Goal: Task Accomplishment & Management: Use online tool/utility

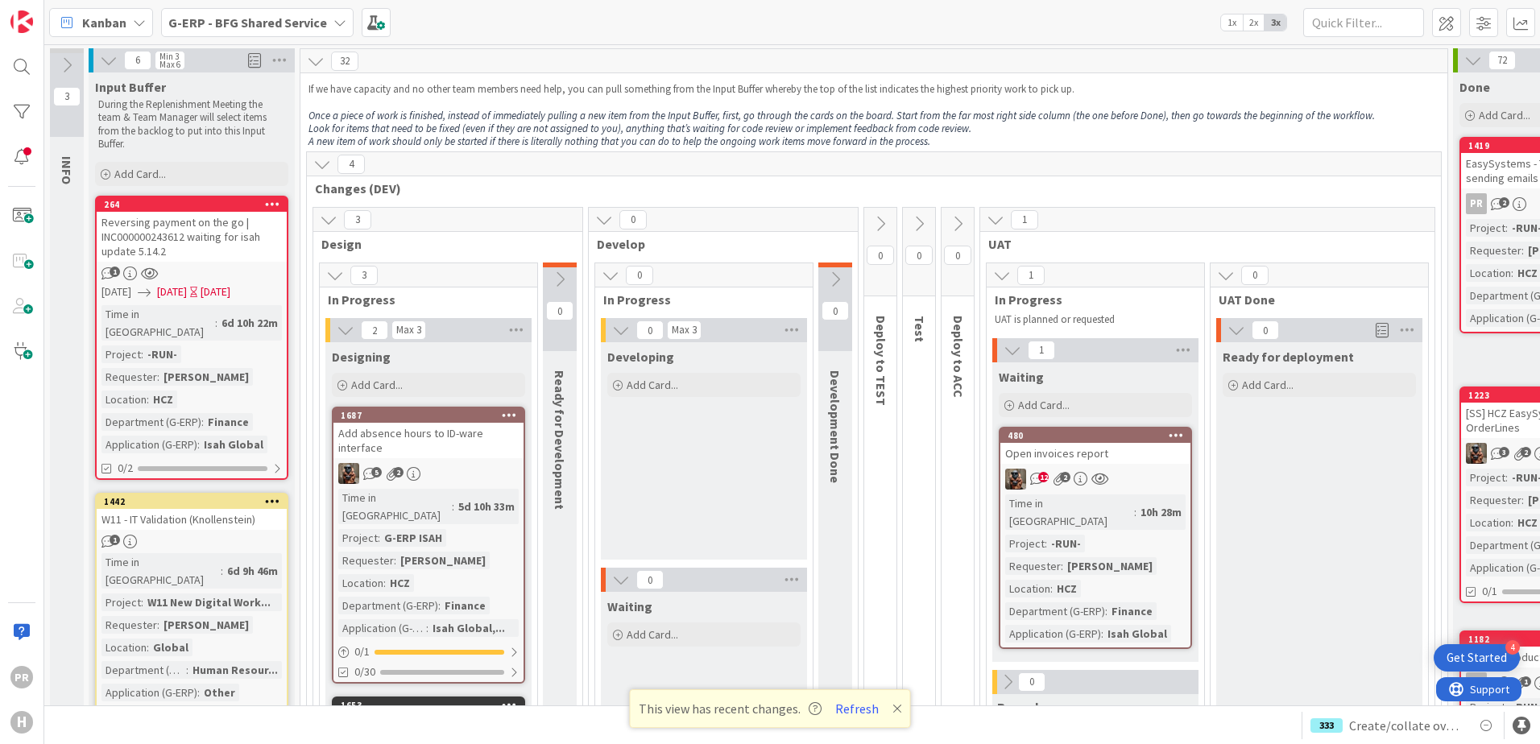
scroll to position [6200, 0]
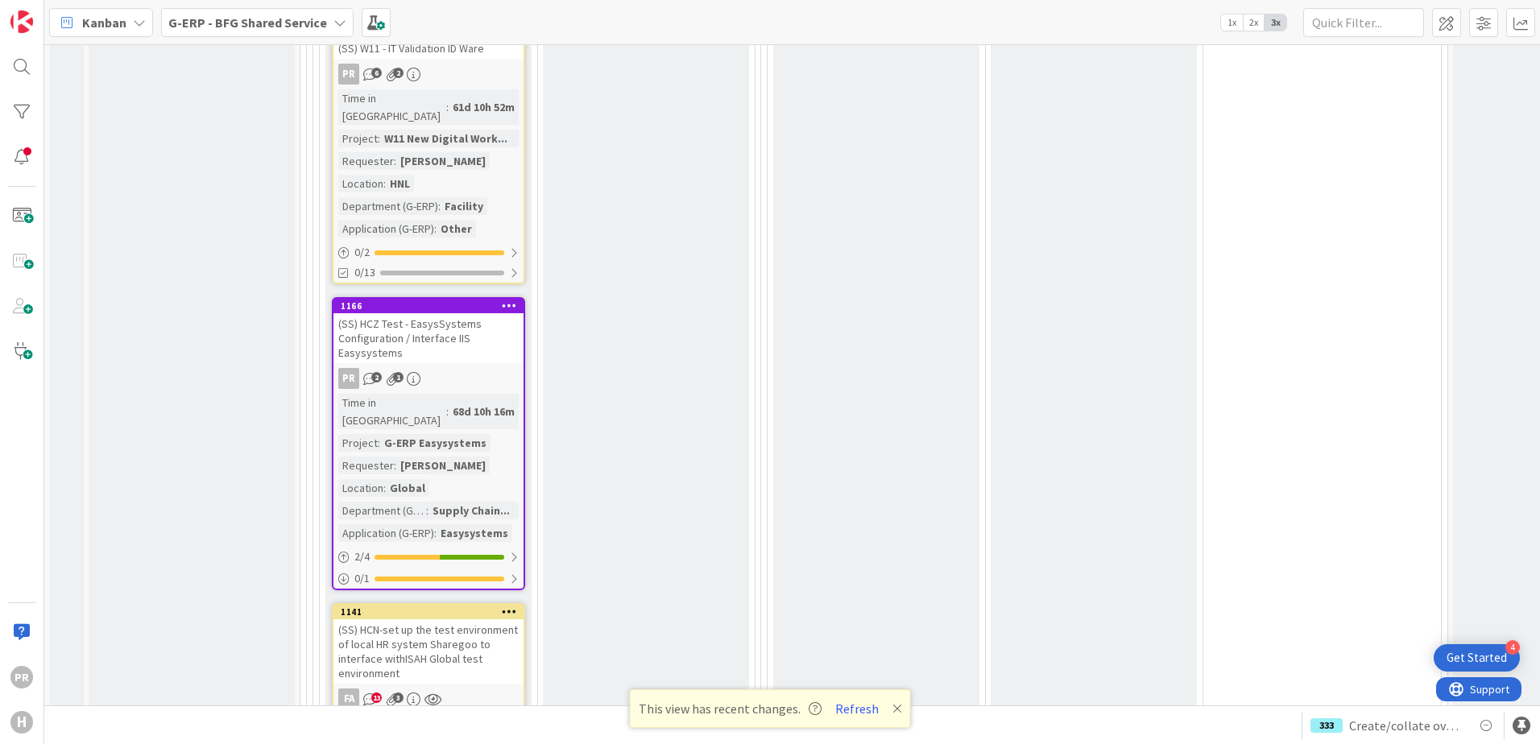
click at [266, 28] on b "G-ERP - BFG Shared Service" at bounding box center [247, 22] width 159 height 16
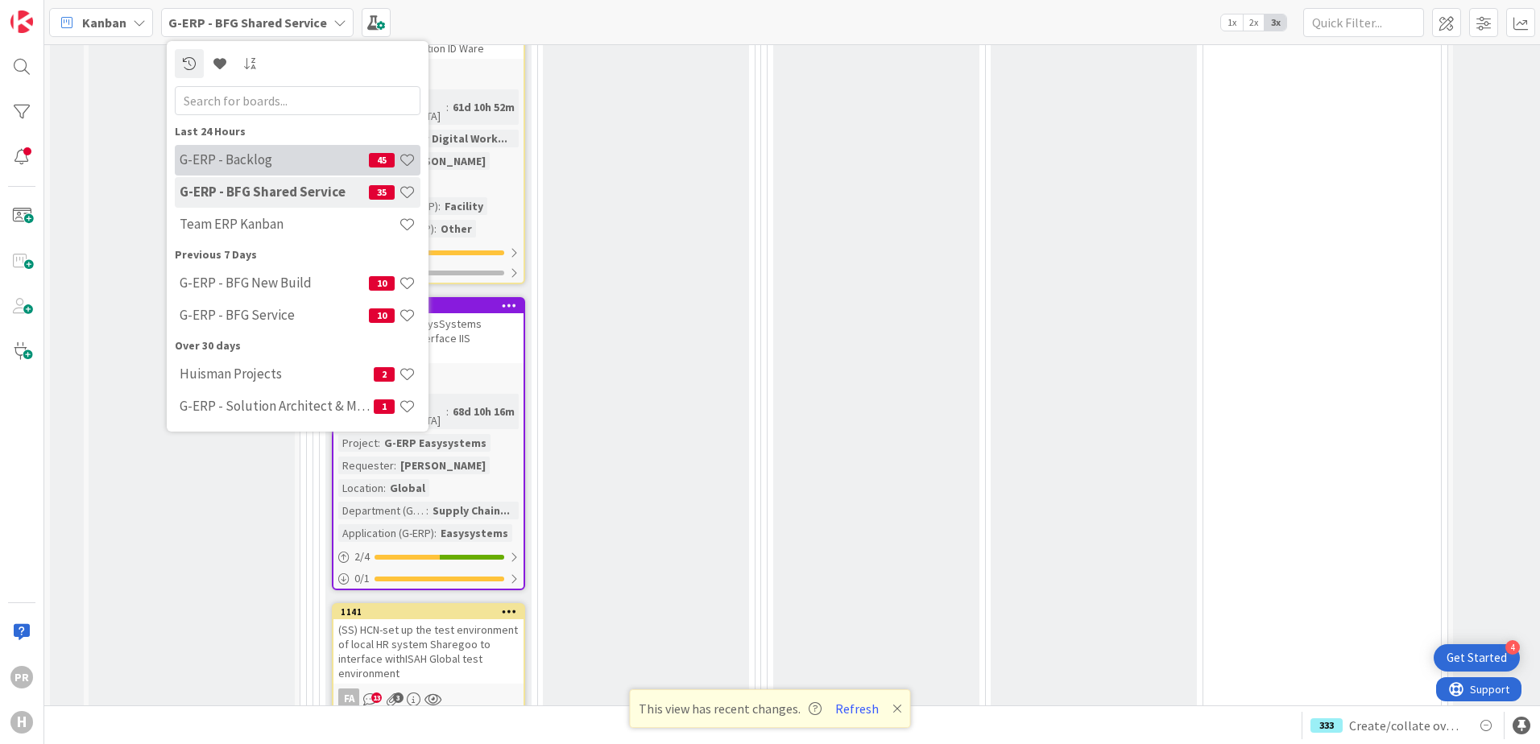
click at [267, 161] on h4 "G-ERP - Backlog" at bounding box center [274, 159] width 189 height 16
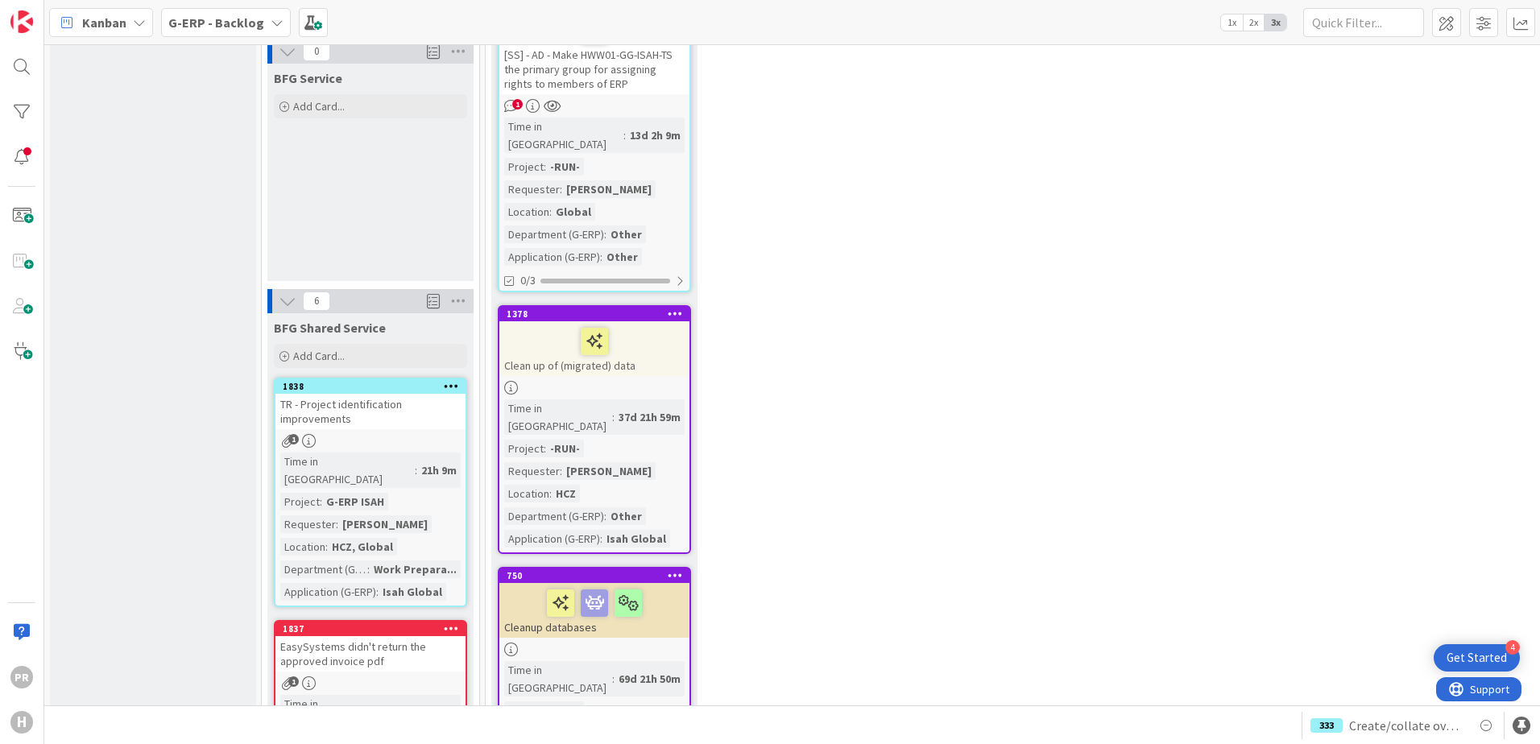
scroll to position [1127, 0]
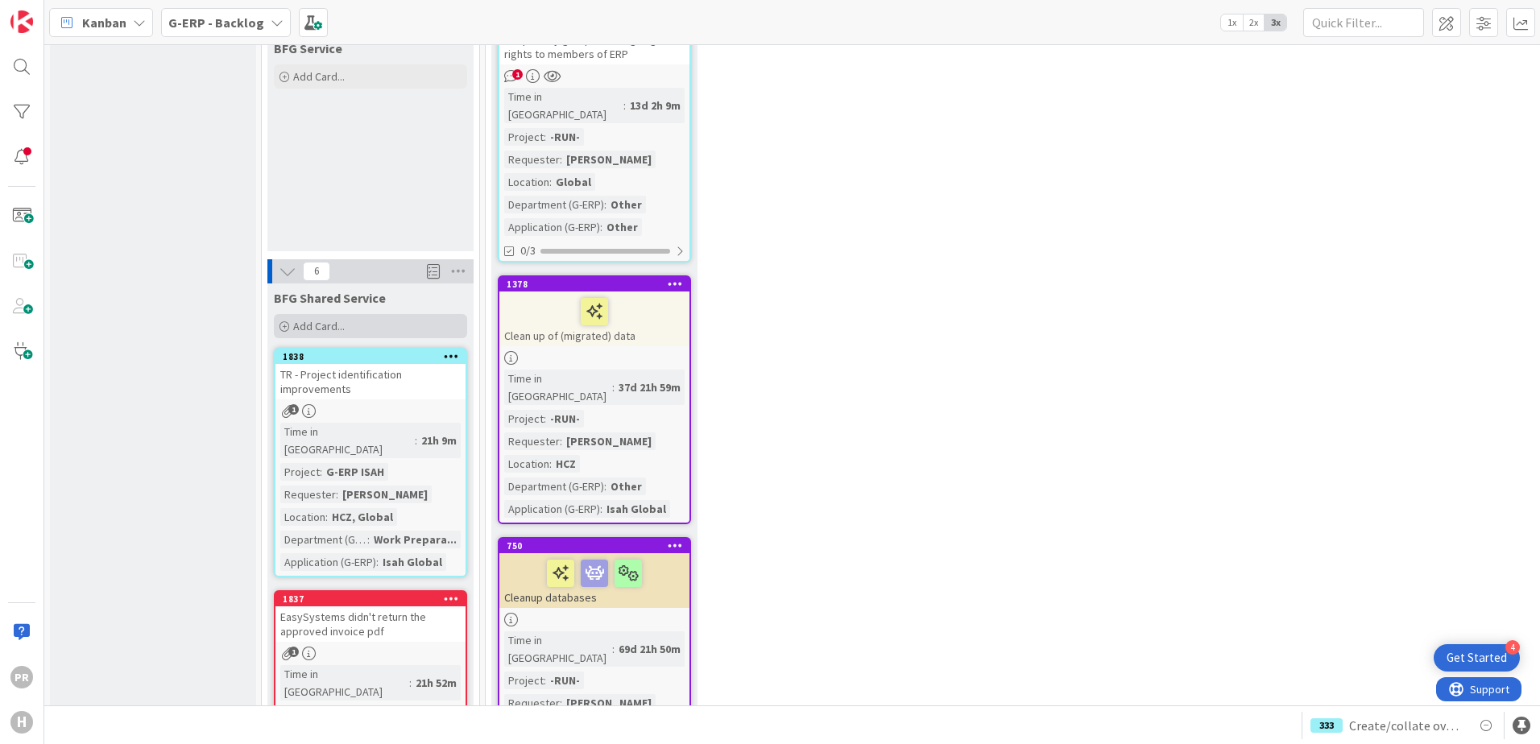
click at [352, 314] on div "Add Card..." at bounding box center [370, 326] width 193 height 24
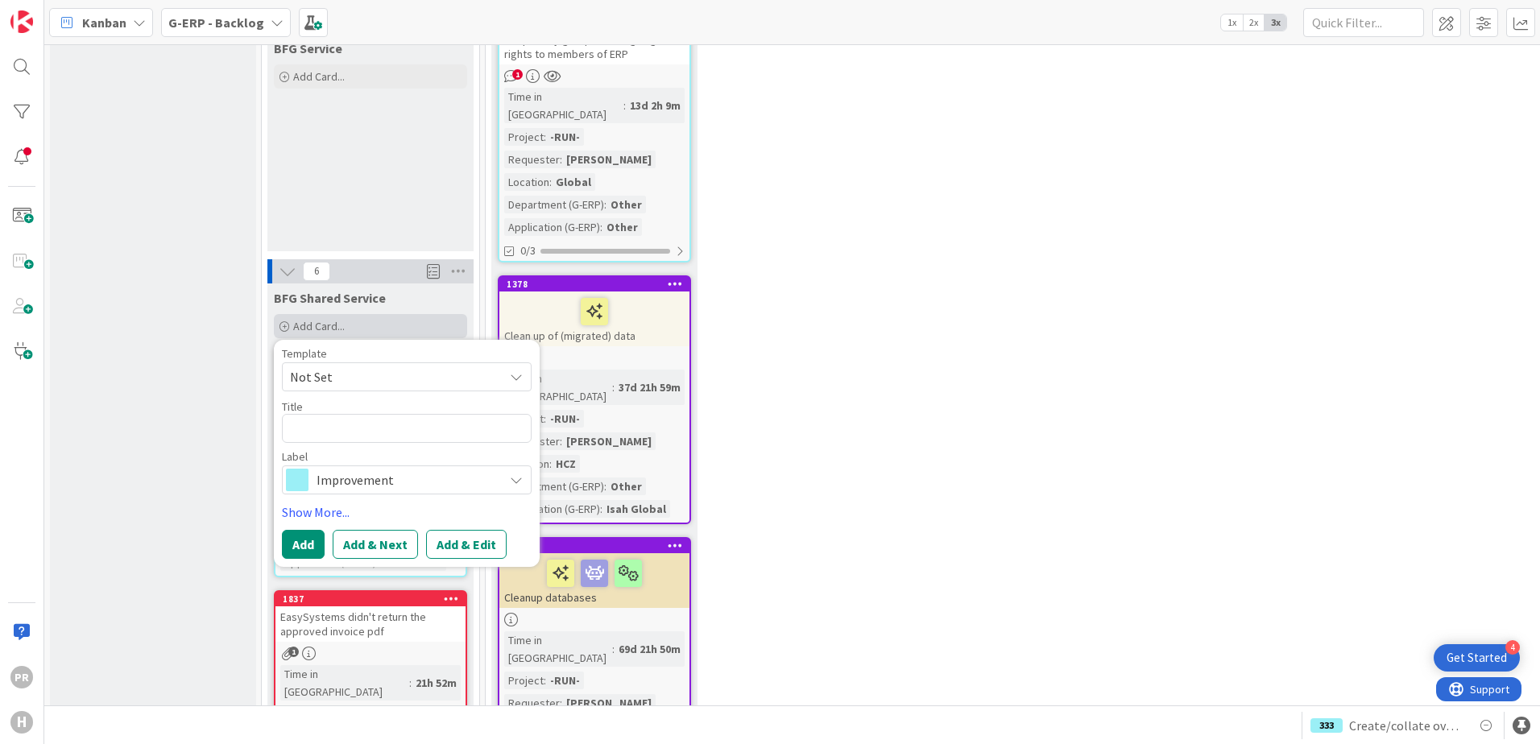
type textarea "x"
type textarea "["
type textarea "x"
type textarea "[S"
type textarea "x"
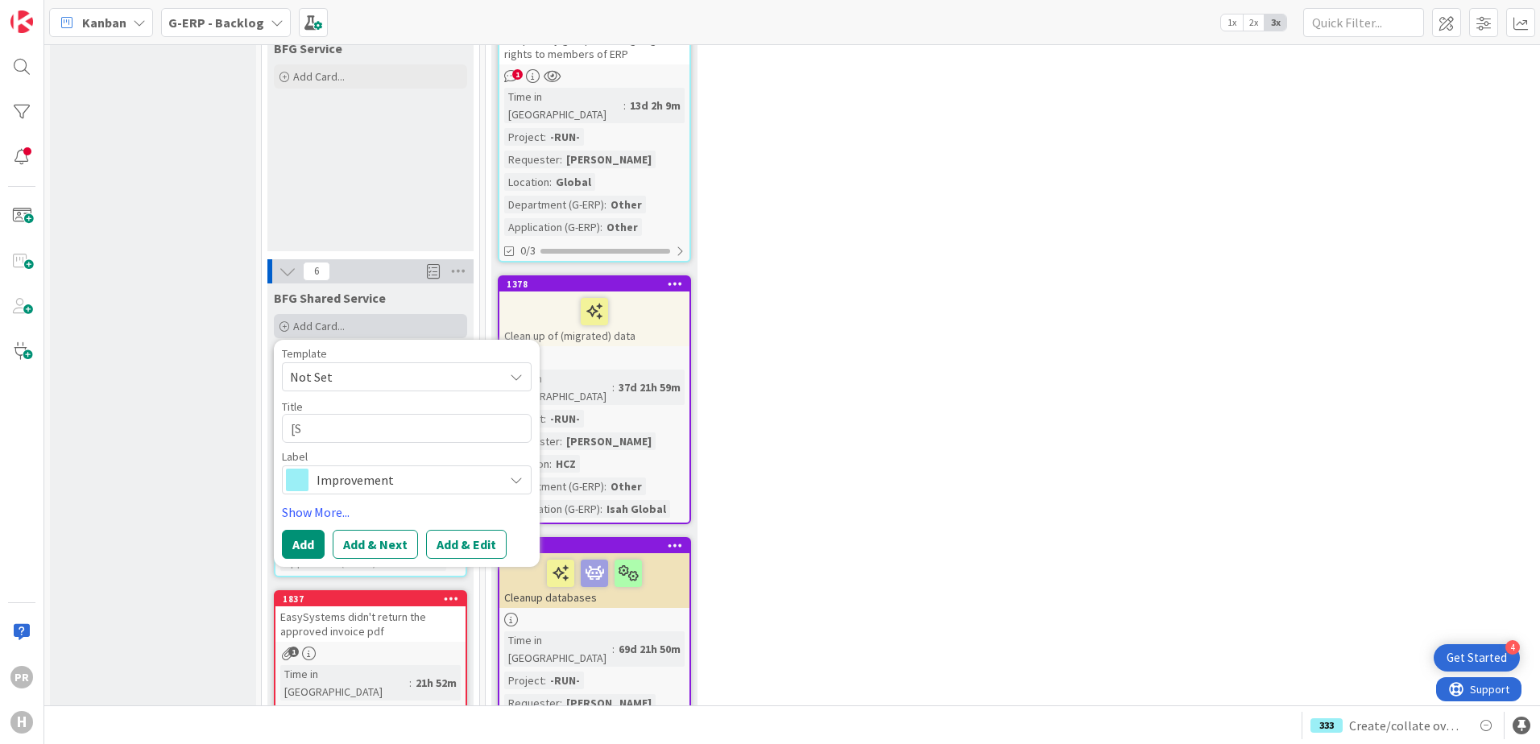
type textarea "[SS"
type textarea "x"
type textarea "[SS]"
type textarea "x"
type textarea "[SS]"
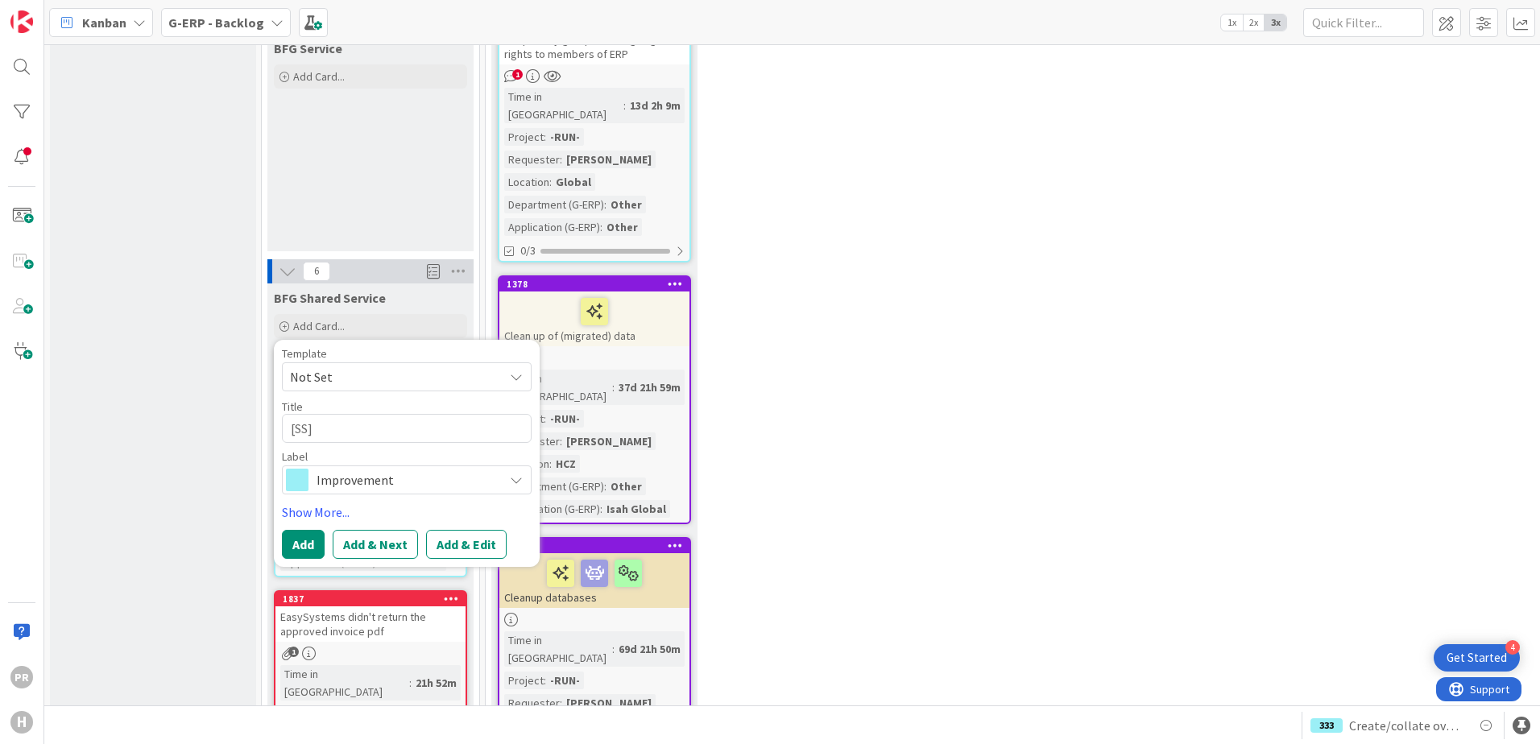
click at [358, 469] on span "Improvement" at bounding box center [405, 480] width 179 height 23
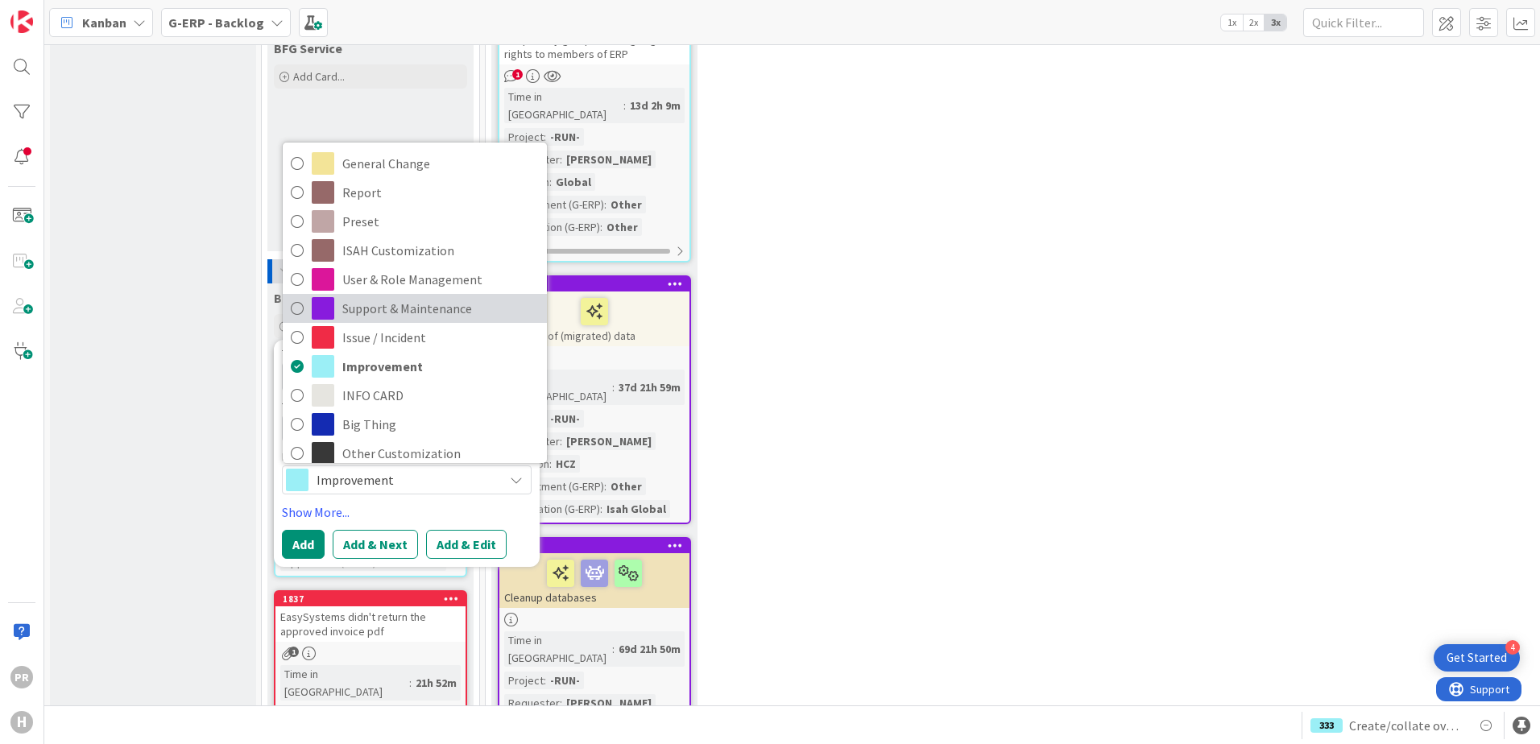
click at [433, 296] on span "Support & Maintenance" at bounding box center [440, 308] width 196 height 24
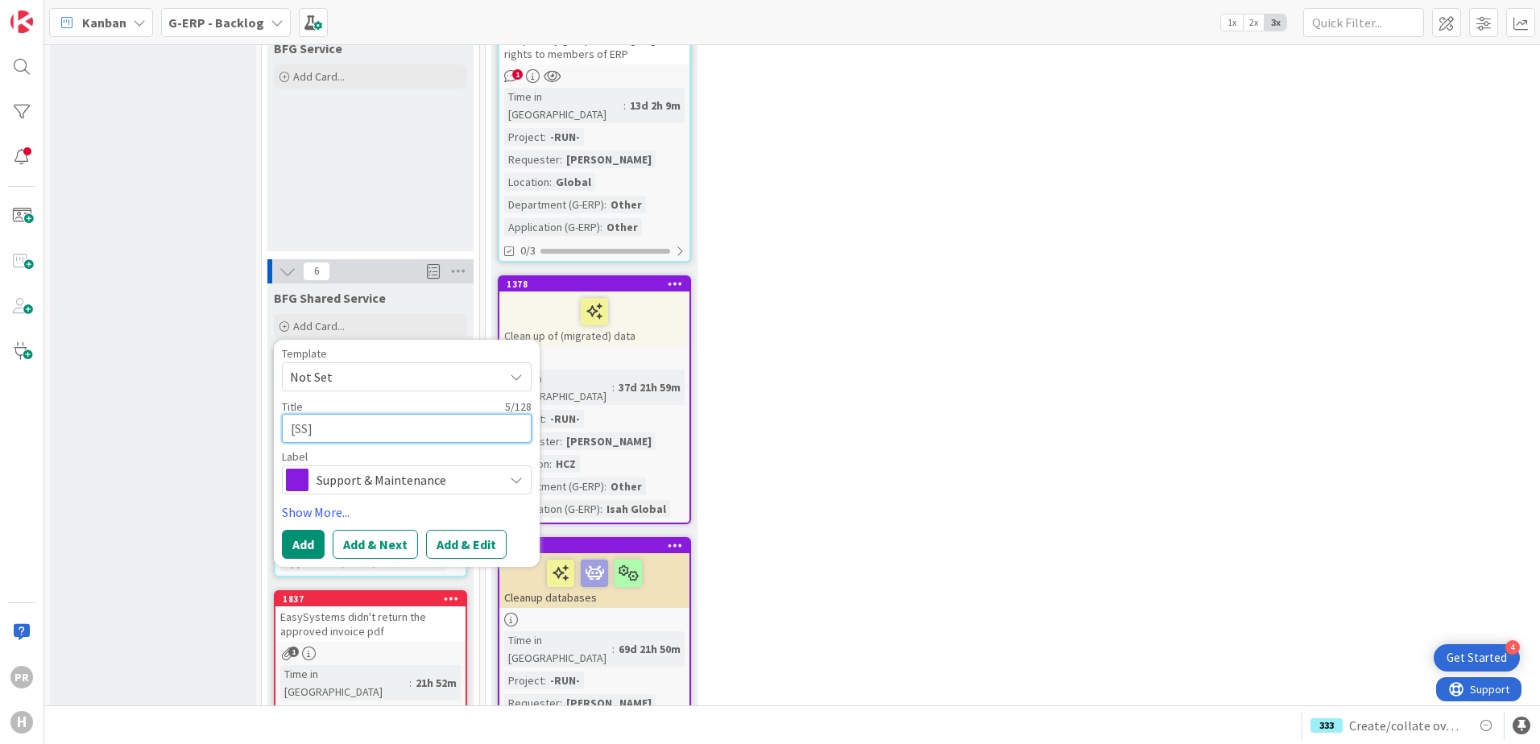
click at [396, 414] on textarea "[SS]" at bounding box center [407, 428] width 250 height 29
type textarea "x"
type textarea "[SS] HS"
type textarea "x"
type textarea "[SS] HSE"
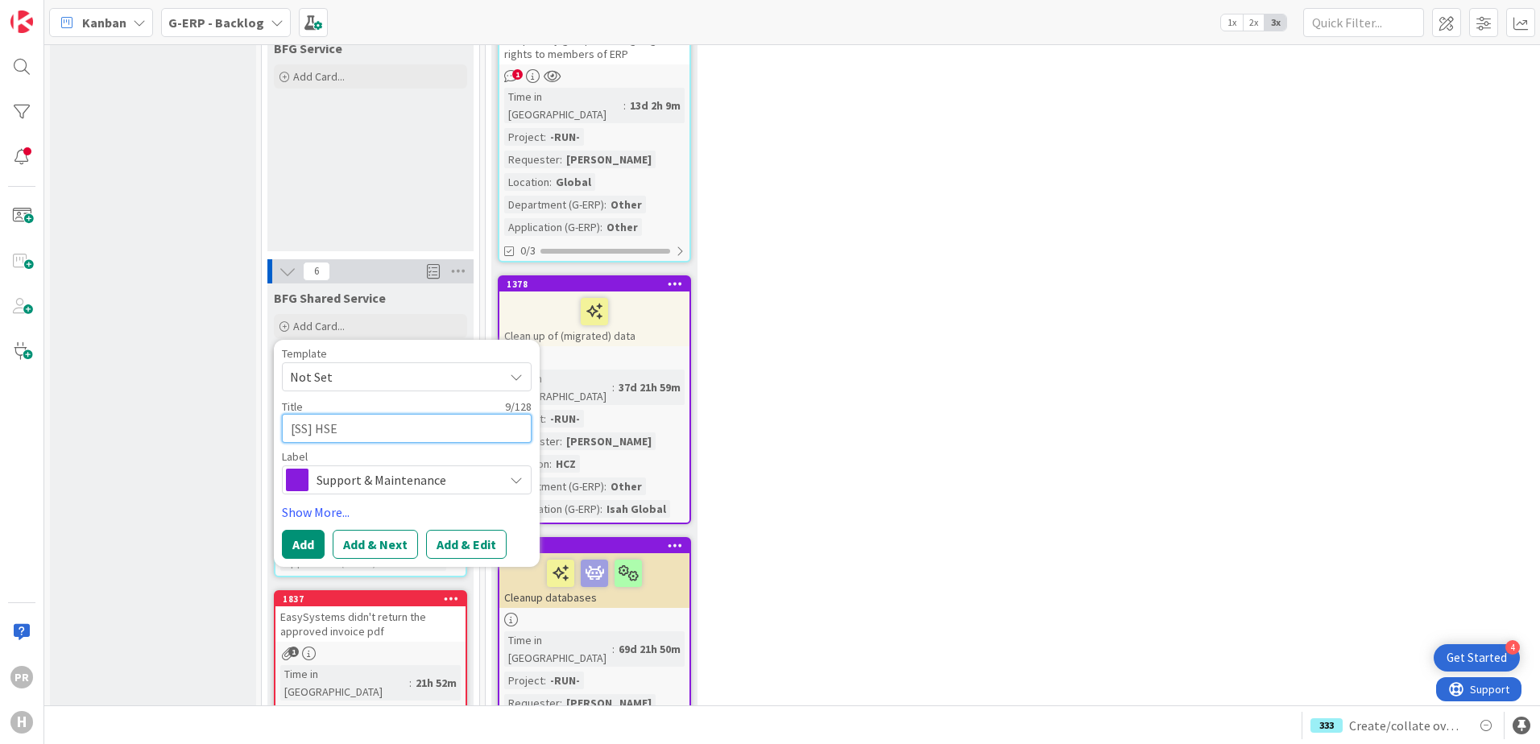
type textarea "x"
type textarea "[SS] HSE P"
type textarea "x"
type textarea "[SS] HSE Por"
type textarea "x"
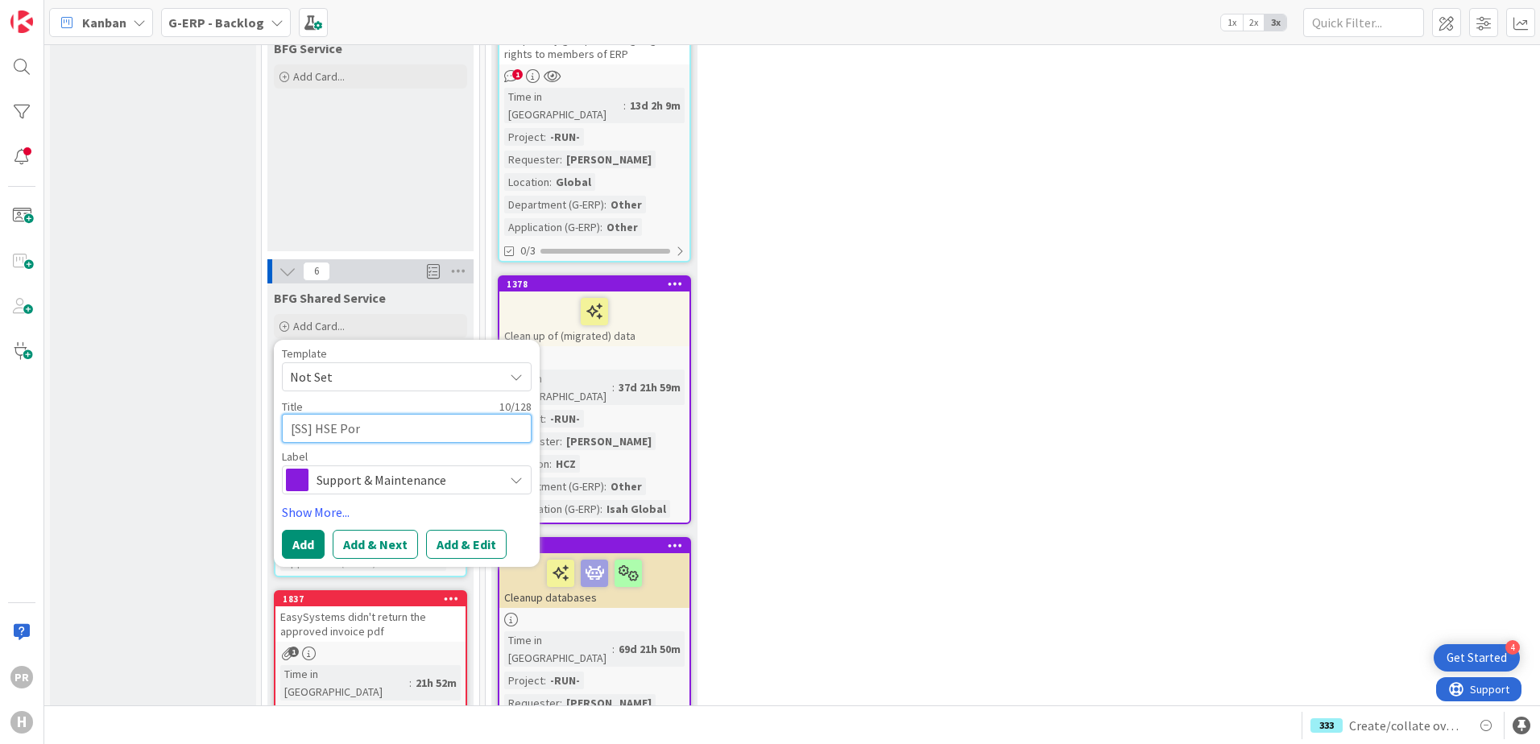
type textarea "[SS] HSE Port"
type textarea "x"
type textarea "[SS] HSE Porta"
type textarea "x"
type textarea "[SS] HSE Portal"
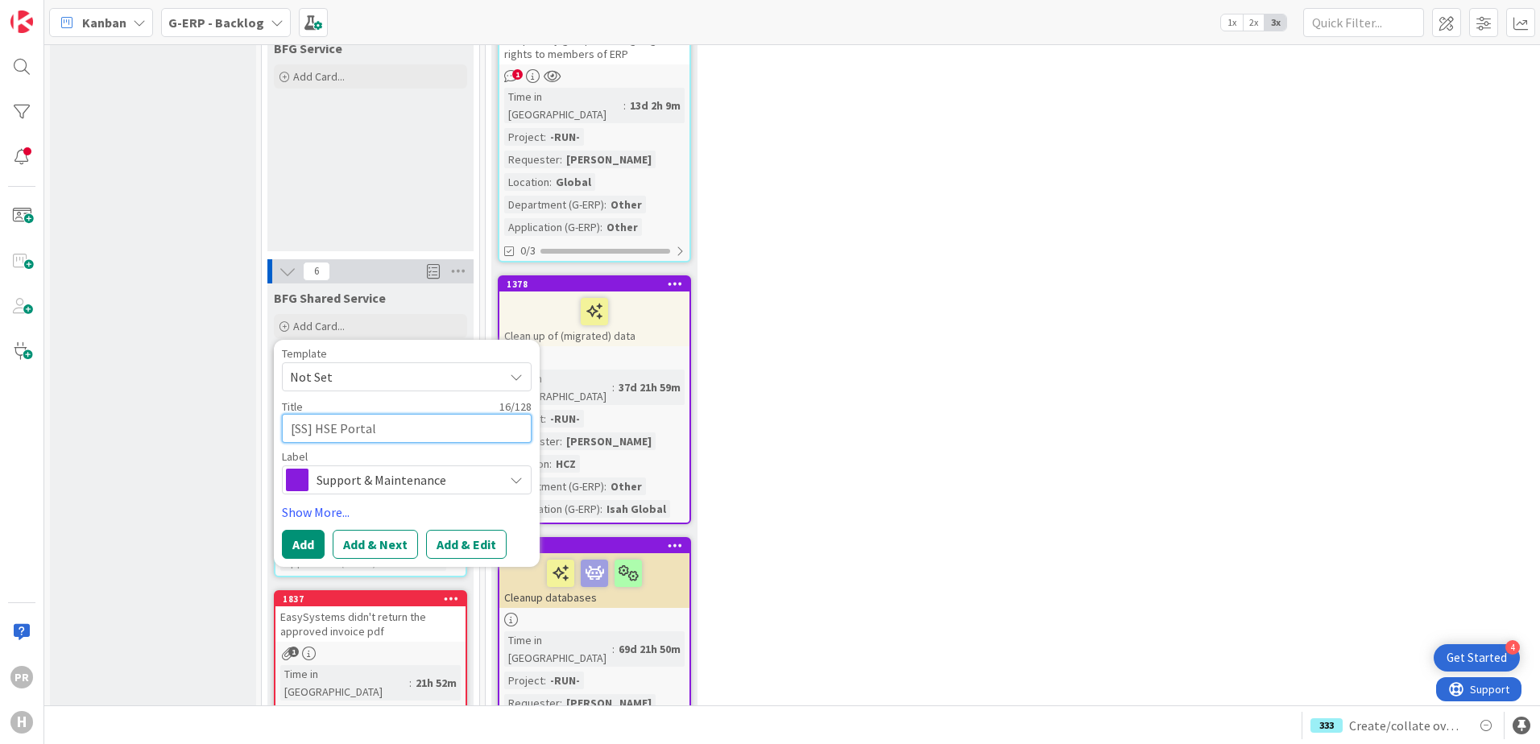
type textarea "x"
type textarea "[SS] HSE Portal -"
type textarea "x"
type textarea "[SS] HSE Portal -"
type textarea "x"
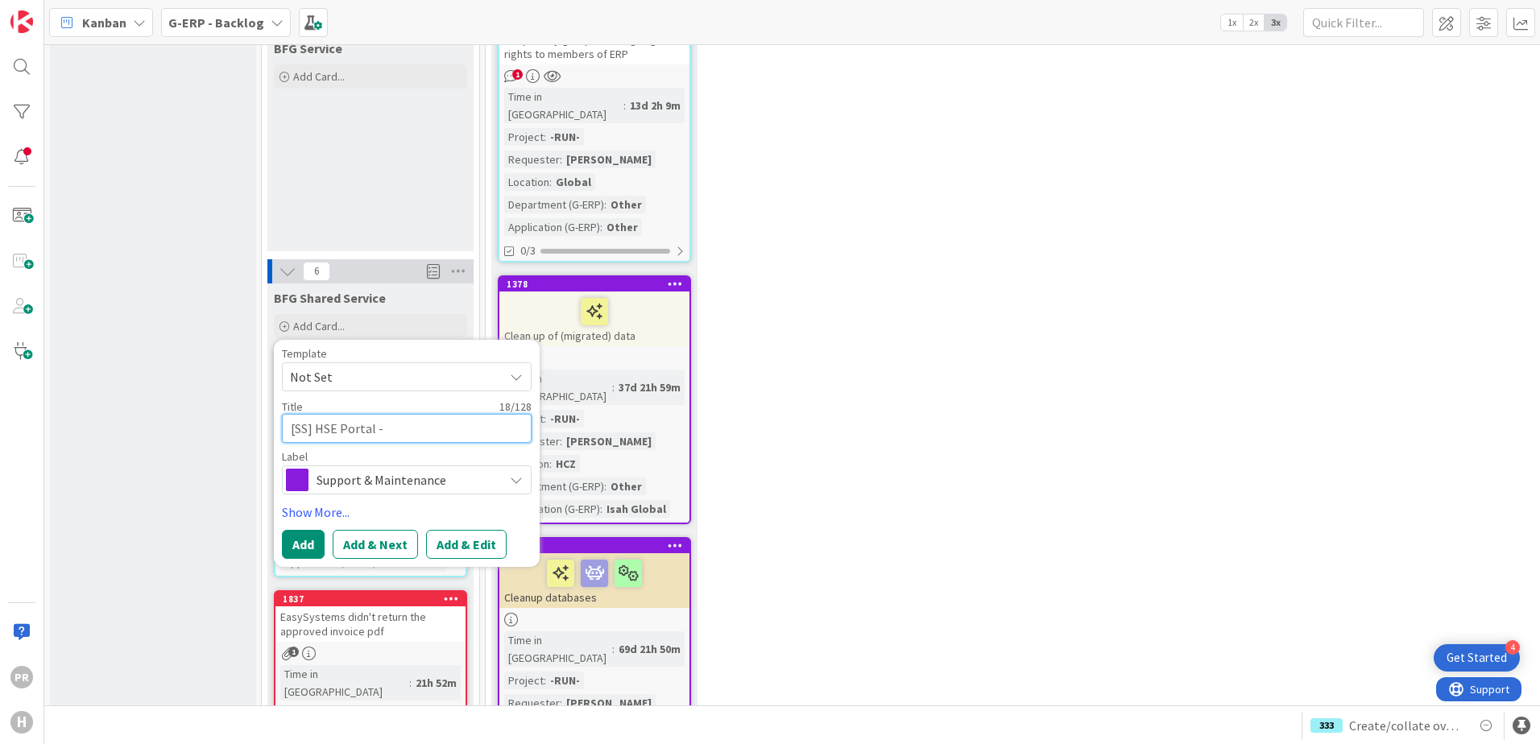
type textarea "[SS] HSE Portal - C"
type textarea "x"
type textarea "[SS] HSE Portal - Che"
type textarea "x"
type textarea "[SS] HSE Portal - Chec"
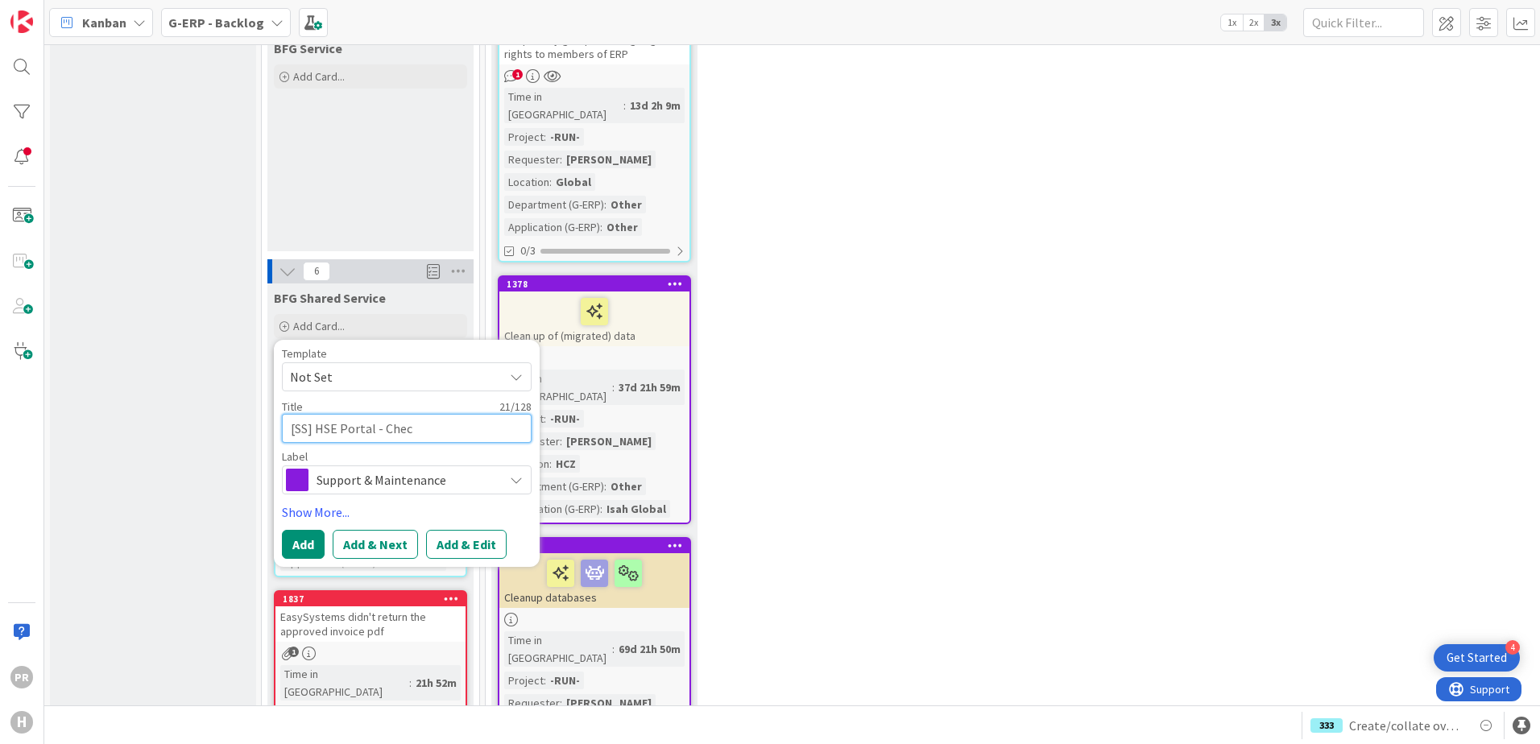
type textarea "x"
type textarea "[SS] HSE Portal - Check"
type textarea "x"
type textarea "[SS] HSE Portal - Check"
type textarea "x"
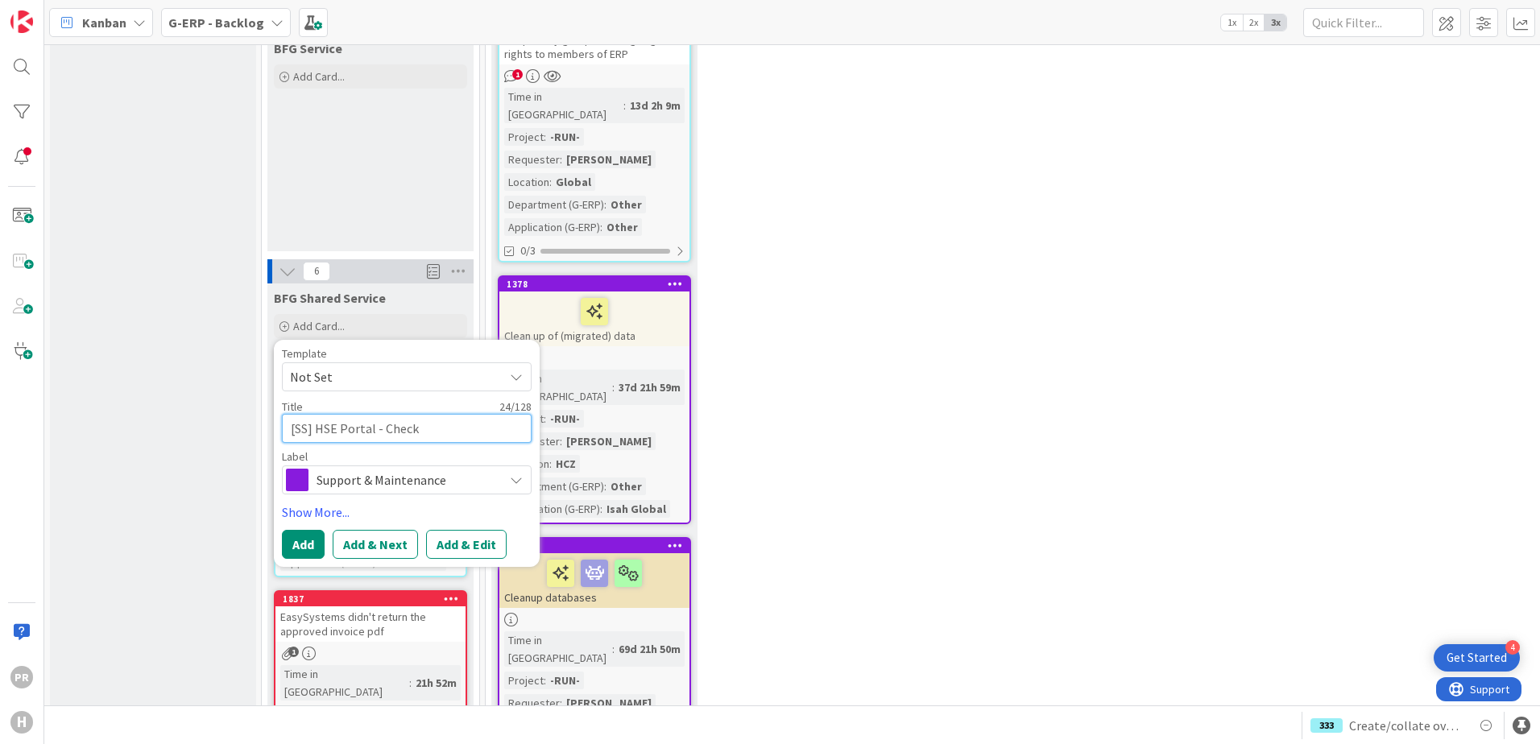
type textarea "[SS] HSE Portal - Check w"
type textarea "x"
type textarea "[SS] HSE Portal - Check wi"
type textarea "x"
type textarea "[SS] HSE Portal - Check w"
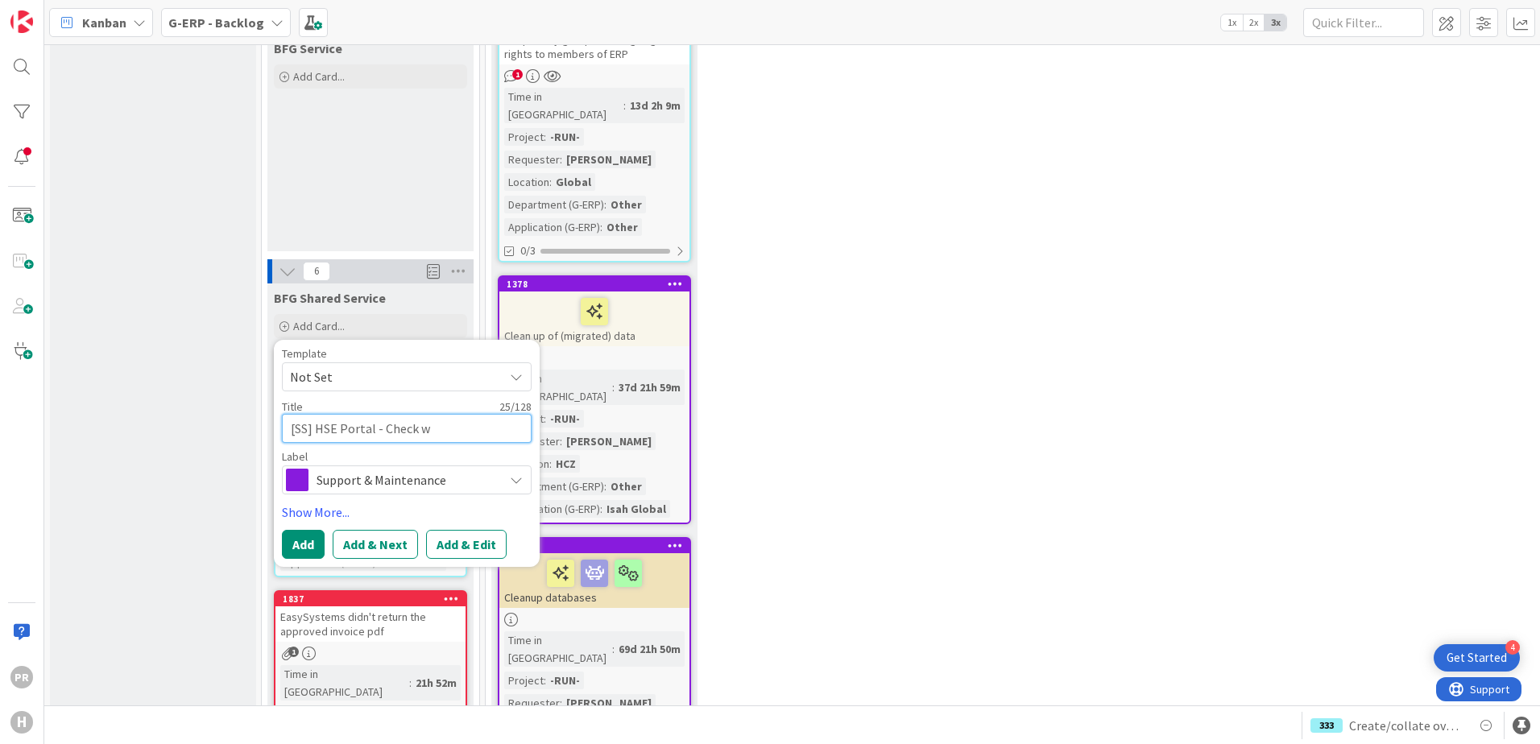
type textarea "x"
type textarea "[SS] HSE Portal - Check"
type textarea "x"
type textarea "[SS] HSE Portal - Check i"
type textarea "x"
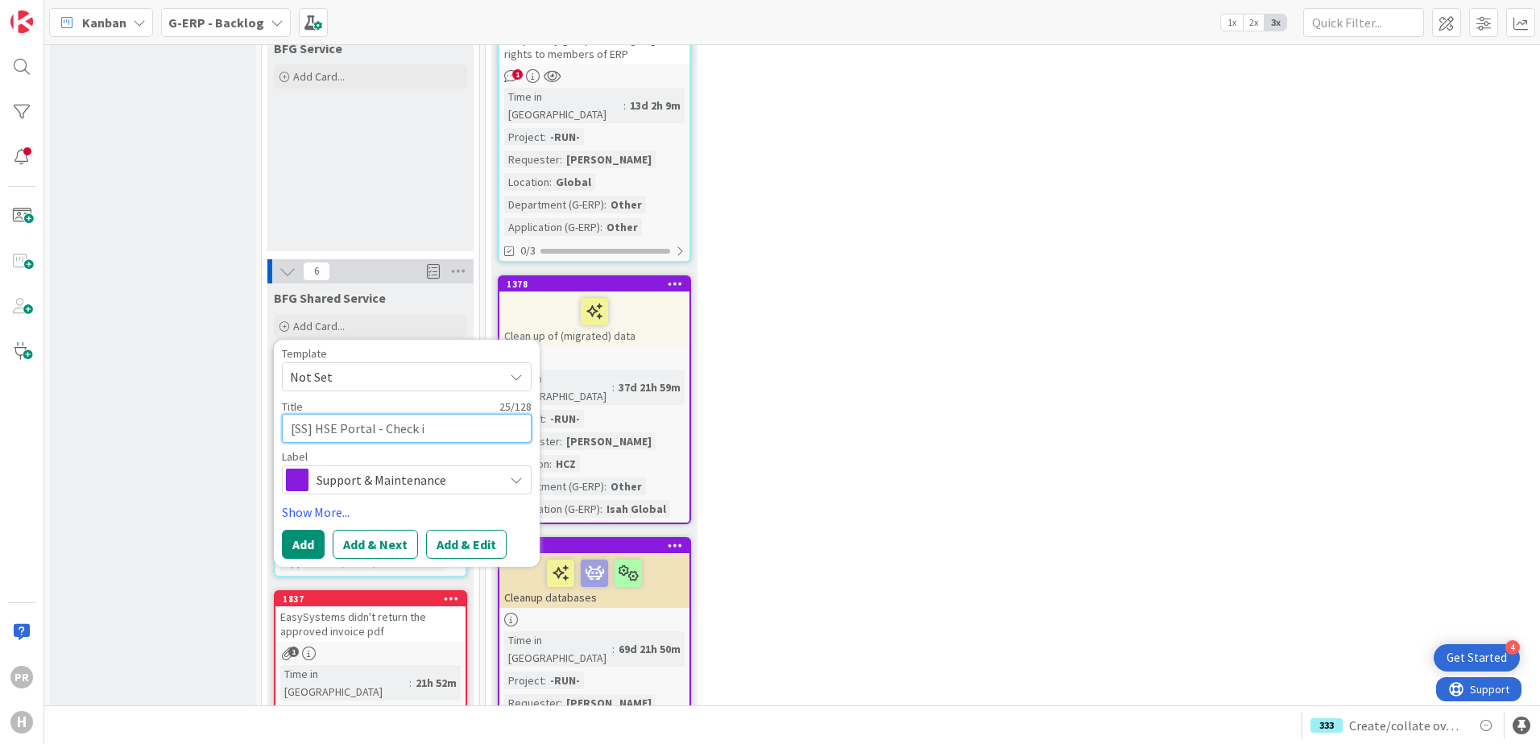
type textarea "[SS] HSE Portal - Check if"
type textarea "x"
type textarea "[SS] HSE Portal - Check if"
type textarea "x"
type textarea "[SS] HSE Portal - Check if m"
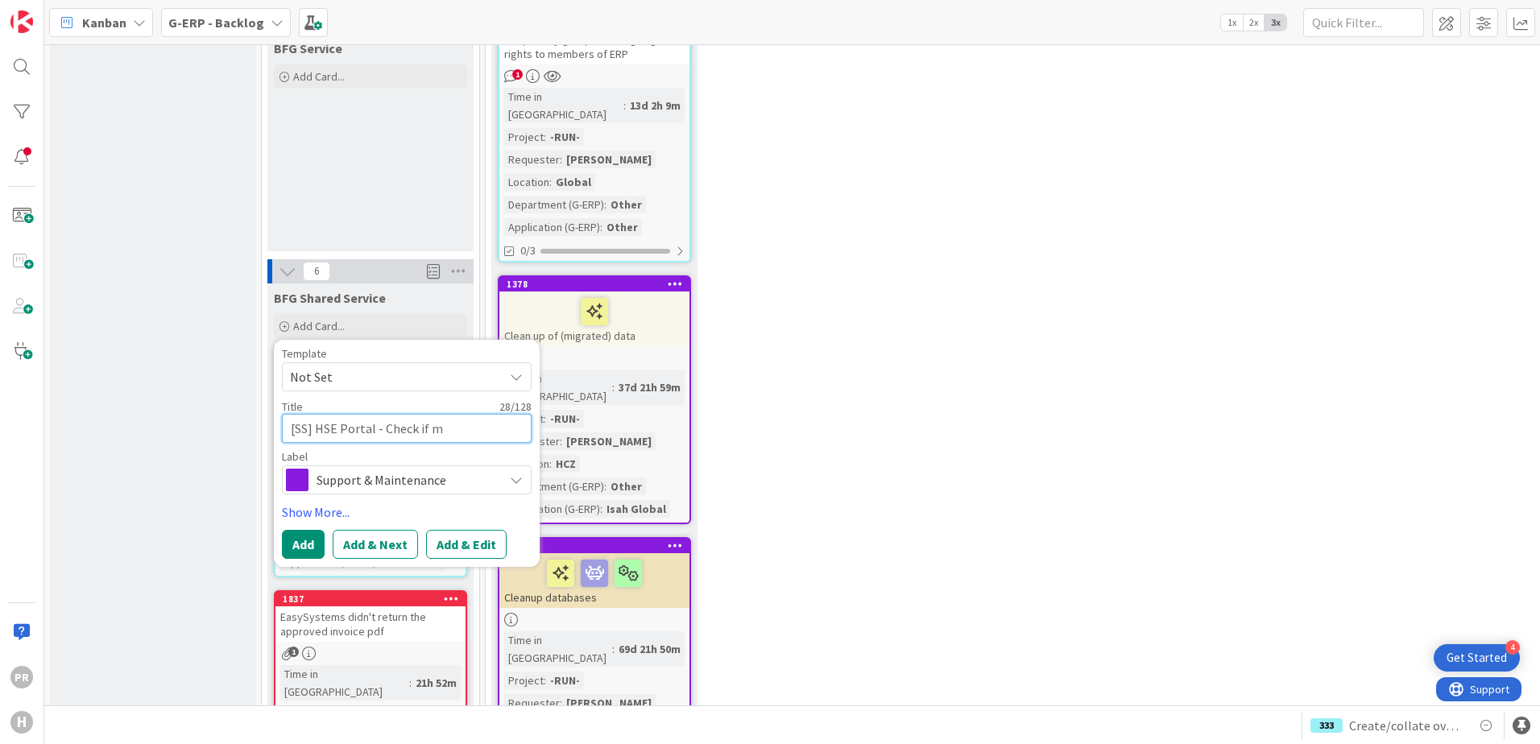
type textarea "x"
type textarea "[SS] HSE Portal - Check if ma"
type textarea "x"
type textarea "[SS] HSE Portal - Check if mai"
type textarea "x"
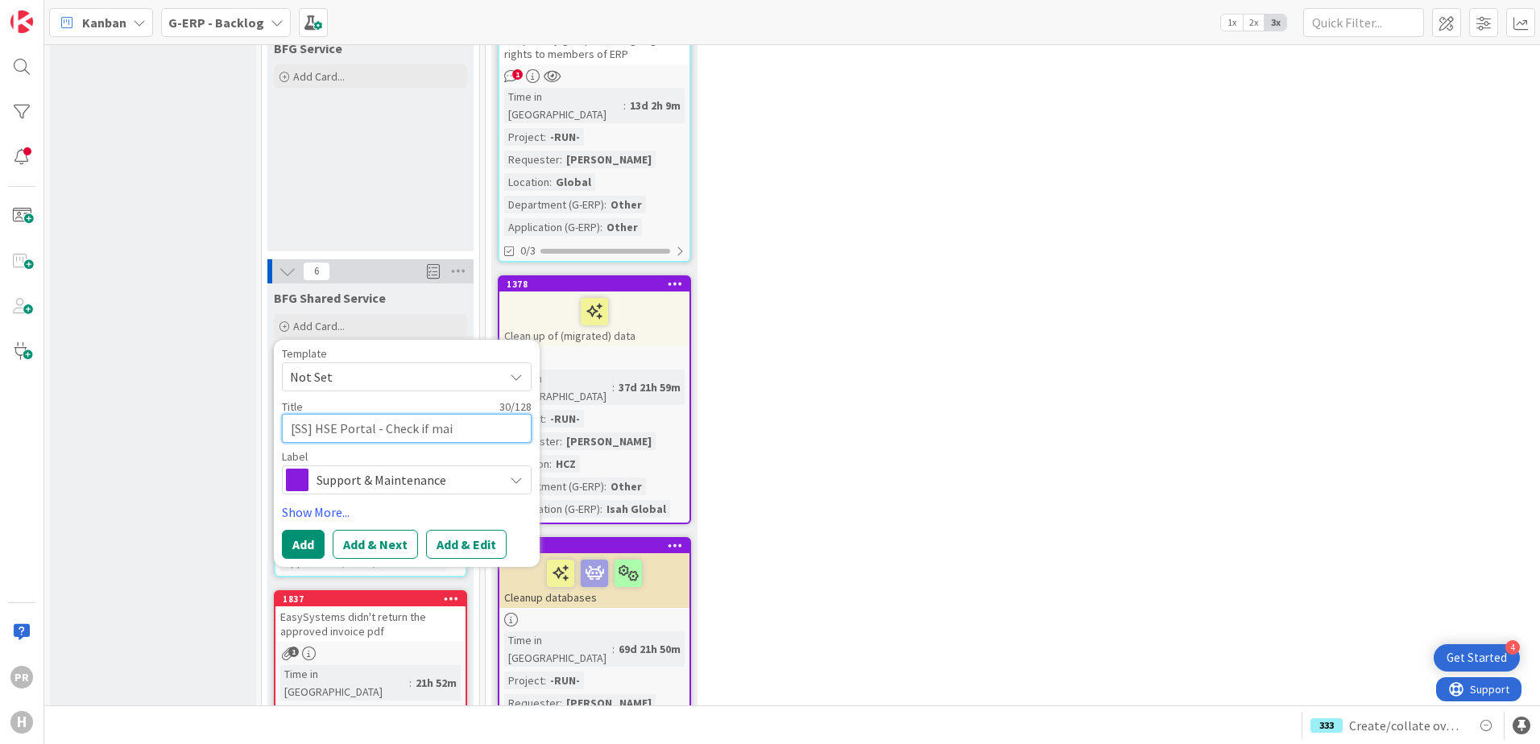
type textarea "[SS] HSE Portal - Check if mail"
type textarea "x"
type textarea "[SS] HSE Portal - Check if mails"
type textarea "x"
type textarea "[SS] HSE Portal - Check if mails"
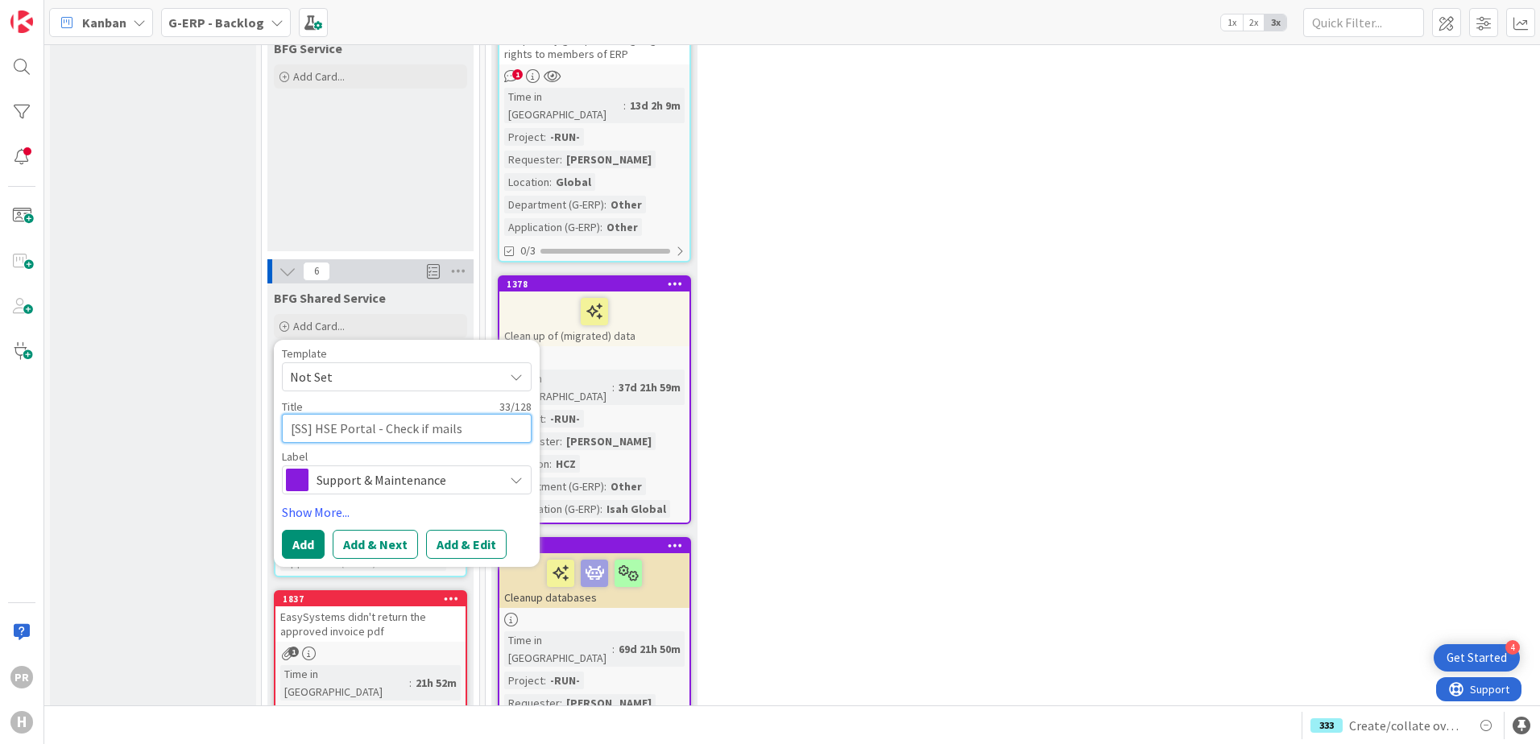
type textarea "x"
type textarea "[SS] HSE Portal - Check if mails f"
type textarea "x"
type textarea "[SS] HSE Portal - Check if mails for"
type textarea "x"
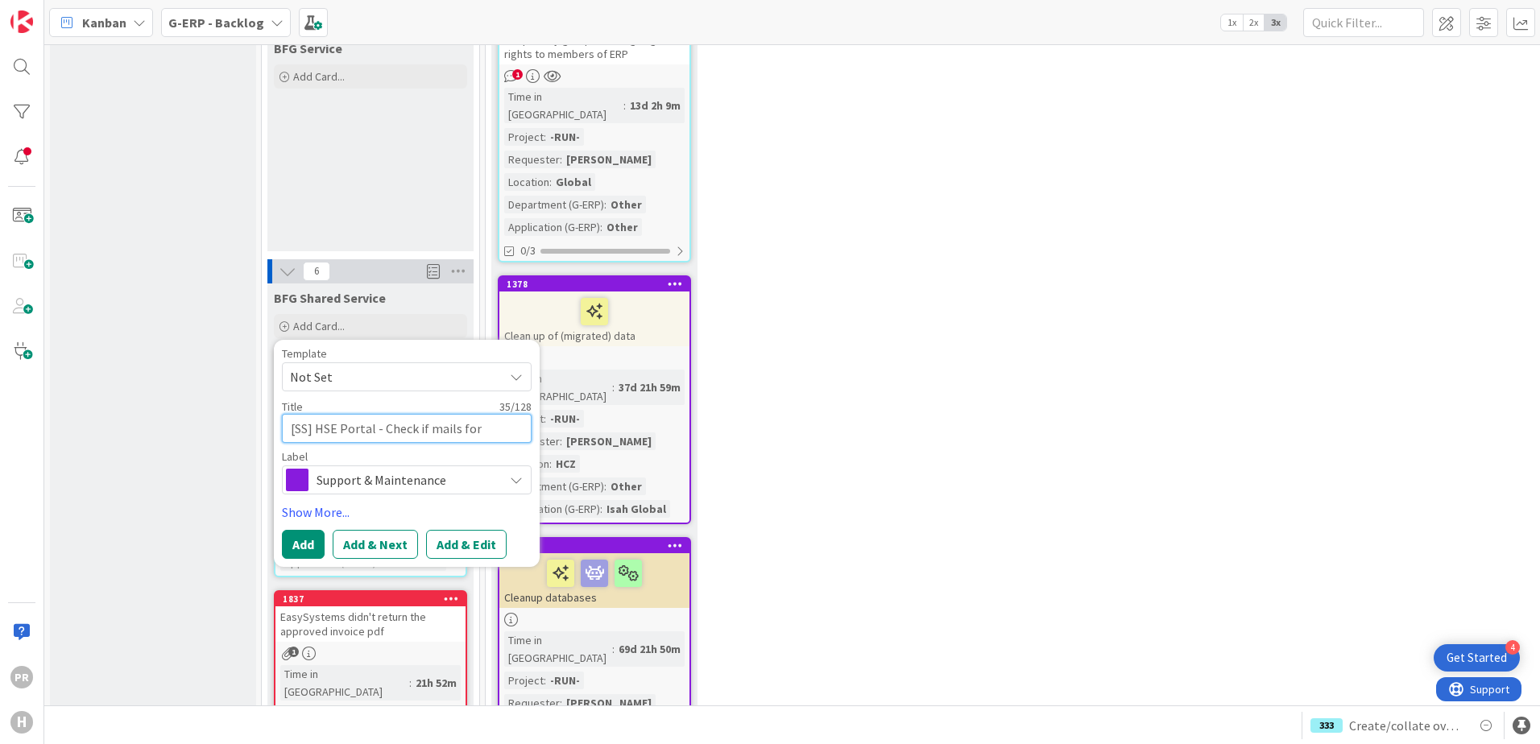
type textarea "[SS] HSE Portal - Check if mails foro"
type textarea "x"
type textarea "[SS] HSE Portal - Check if mails forom"
type textarea "x"
type textarea "[SS] HSE Portal - Check if mails forom"
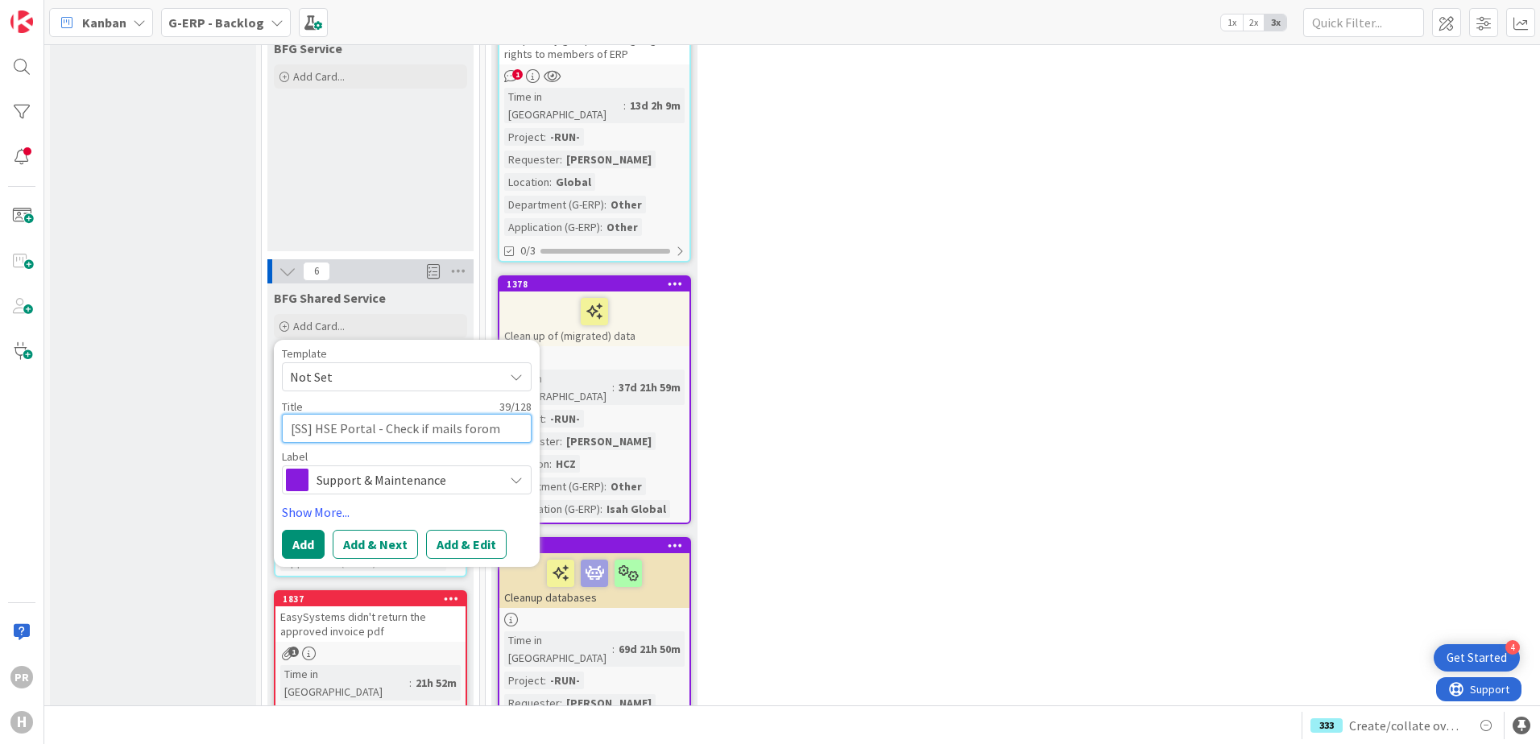
type textarea "x"
type textarea "[SS] HSE Portal - Check if mails forom"
type textarea "x"
type textarea "[SS] HSE Portal - Check if mails foro"
type textarea "x"
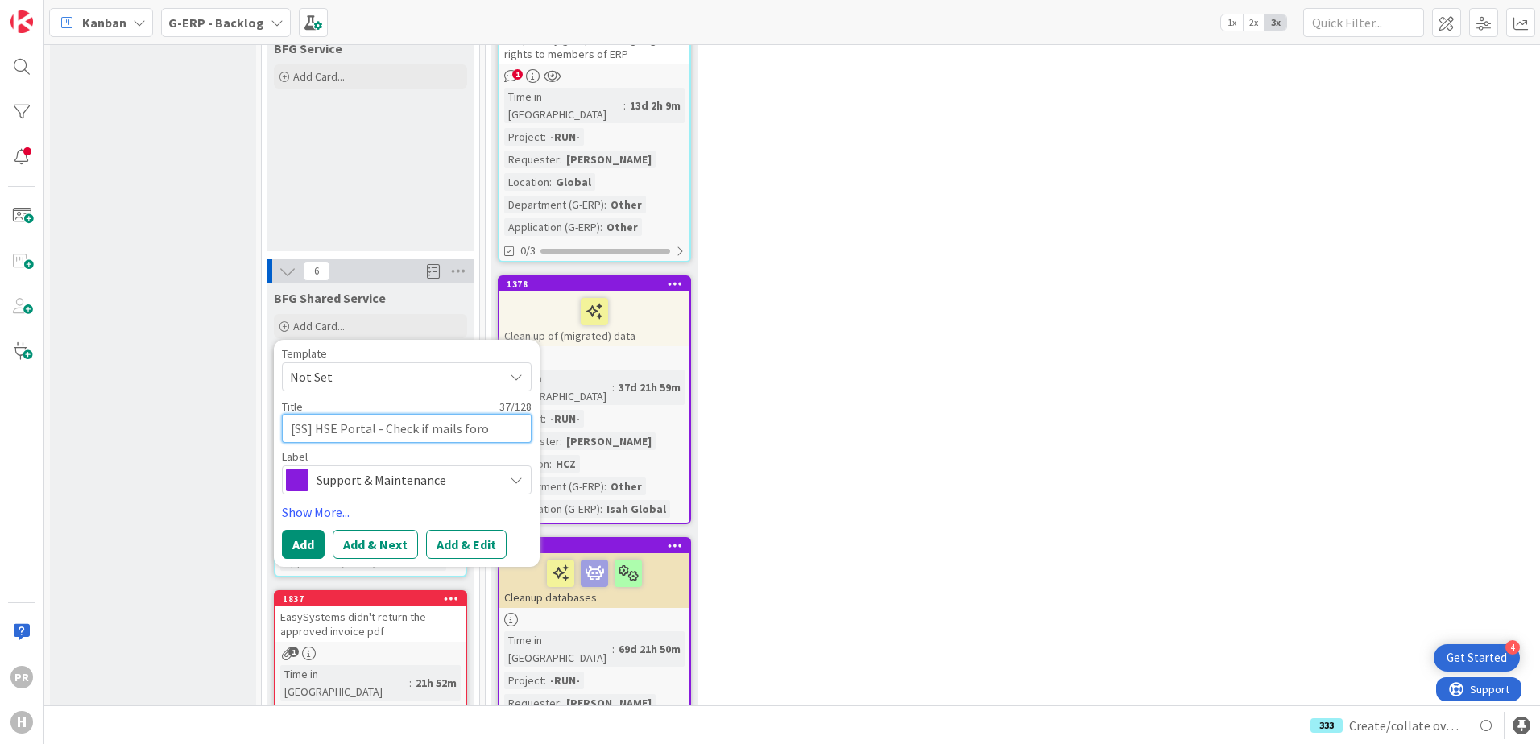
type textarea "[SS] HSE Portal - Check if mails for"
type textarea "x"
type textarea "[SS] HSE Portal - Check if mails fo"
type textarea "x"
type textarea "[SS] HSE Portal - Check if mails f"
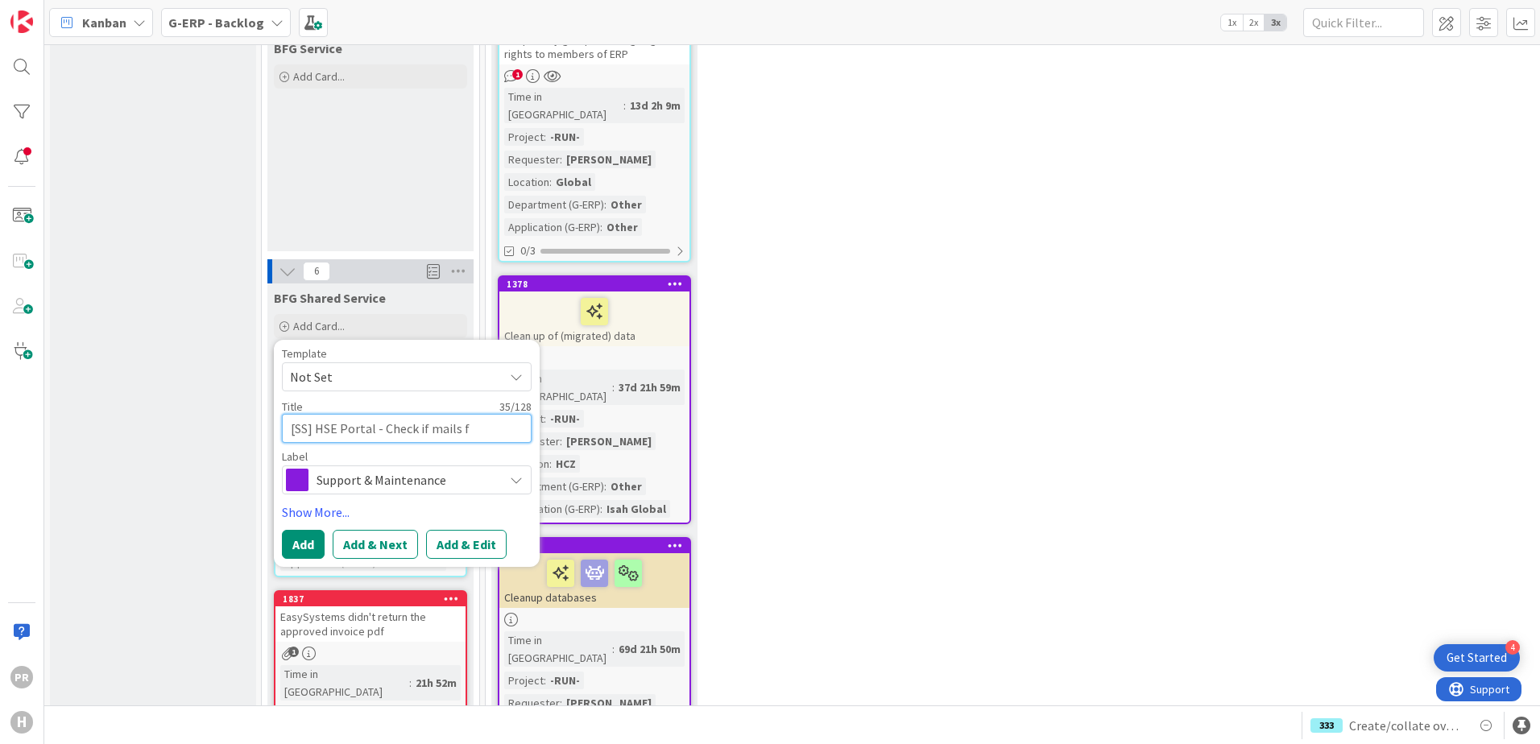
type textarea "x"
type textarea "[SS] HSE Portal - Check if mails fr"
type textarea "x"
type textarea "[SS] HSE Portal - Check if mails fro"
type textarea "x"
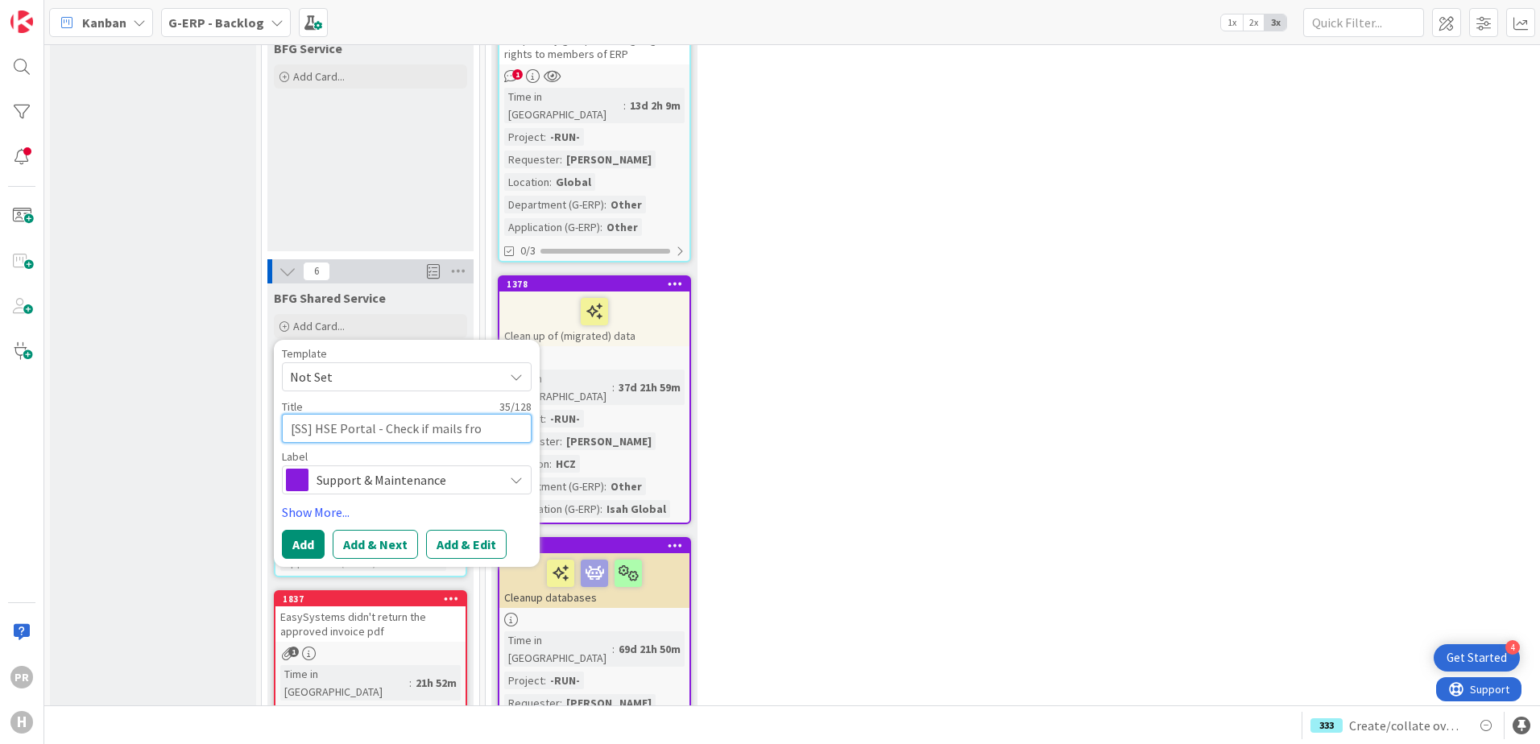
type textarea "[SS] HSE Portal - Check if mails from"
type textarea "x"
type textarea "[SS] HSE Portal - Check if mails from"
type textarea "x"
type textarea "[SS] HSE Portal - Check if mails from HS"
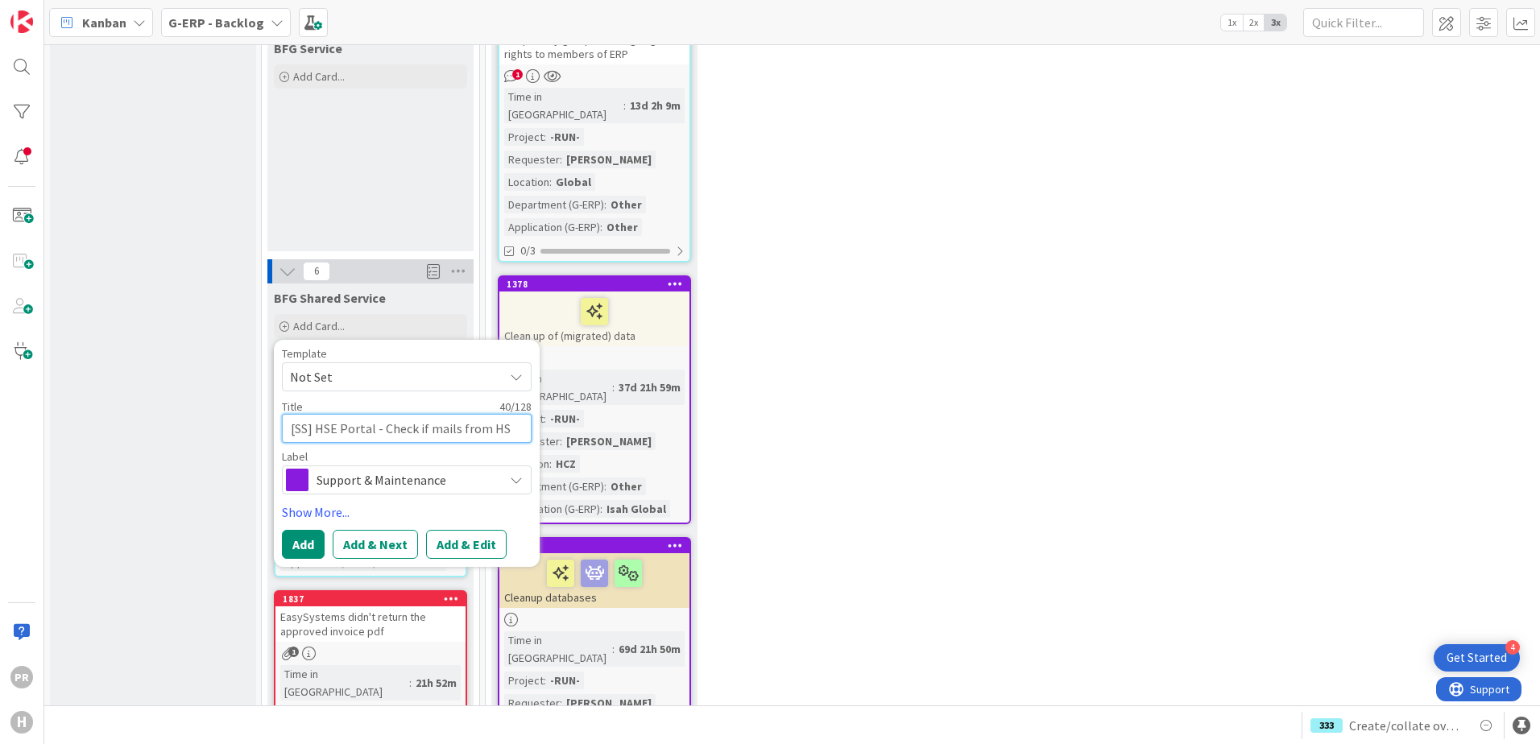
type textarea "x"
type textarea "[SS] HSE Portal - Check if mails from HSE"
type textarea "x"
type textarea "[SS] HSE Portal - Check if mails from HSE"
type textarea "x"
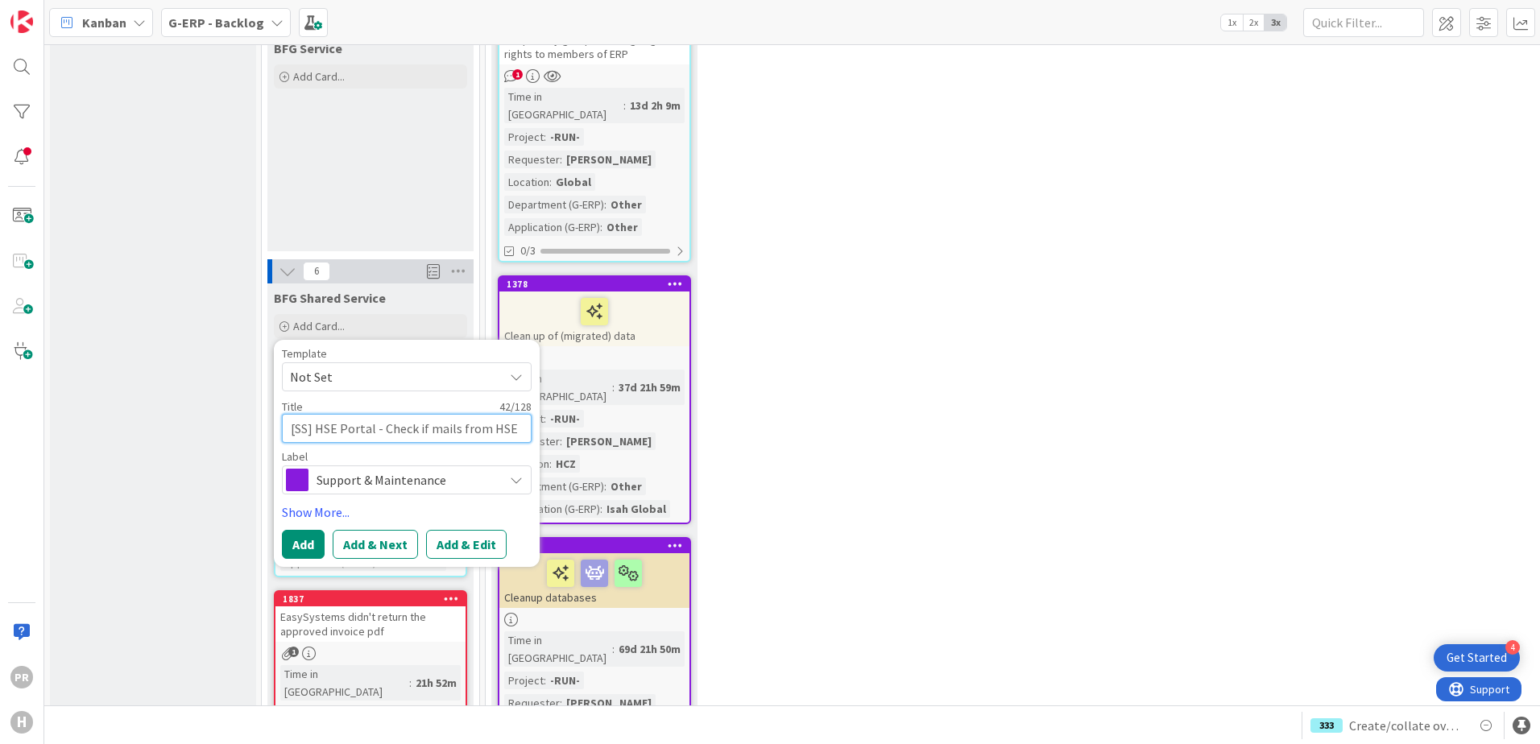
type textarea "[SS] HSE Portal - Check if mails from HSE P"
type textarea "x"
type textarea "[SS] HSE Portal - Check if mails from HSE Po"
type textarea "x"
type textarea "[SS] HSE Portal - Check if mails from HSE Por"
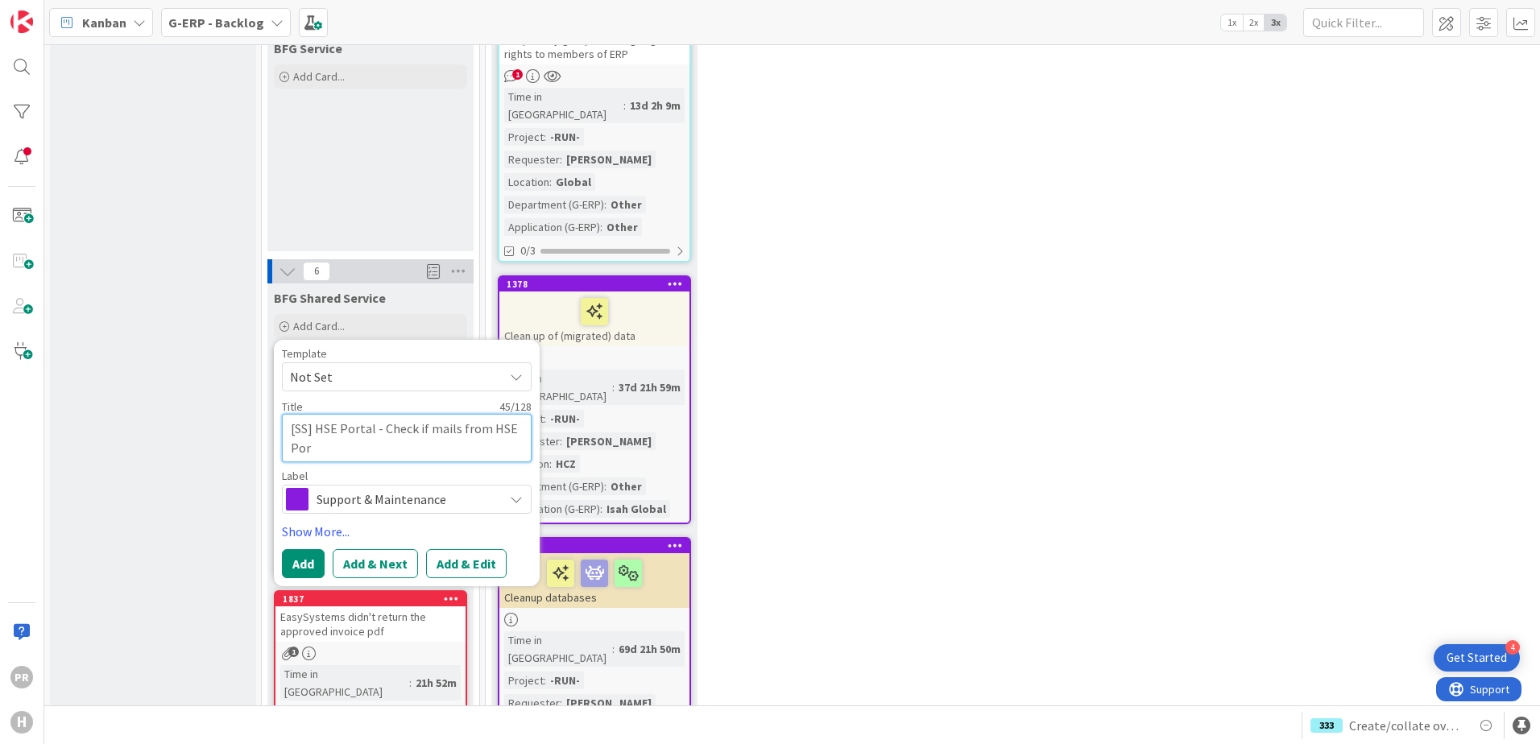
type textarea "x"
type textarea "[SS] HSE Portal - Check if mails from HSE Port"
type textarea "x"
type textarea "[SS] HSE Portal - Check if mails from HSE Portal"
type textarea "x"
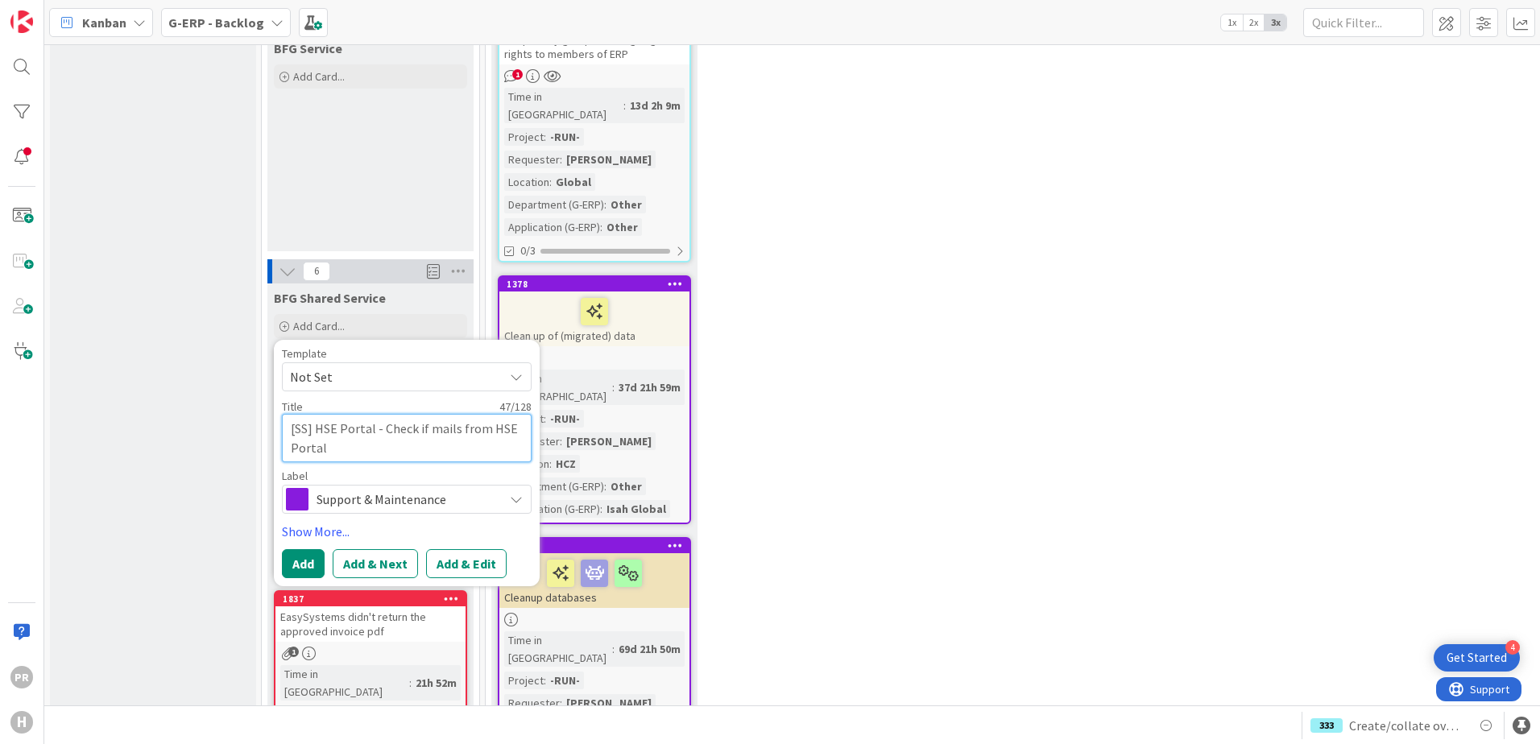
type textarea "[SS] HSE Portal - Check if mails from HSE Portal"
type textarea "x"
type textarea "[SS] HSE Portal - Check if mails from HSE Portal a"
type textarea "x"
type textarea "[SS] HSE Portal - Check if mails from HSE Portal ar"
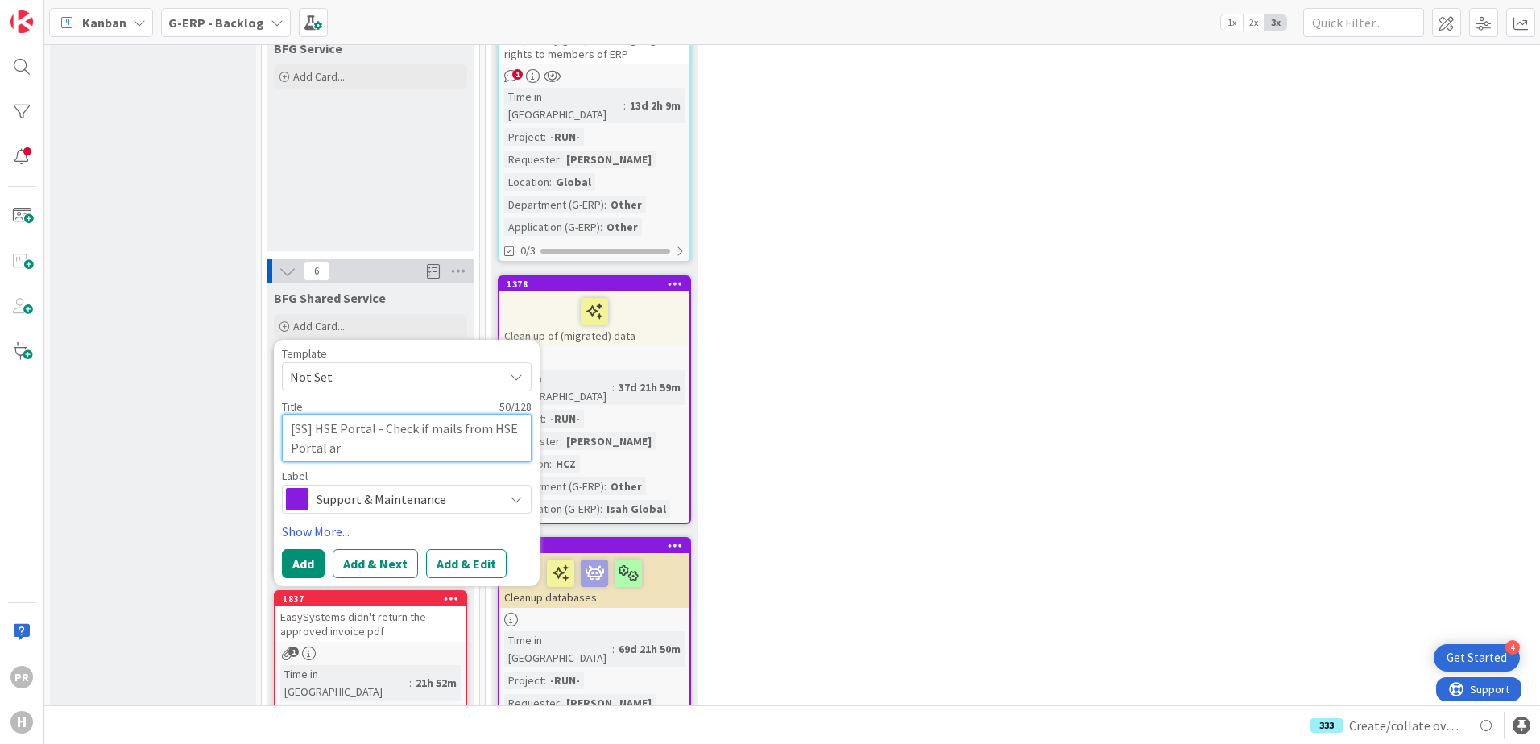
type textarea "x"
type textarea "[SS] HSE Portal - Check if mails from HSE Portal are"
type textarea "x"
type textarea "[SS] HSE Portal - Check if mails from HSE Portal are"
type textarea "x"
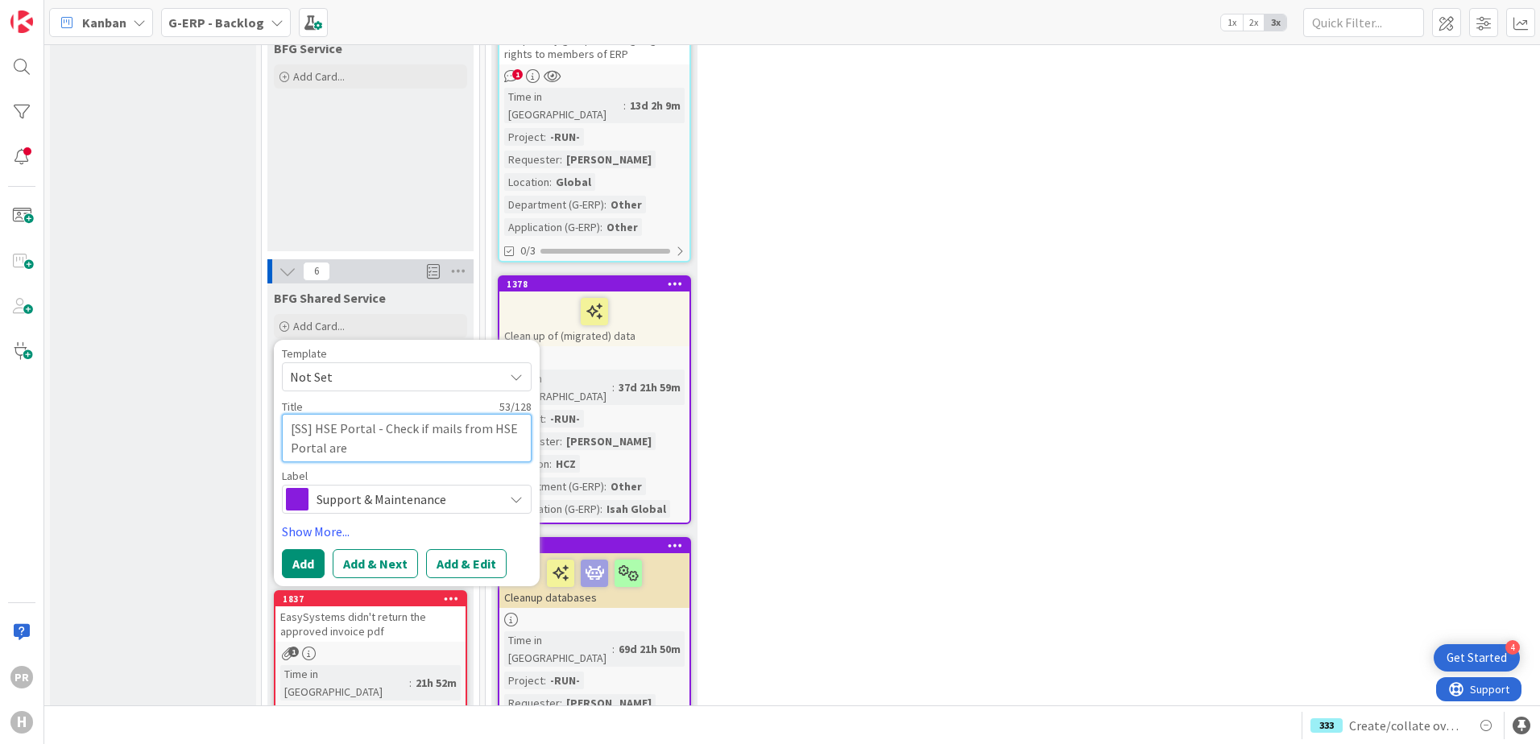
type textarea "[SS] HSE Portal - Check if mails from HSE Portal are w"
type textarea "x"
type textarea "[SS] HSE Portal - Check if mails from HSE Portal are wh"
type textarea "x"
type textarea "[SS] HSE Portal - Check if mails from HSE Portal are whit"
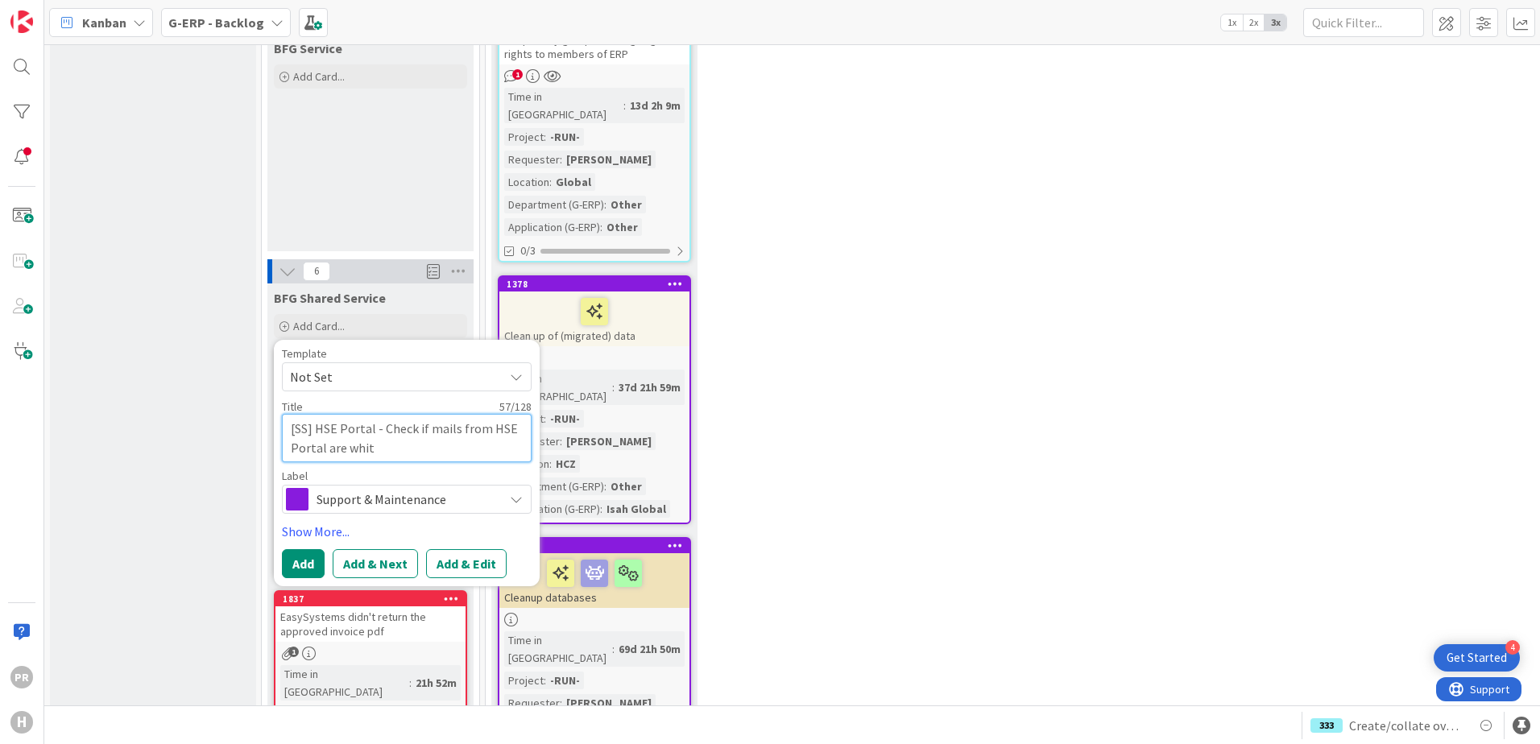
type textarea "x"
type textarea "[SS] HSE Portal - Check if mails from HSE Portal are white"
type textarea "x"
type textarea "[SS] HSE Portal - Check if mails from HSE Portal are whitel"
type textarea "x"
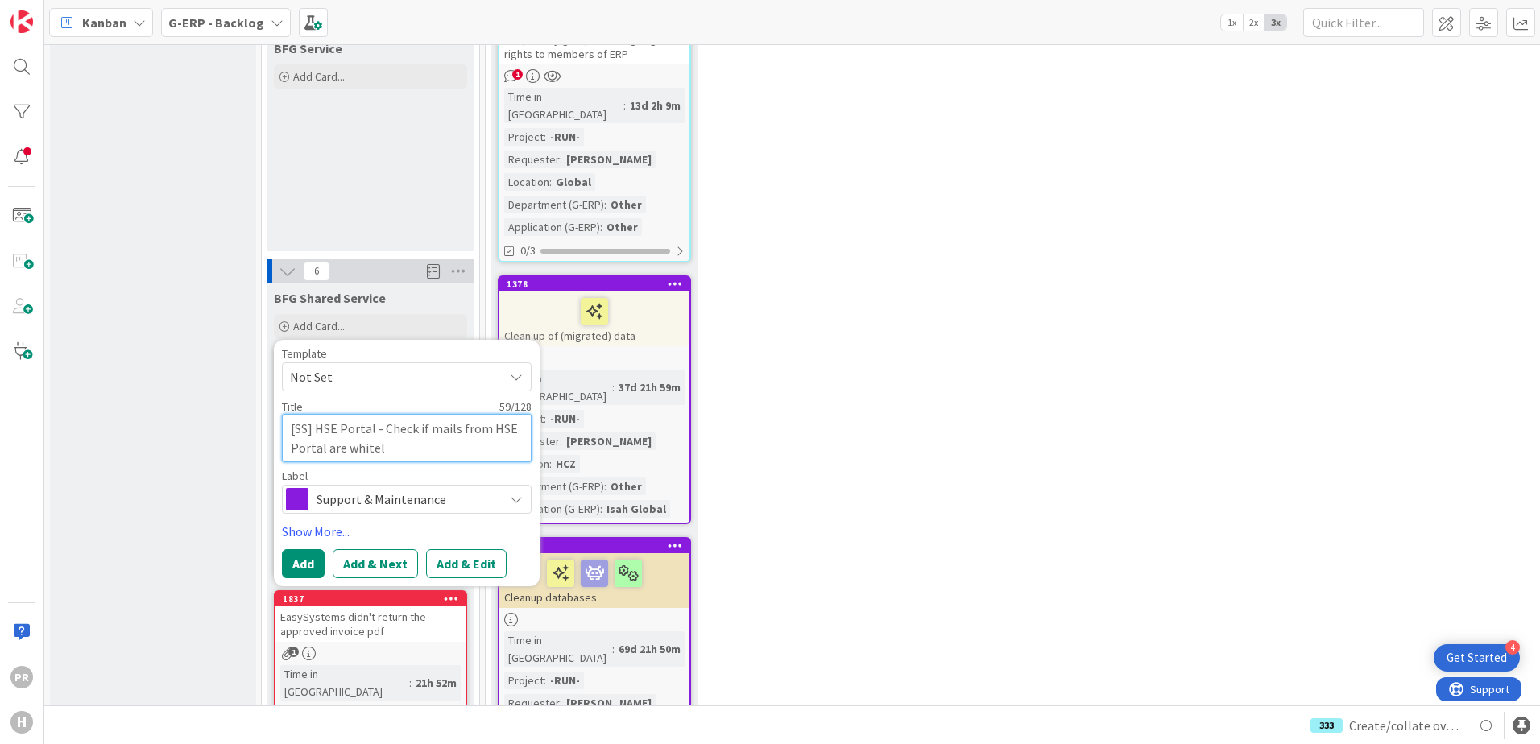
type textarea "[SS] HSE Portal - Check if mails from HSE Portal are whiteli"
type textarea "x"
type textarea "[SS] HSE Portal - Check if mails from HSE Portal are whitelis"
type textarea "x"
type textarea "[SS] HSE Portal - Check if mails from HSE Portal are whitelist"
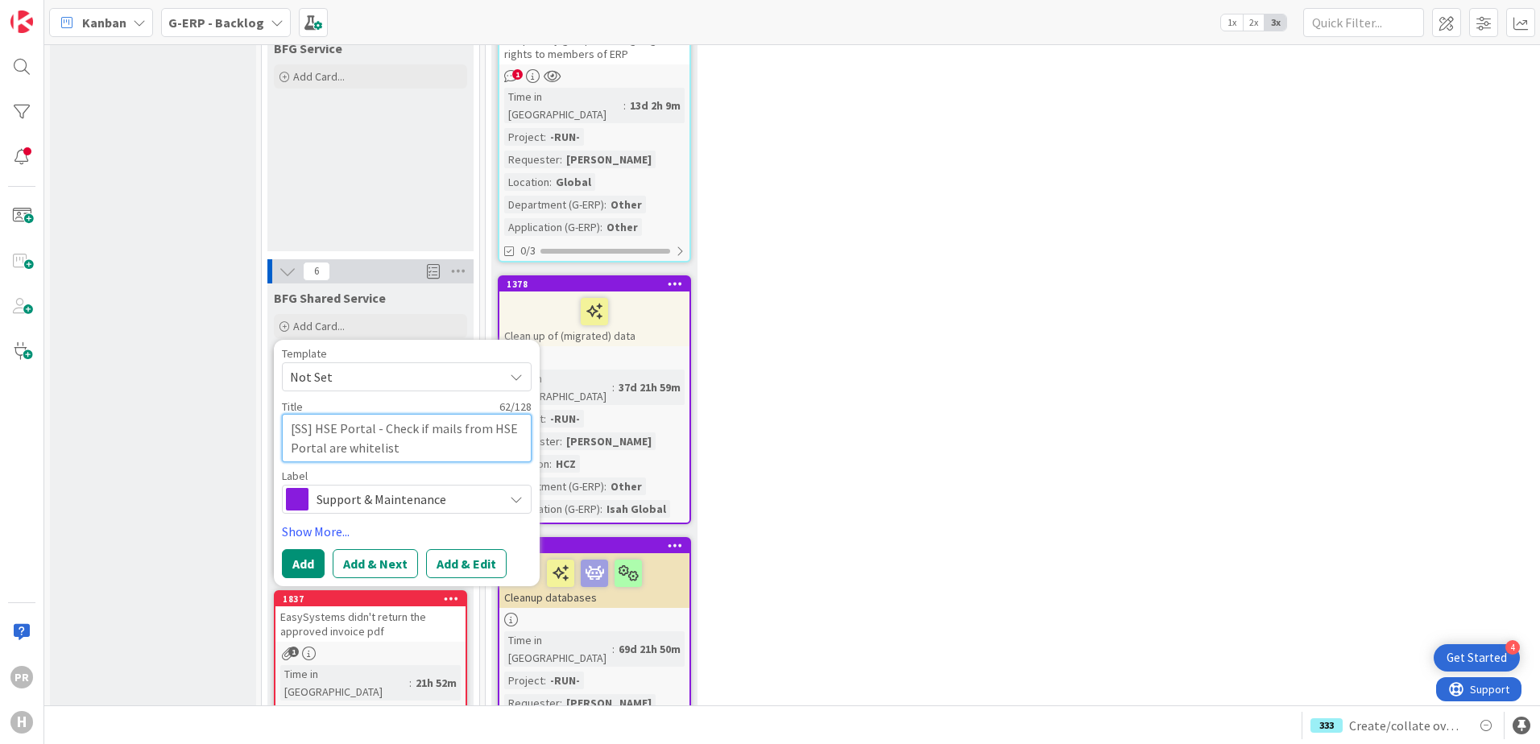
type textarea "x"
type textarea "[SS] HSE Portal - Check if mails from HSE Portal are whiteliste"
type textarea "x"
type textarea "[SS] HSE Portal - Check if mails from HSE Portal are whitelisted"
type textarea "x"
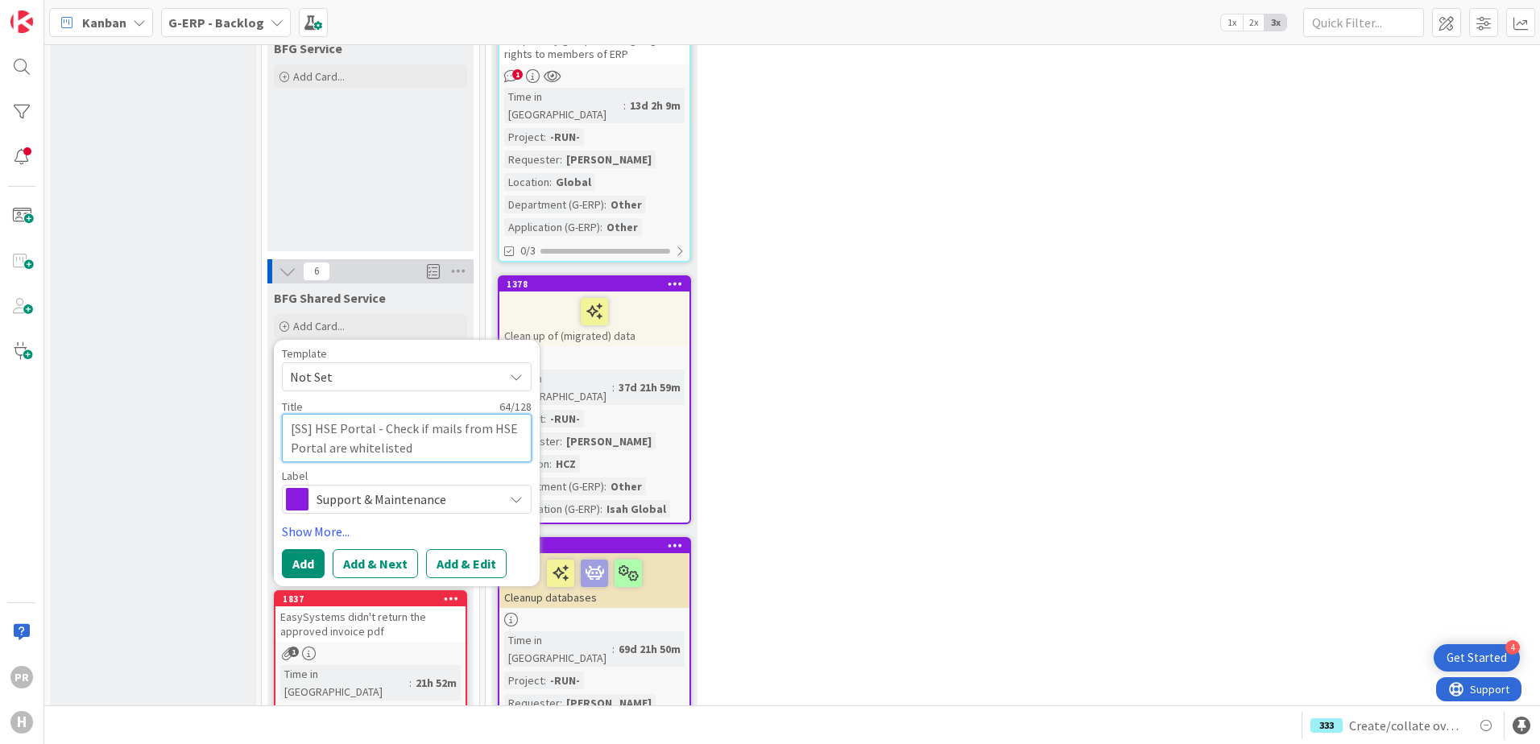
type textarea "[SS] HSE Portal - Check if mails from HSE Portal are whitelisted/"
type textarea "x"
type textarea "[SS] HSE Portal - Check if mails from HSE Portal are whitelisted/n"
type textarea "x"
type textarea "[SS] HSE Portal - Check if mails from HSE Portal are whitelisted/nmo"
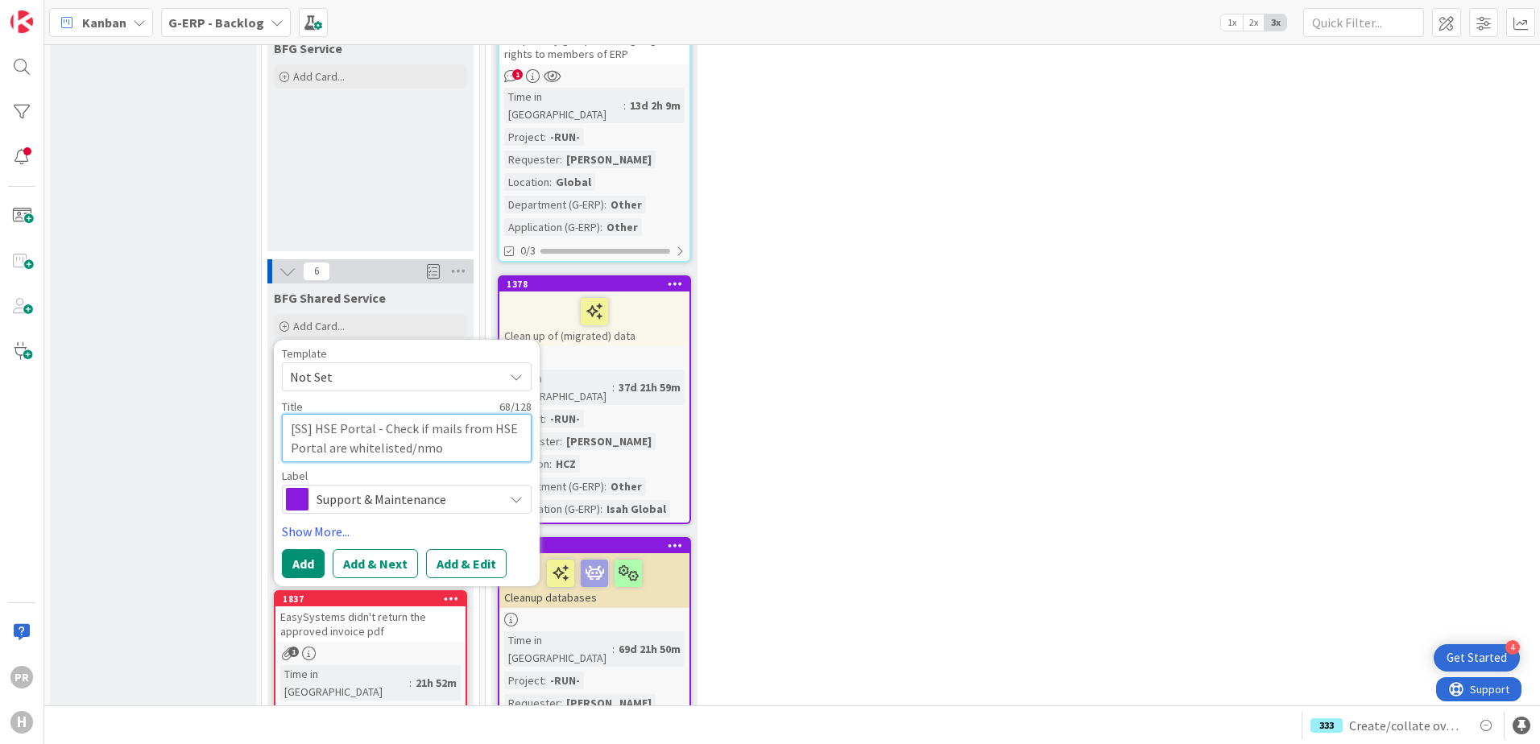
type textarea "x"
type textarea "[SS] HSE Portal - Check if mails from HSE Portal are whitelisted/nmot"
type textarea "x"
type textarea "[SS] HSE Portal - Check if mails from HSE Portal are whitelisted/nmot"
type textarea "x"
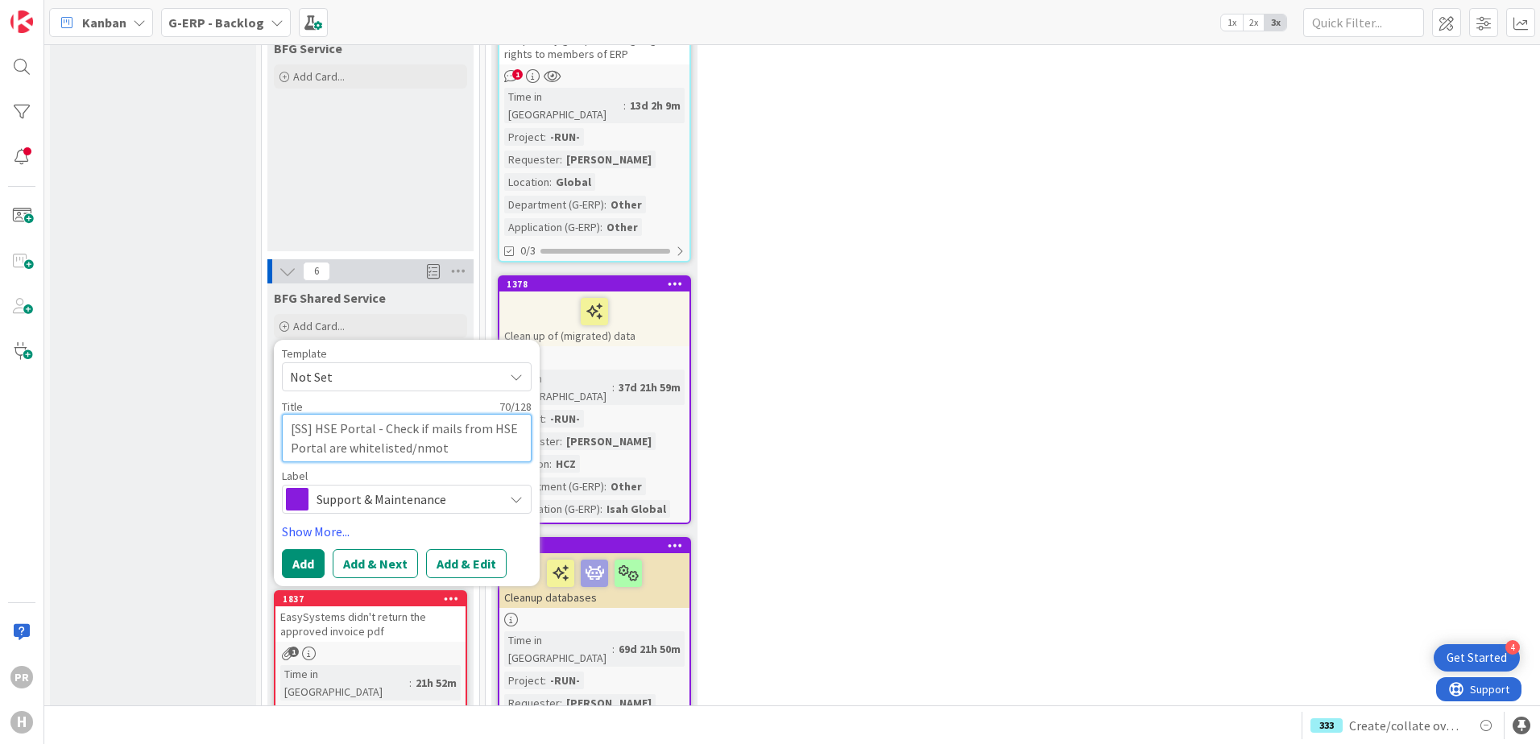
type textarea "[SS] HSE Portal - Check if mails from HSE Portal are whitelisted/nmot"
type textarea "x"
type textarea "[SS] HSE Portal - Check if mails from HSE Portal are whitelisted/nmo"
type textarea "x"
type textarea "[SS] HSE Portal - Check if mails from HSE Portal are whitelisted/nm"
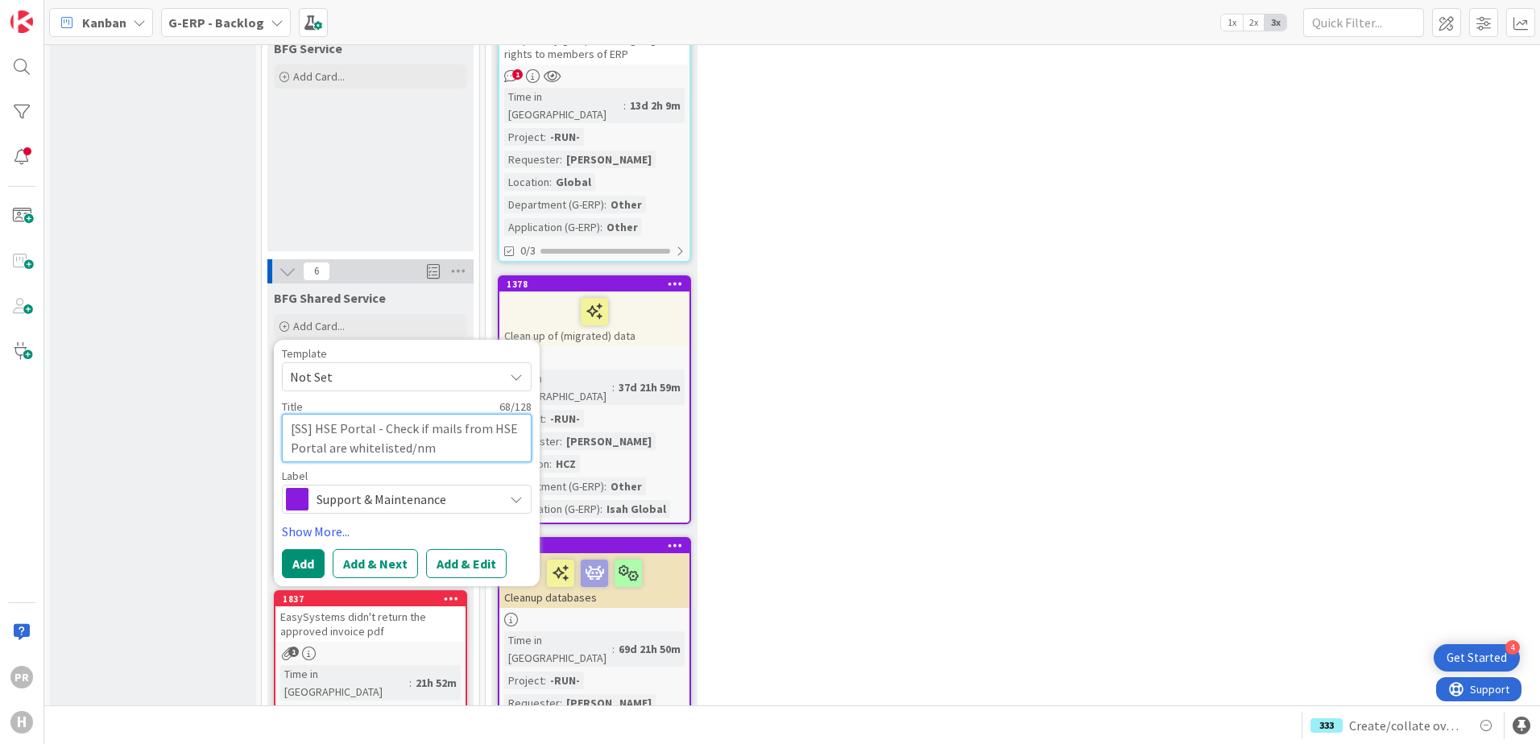
type textarea "x"
type textarea "[SS] HSE Portal - Check if mails from HSE Portal are whitelisted/no"
type textarea "x"
type textarea "[SS] HSE Portal - Check if mails from HSE Portal are whitelisted/not"
type textarea "x"
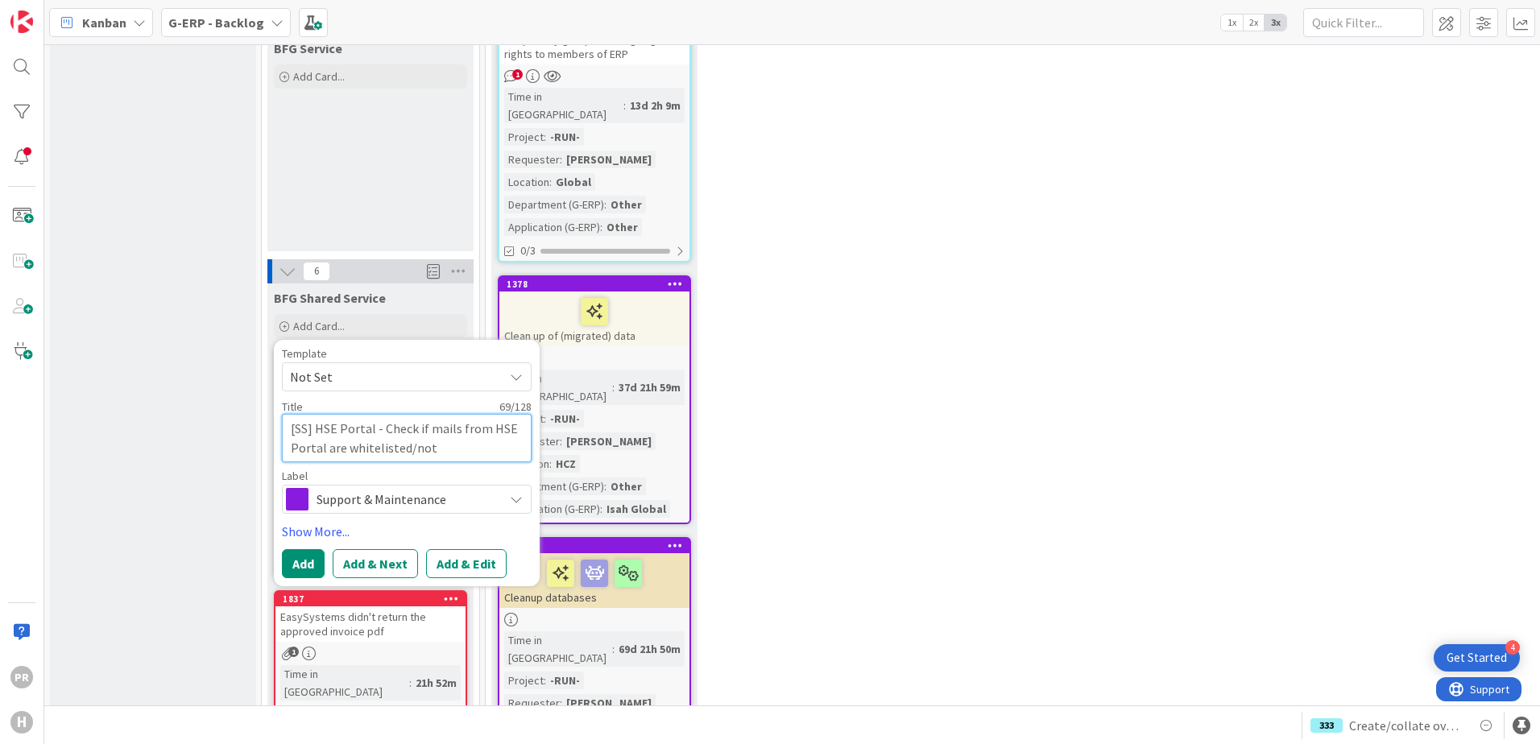
type textarea "[SS] HSE Portal - Check if mails from HSE Portal are whitelisted/not a"
type textarea "x"
type textarea "[SS] HSE Portal - Check if mails from HSE Portal are whitelisted/not ap"
type textarea "x"
type textarea "[SS] HSE Portal - Check if mails from HSE Portal are whitelisted/not app"
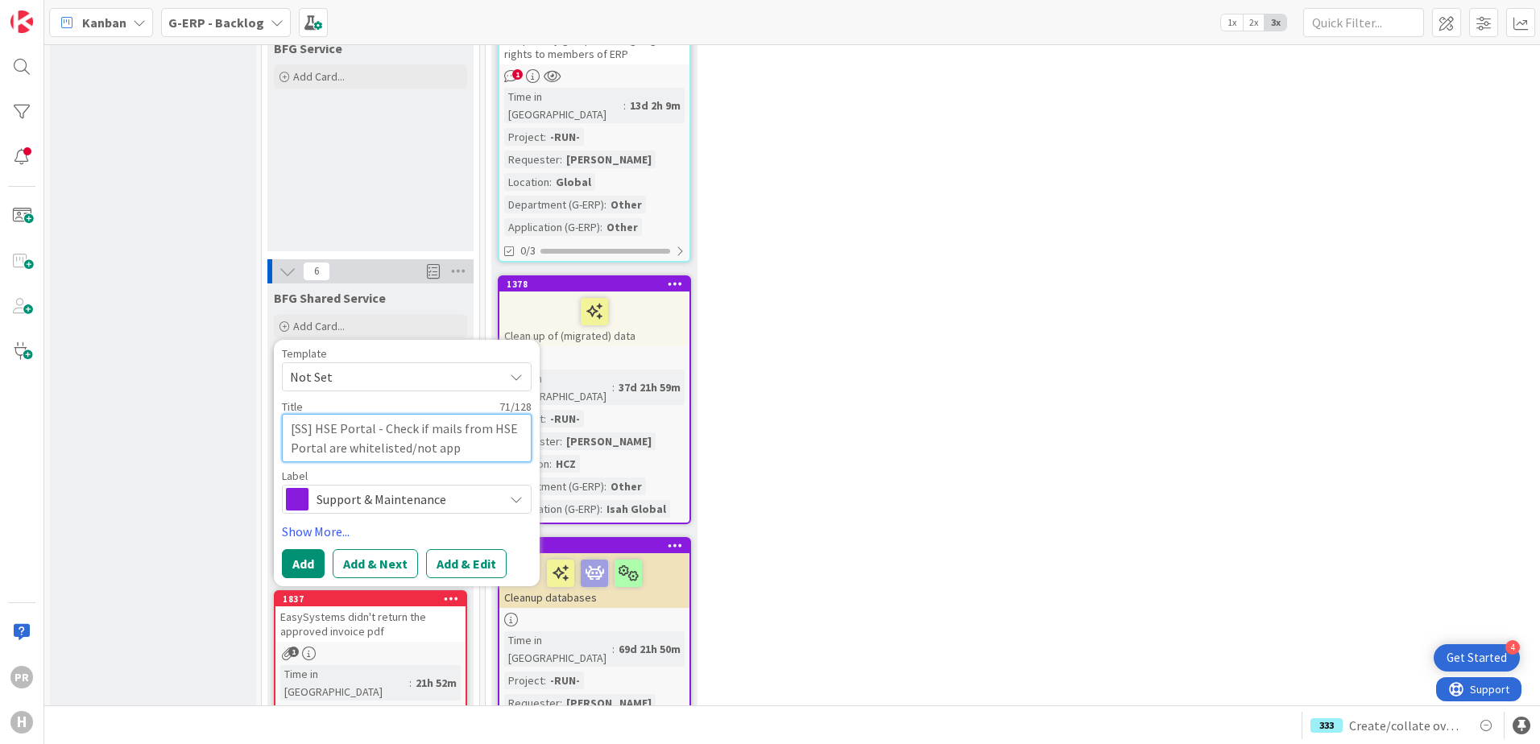
type textarea "x"
type textarea "[SS] HSE Portal - Check if mails from HSE Portal are whitelisted/not appe"
type textarea "x"
type textarea "[SS] HSE Portal - Check if mails from HSE Portal are whitelisted/not appea"
type textarea "x"
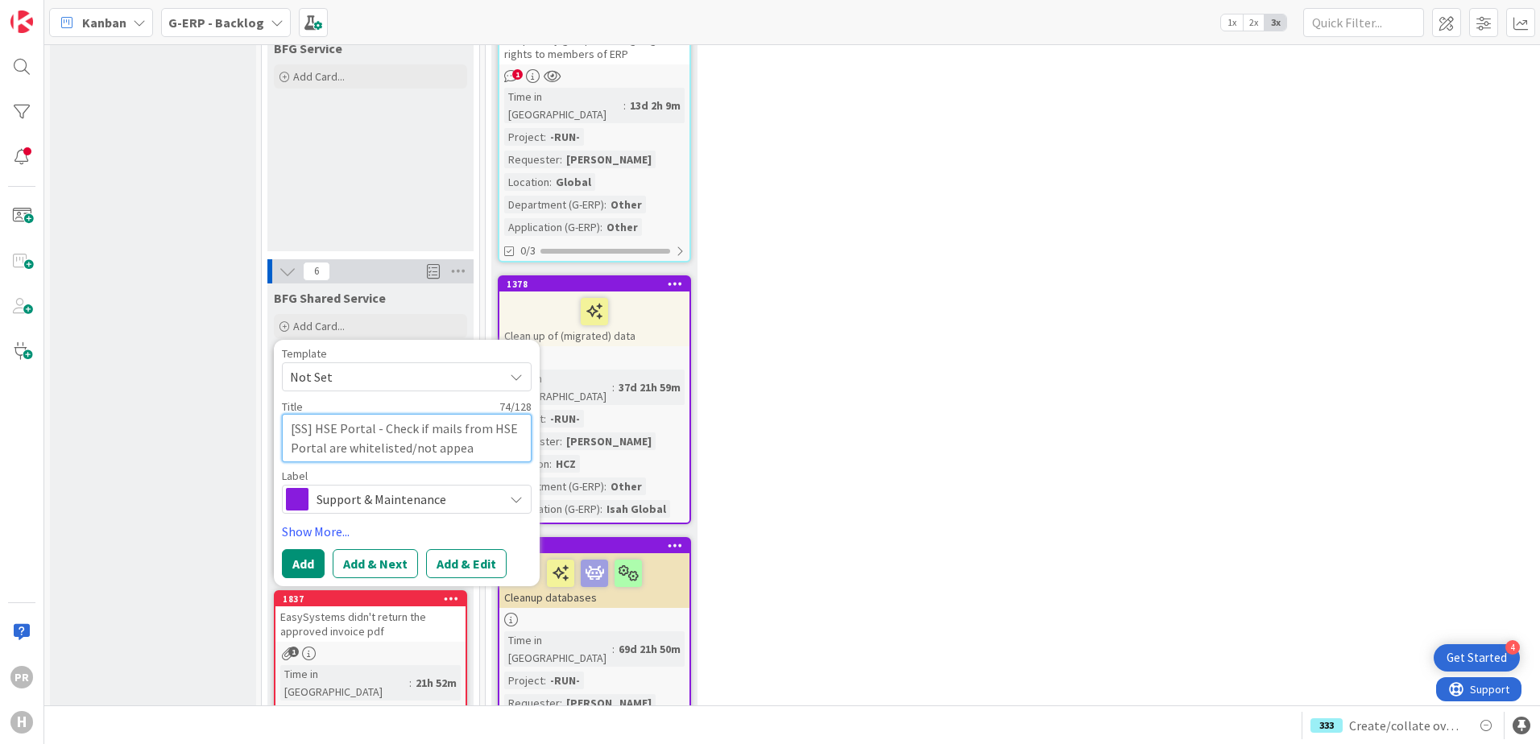
type textarea "[SS] HSE Portal - Check if mails from HSE Portal are whitelisted/not appear"
type textarea "x"
type textarea "[SS] HSE Portal - Check if mails from HSE Portal are whitelisted/not appeari"
type textarea "x"
type textarea "[SS] HSE Portal - Check if mails from HSE Portal are whitelisted/not appearin"
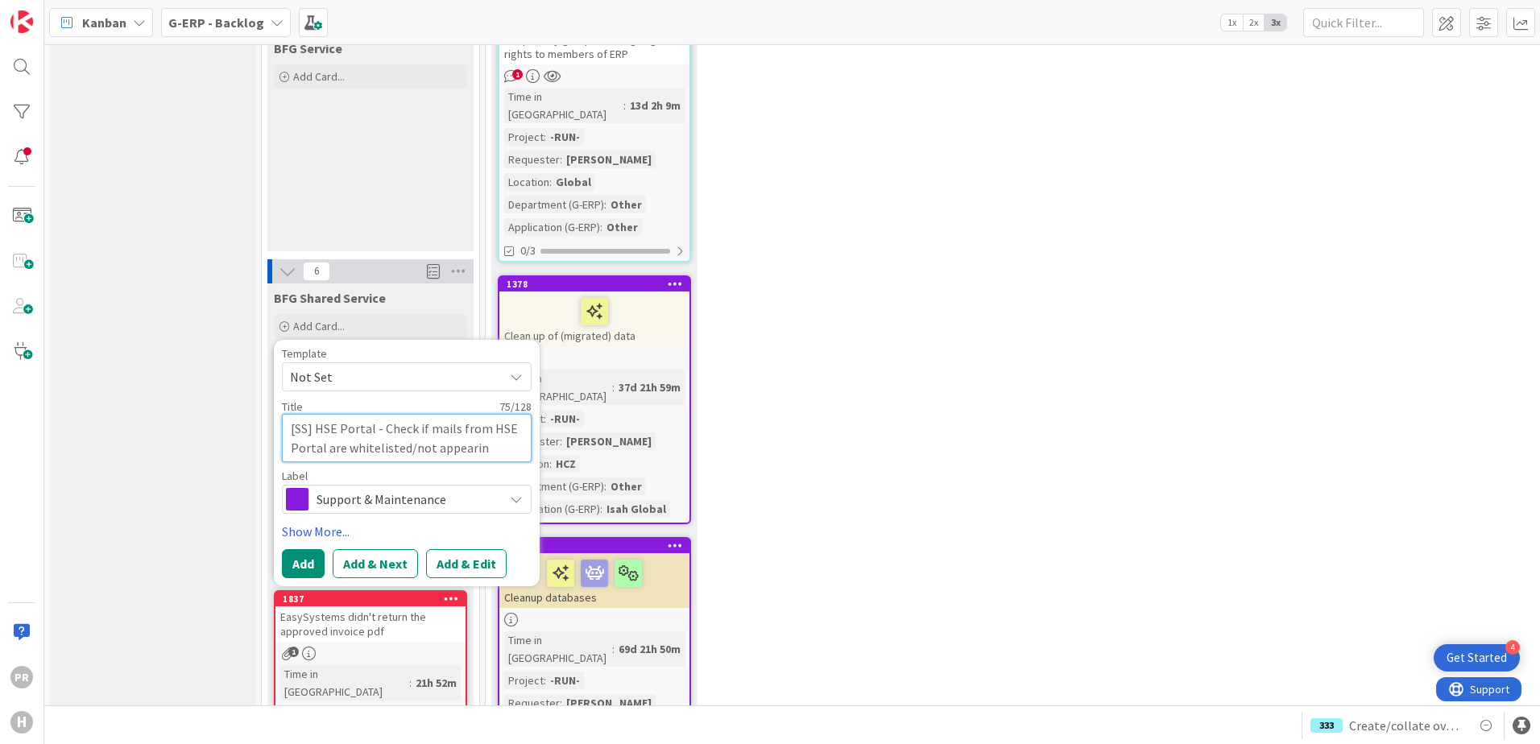
type textarea "x"
type textarea "[SS] HSE Portal - Check if mails from HSE Portal are whitelisted/not appearing"
type textarea "x"
type textarea "[SS] HSE Portal - Check if mails from HSE Portal are whitelisted/not appearing"
type textarea "x"
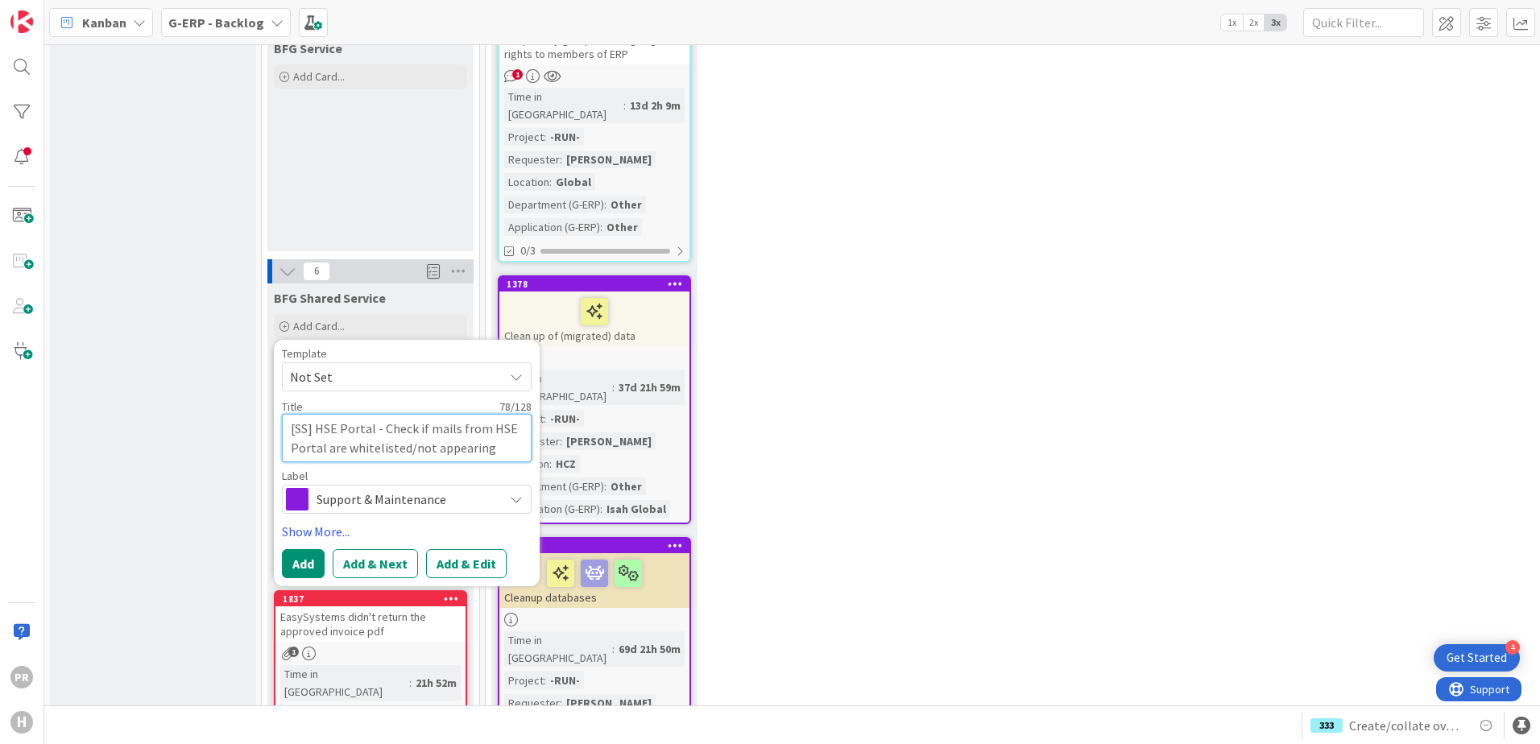
type textarea "[SS] HSE Portal - Check if mails from HSE Portal are whitelisted/not appearing i"
type textarea "x"
type textarea "[SS] HSE Portal - Check if mails from HSE Portal are whitelisted/not appearing …"
type textarea "x"
type textarea "[SS] HSE Portal - Check if mails from HSE Portal are whitelisted/not appearing …"
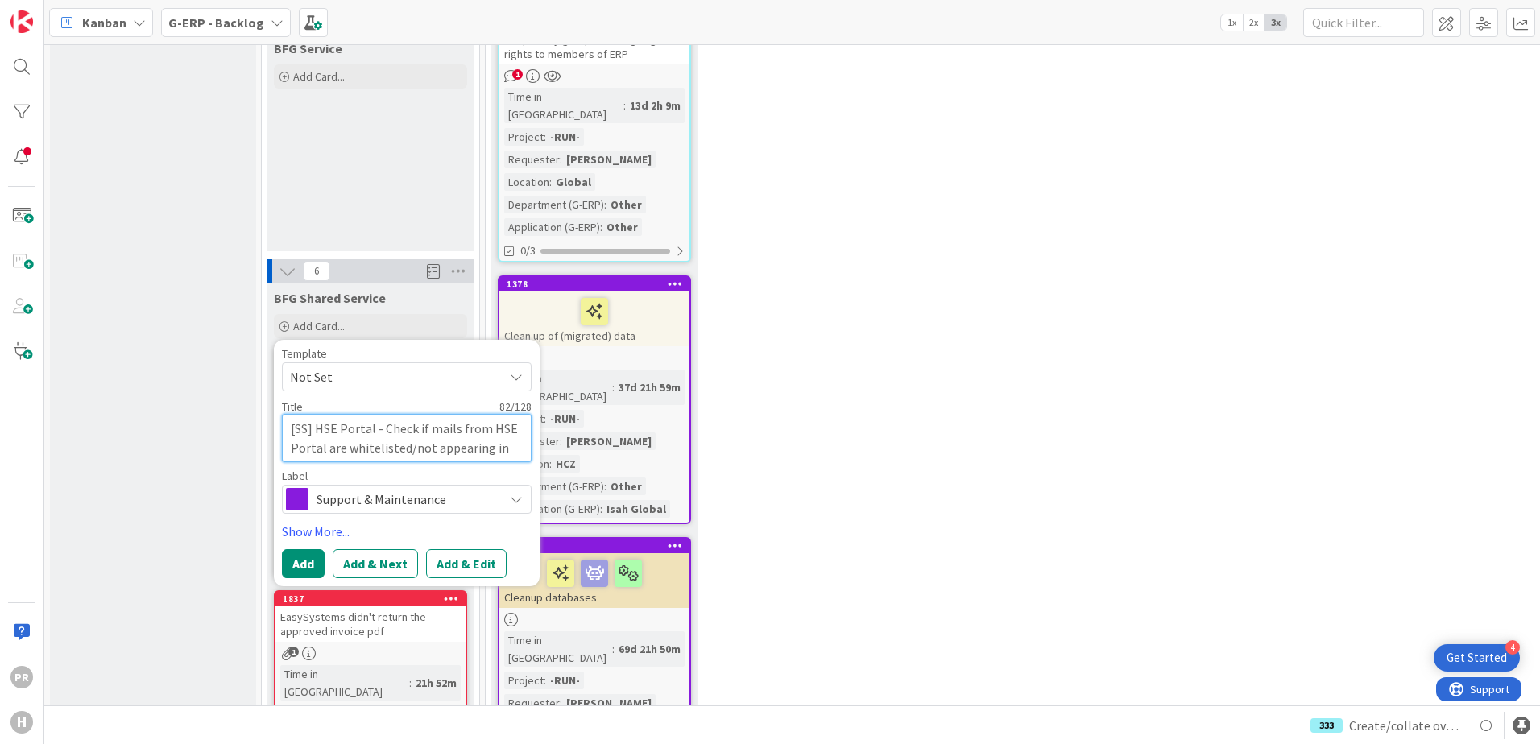
type textarea "x"
type textarea "[SS] HSE Portal - Check if mails from HSE Portal are whitelisted/not appearing …"
type textarea "x"
type textarea "[SS] HSE Portal - Check if mails from HSE Portal are whitelisted/not appearing …"
type textarea "x"
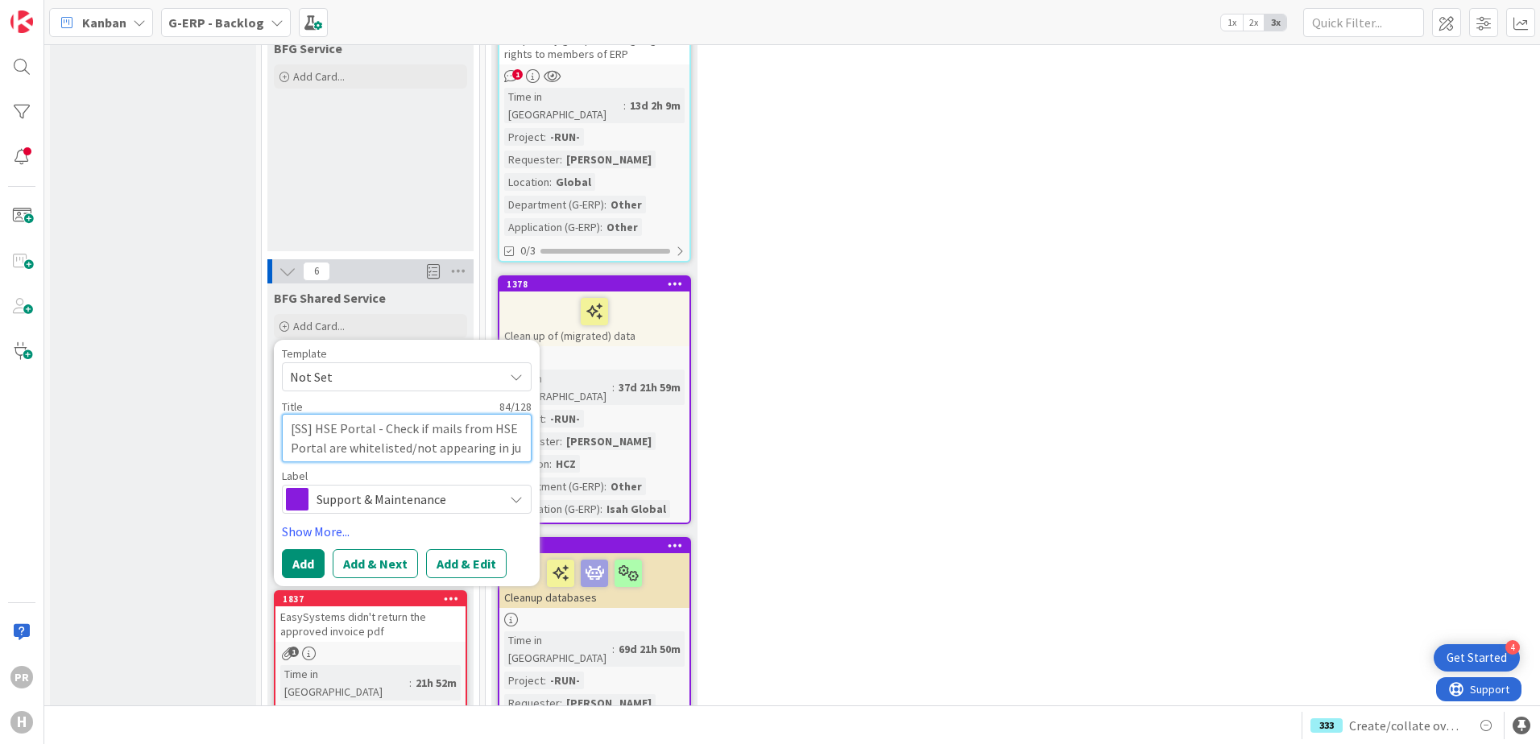
type textarea "[SS] HSE Portal - Check if mails from HSE Portal are whitelisted/not appearing …"
type textarea "x"
type textarea "[SS] HSE Portal - Check if mails from HSE Portal are whitelisted/not appearing …"
type textarea "x"
type textarea "[SS] HSE Portal - Check if mails from HSE Portal are whitelisted/not appearing …"
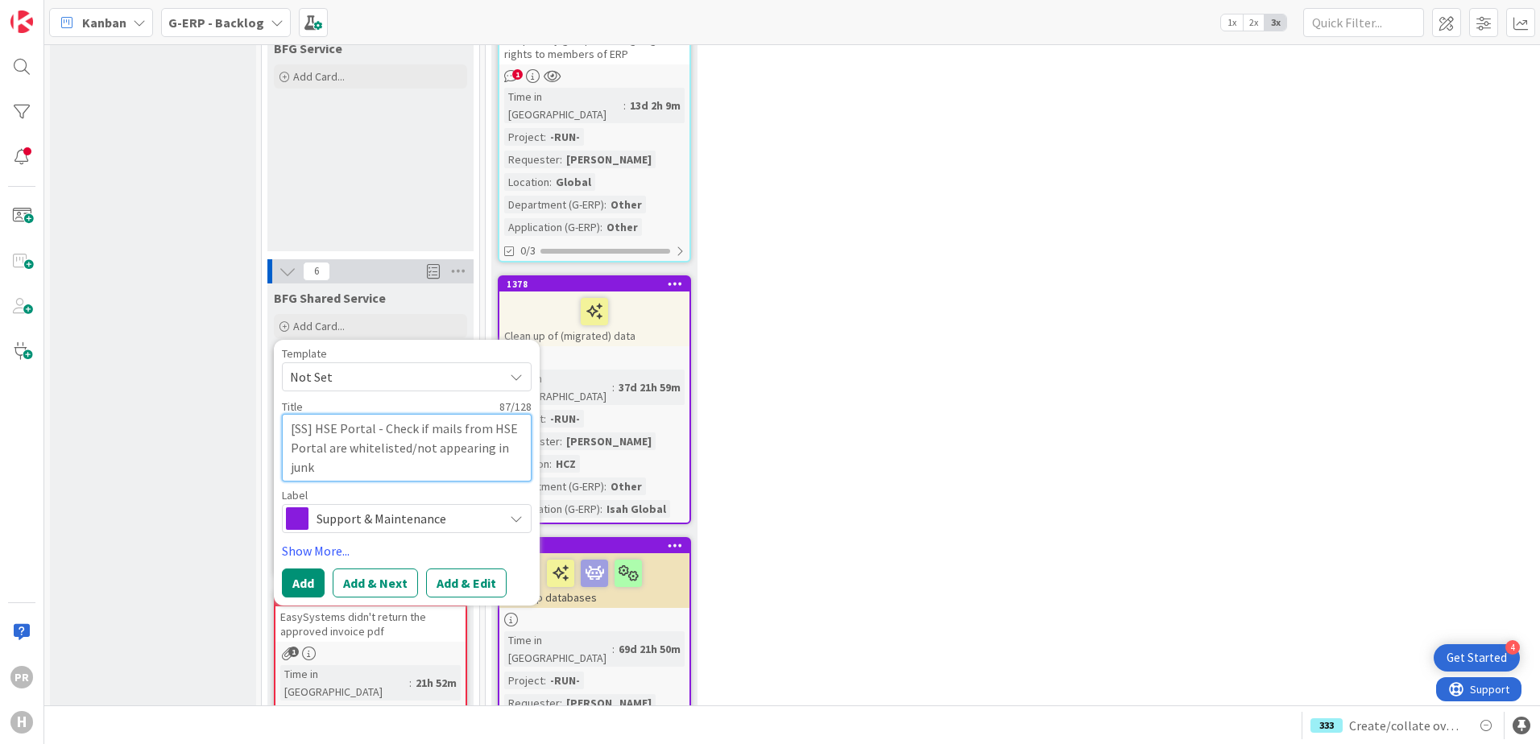
type textarea "x"
type textarea "[SS] HSE Portal - Check if mails from HSE Portal are whitelisted/not appearing …"
type textarea "x"
type textarea "[SS] HSE Portal - Check if mails from HSE Portal are whitelisted/not appearing …"
type textarea "x"
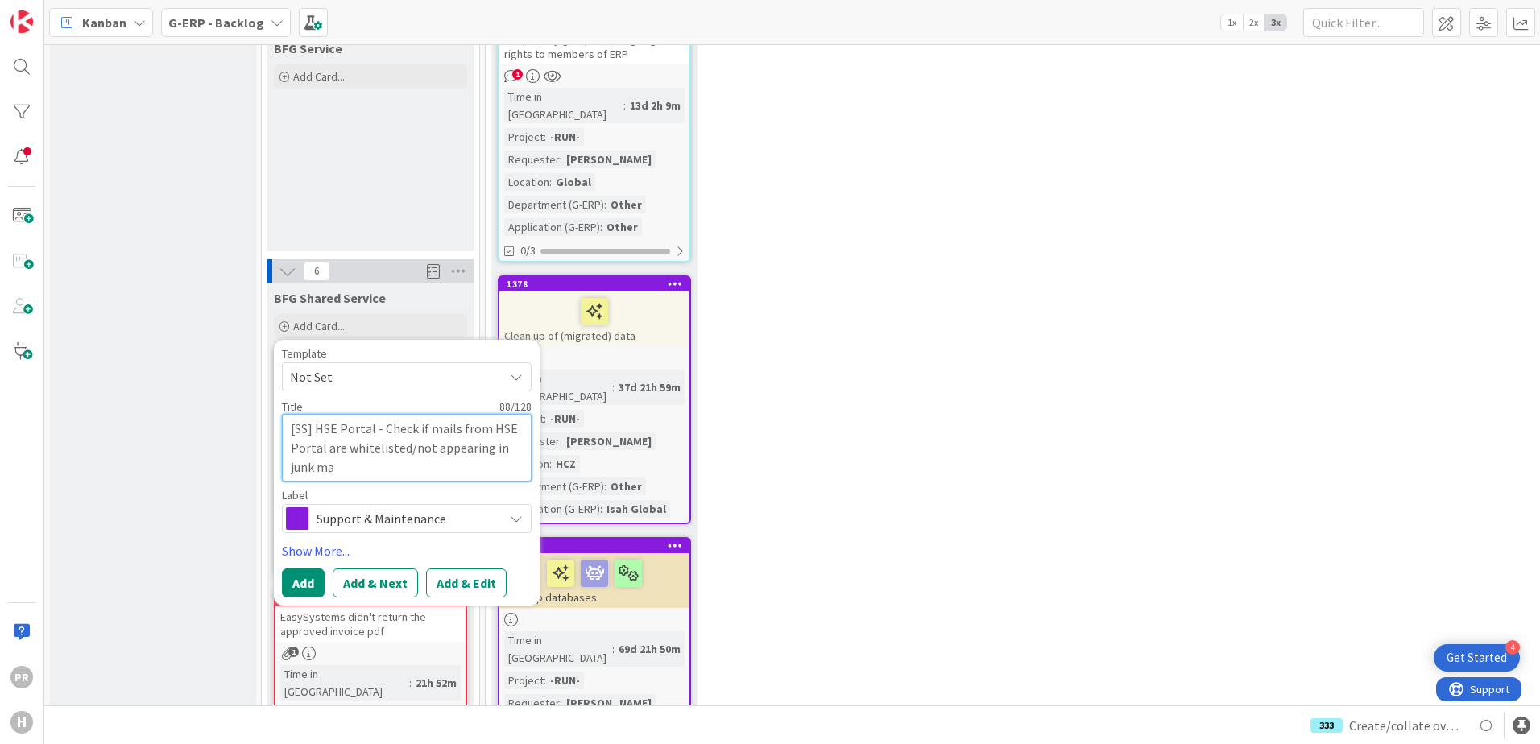
type textarea "[SS] HSE Portal - Check if mails from HSE Portal are whitelisted/not appearing …"
click at [444, 569] on button "Add & Edit" at bounding box center [466, 583] width 81 height 29
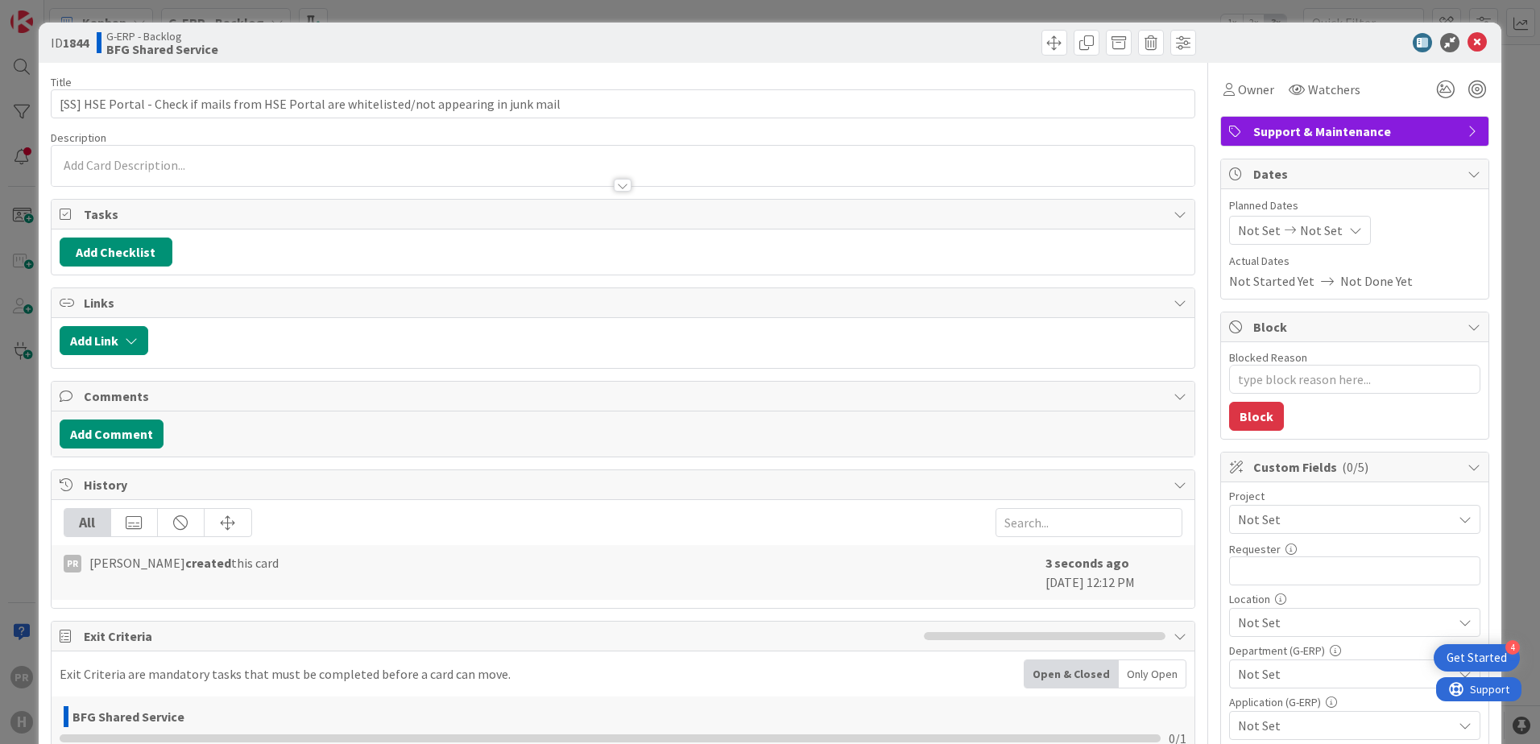
click at [1262, 515] on span "Not Set" at bounding box center [1341, 519] width 206 height 23
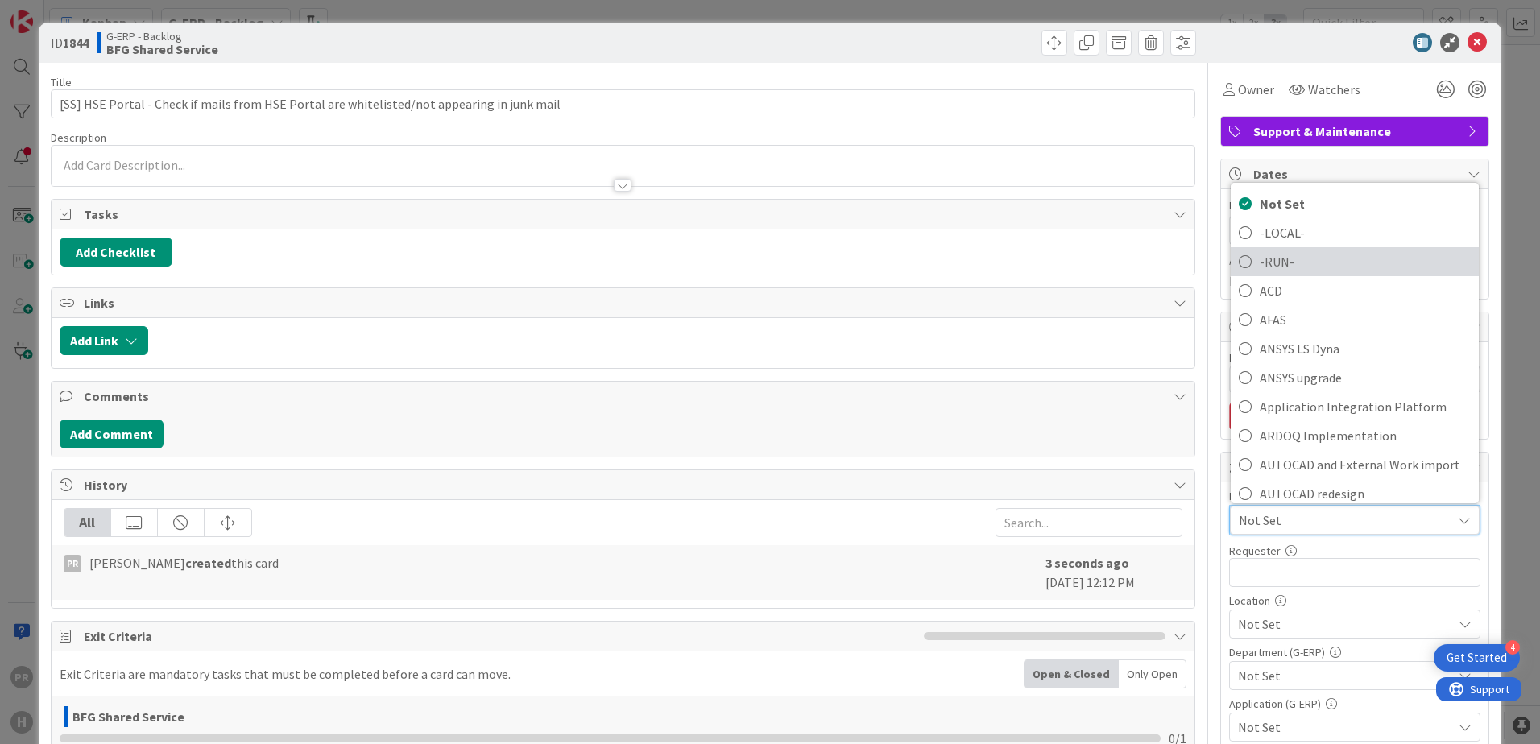
click at [1275, 268] on span "-RUN-" at bounding box center [1364, 262] width 211 height 24
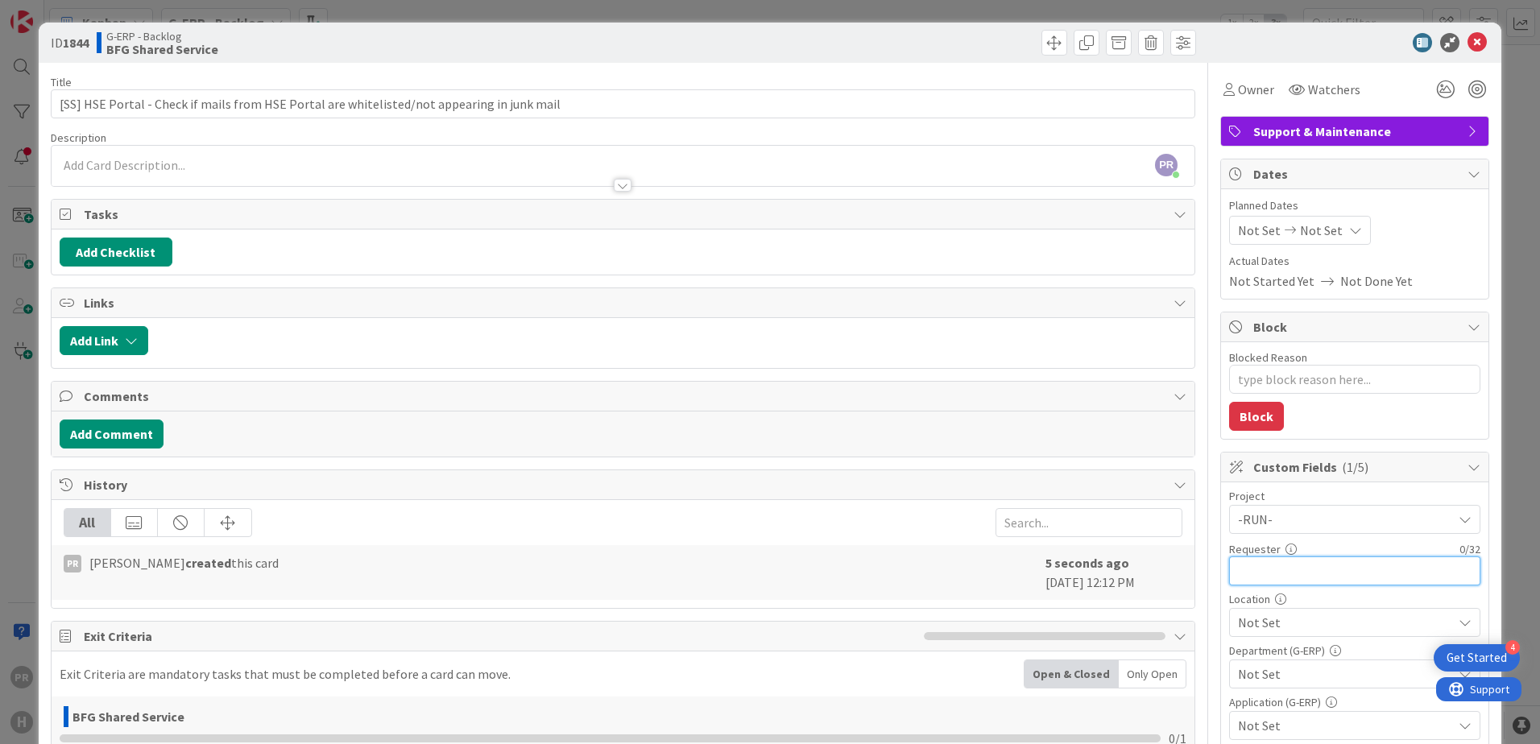
click at [1281, 580] on input "text" at bounding box center [1354, 570] width 251 height 29
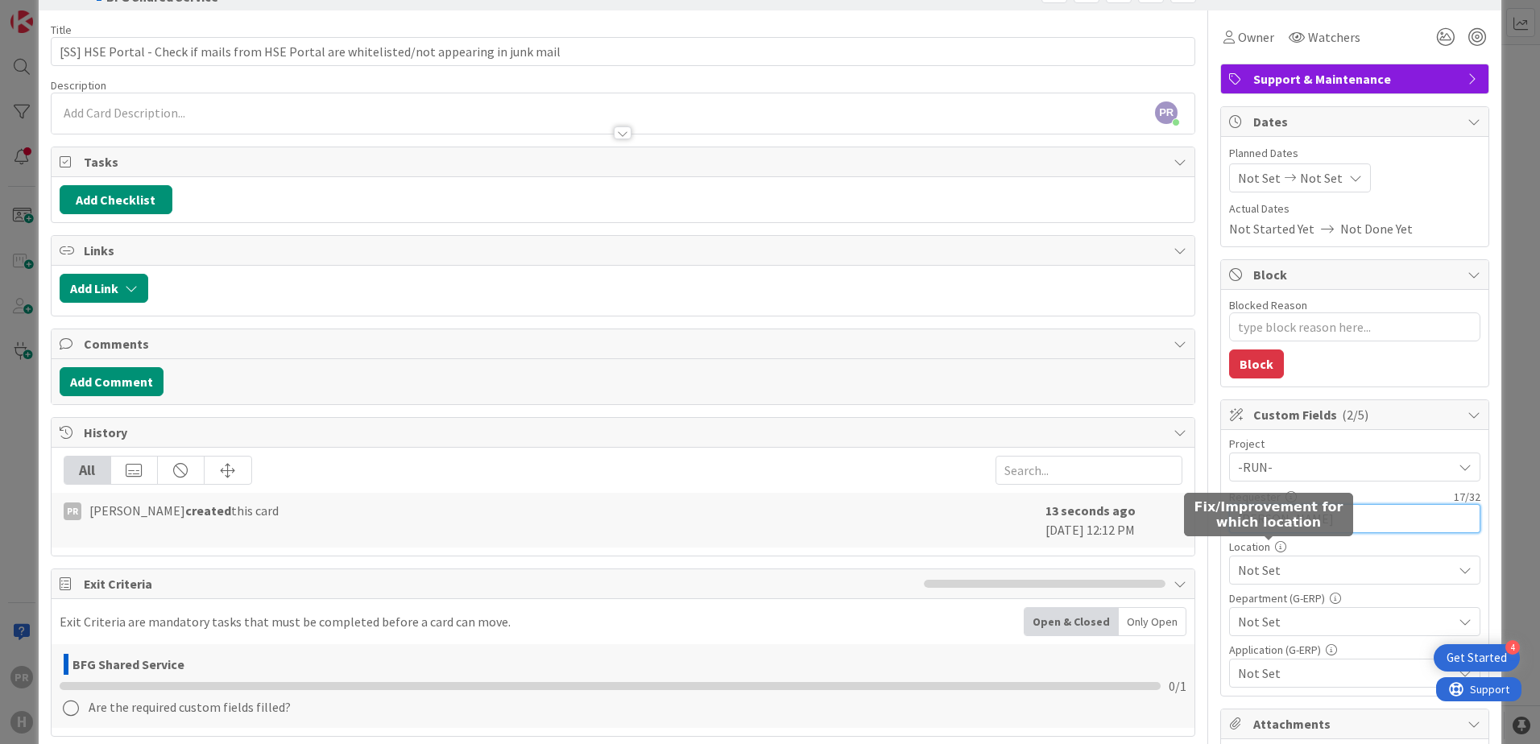
scroll to position [81, 0]
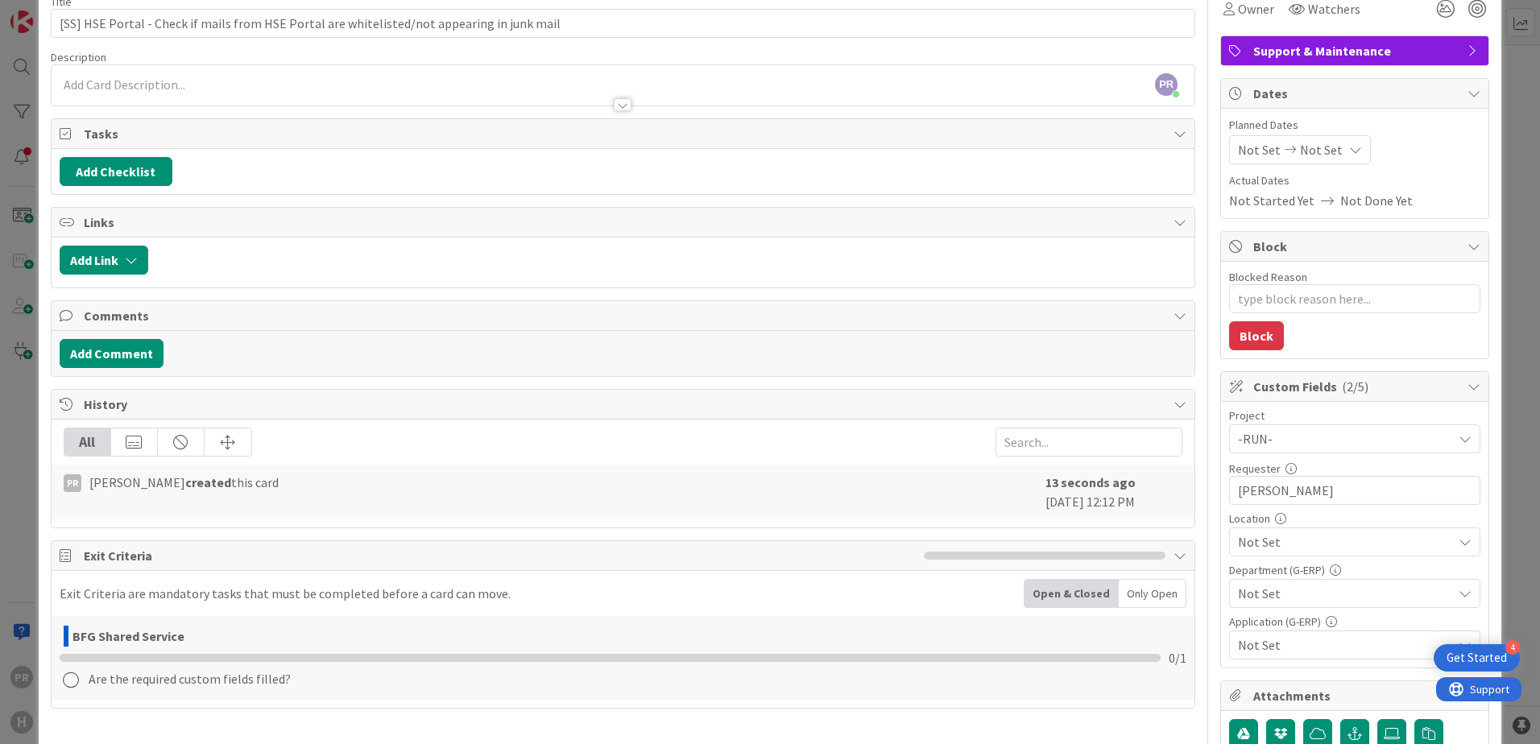
click at [1283, 546] on span "Not Set" at bounding box center [1345, 541] width 214 height 19
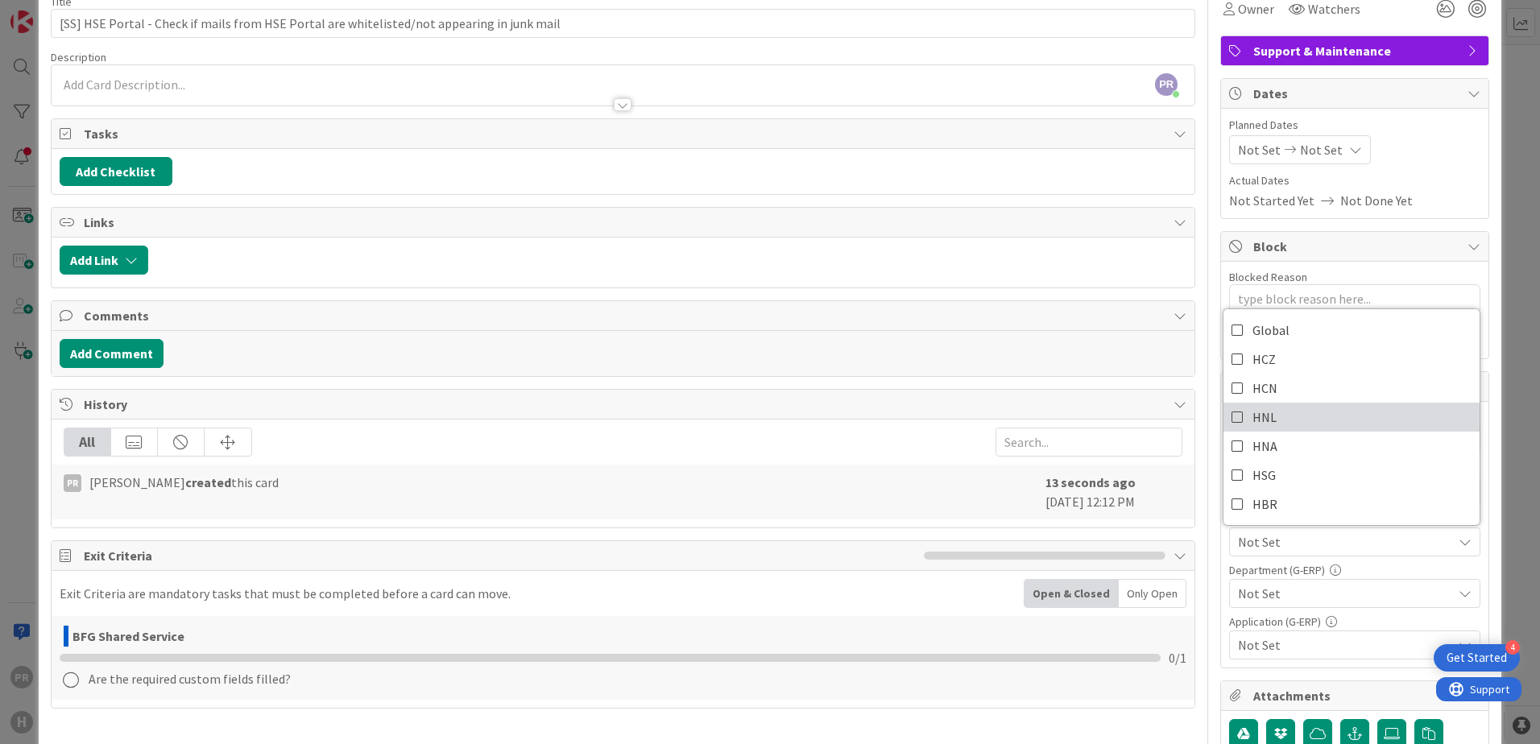
click at [1265, 424] on link "HNL" at bounding box center [1351, 417] width 256 height 29
click at [1295, 591] on span "Not Set" at bounding box center [1345, 593] width 214 height 19
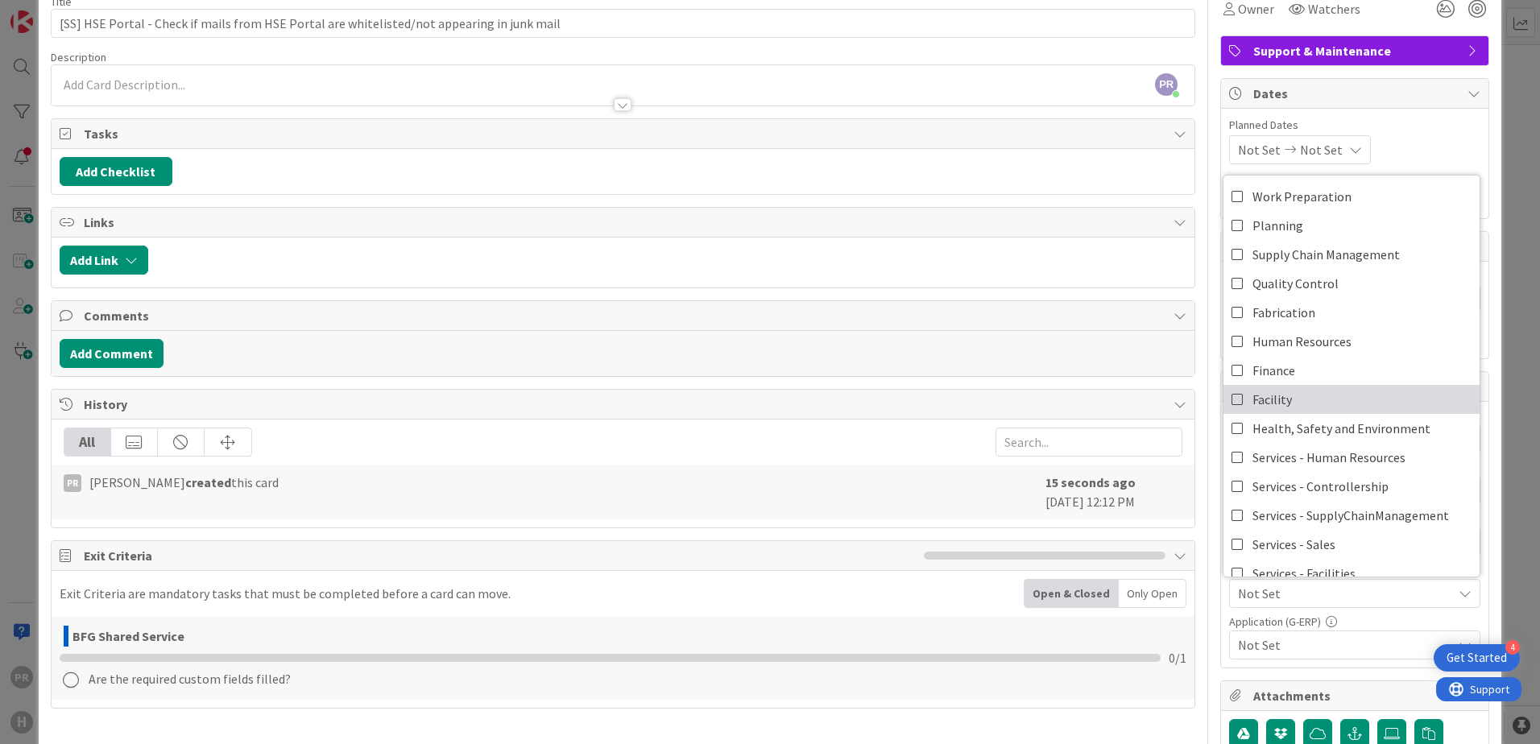
click at [1289, 403] on link "Facility" at bounding box center [1351, 399] width 256 height 29
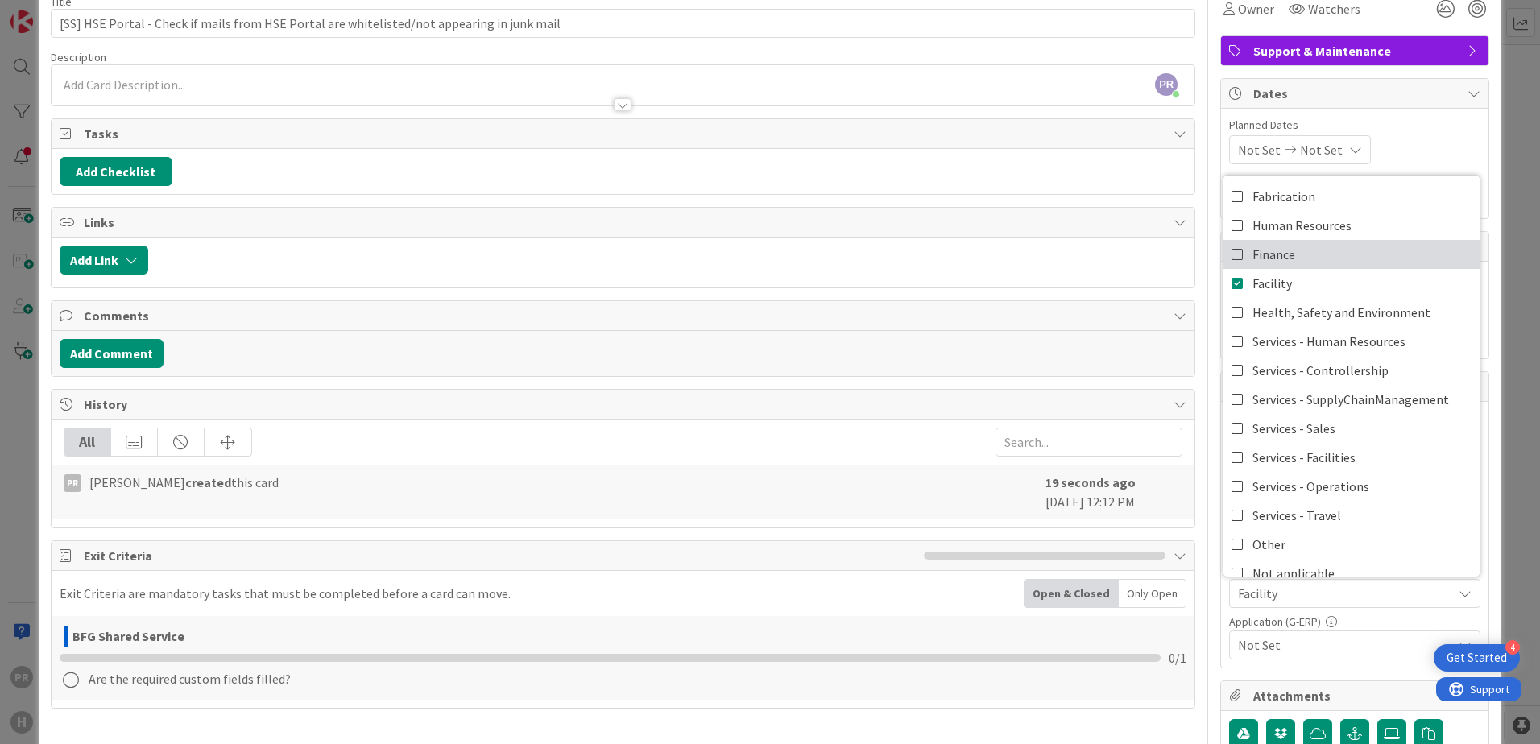
scroll to position [134, 0]
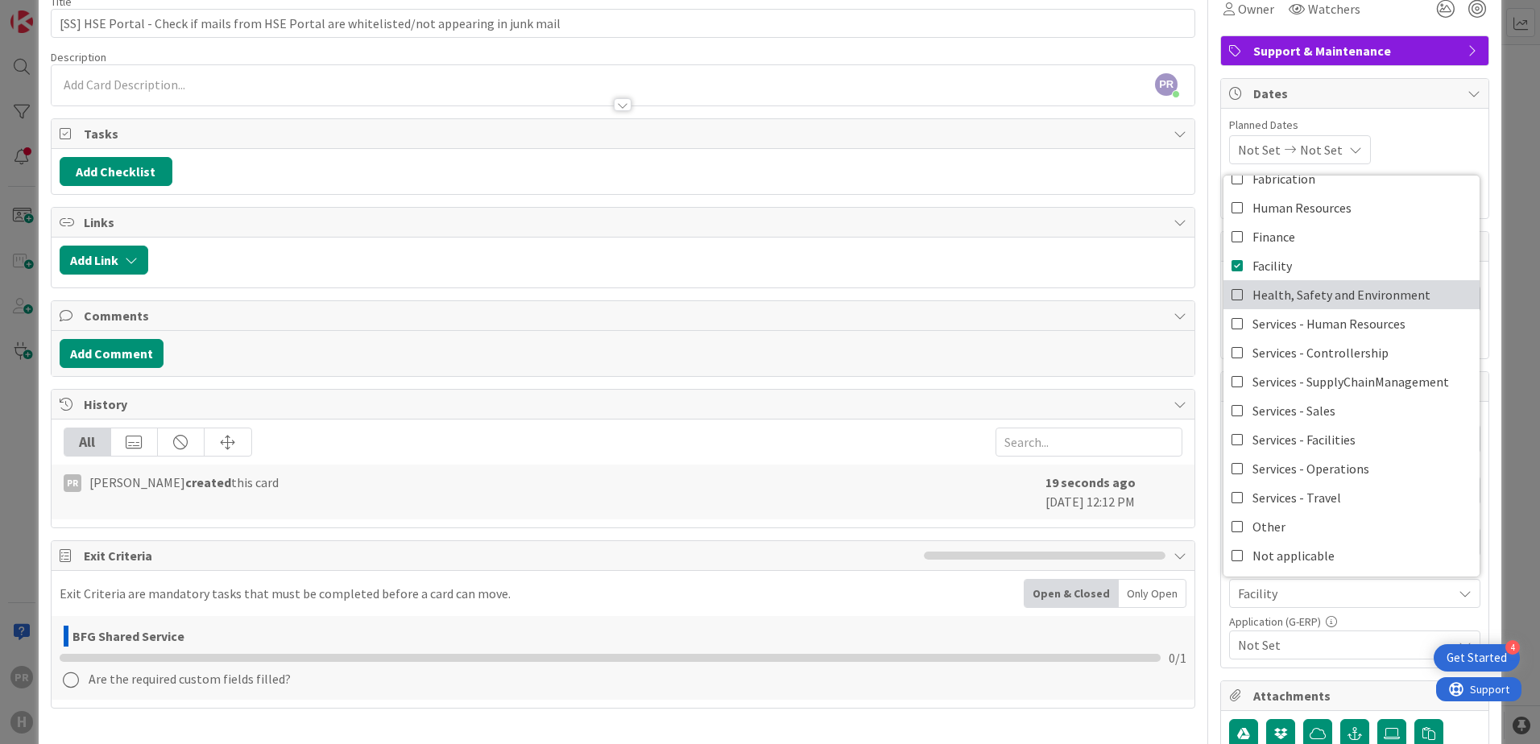
click at [1231, 296] on icon at bounding box center [1237, 295] width 13 height 24
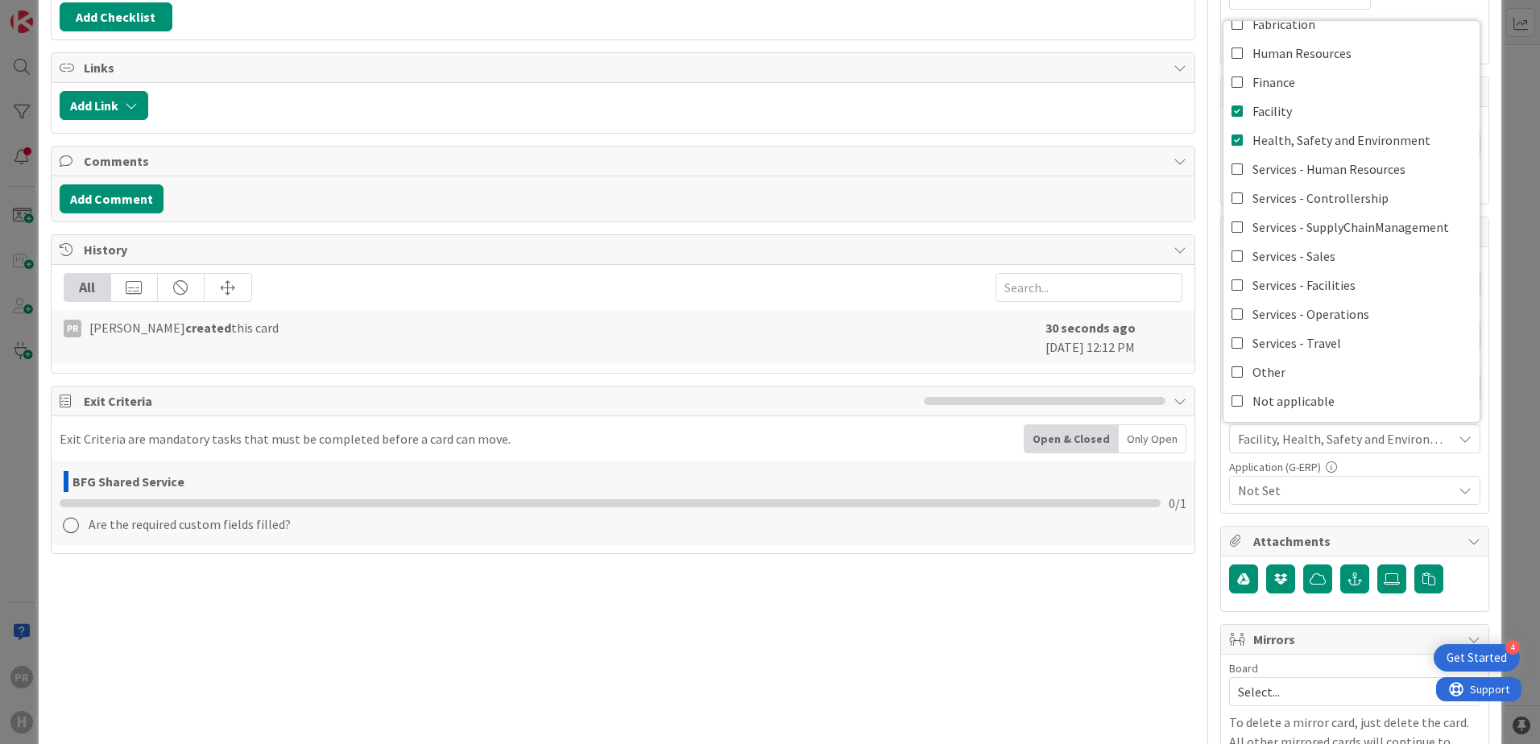
scroll to position [242, 0]
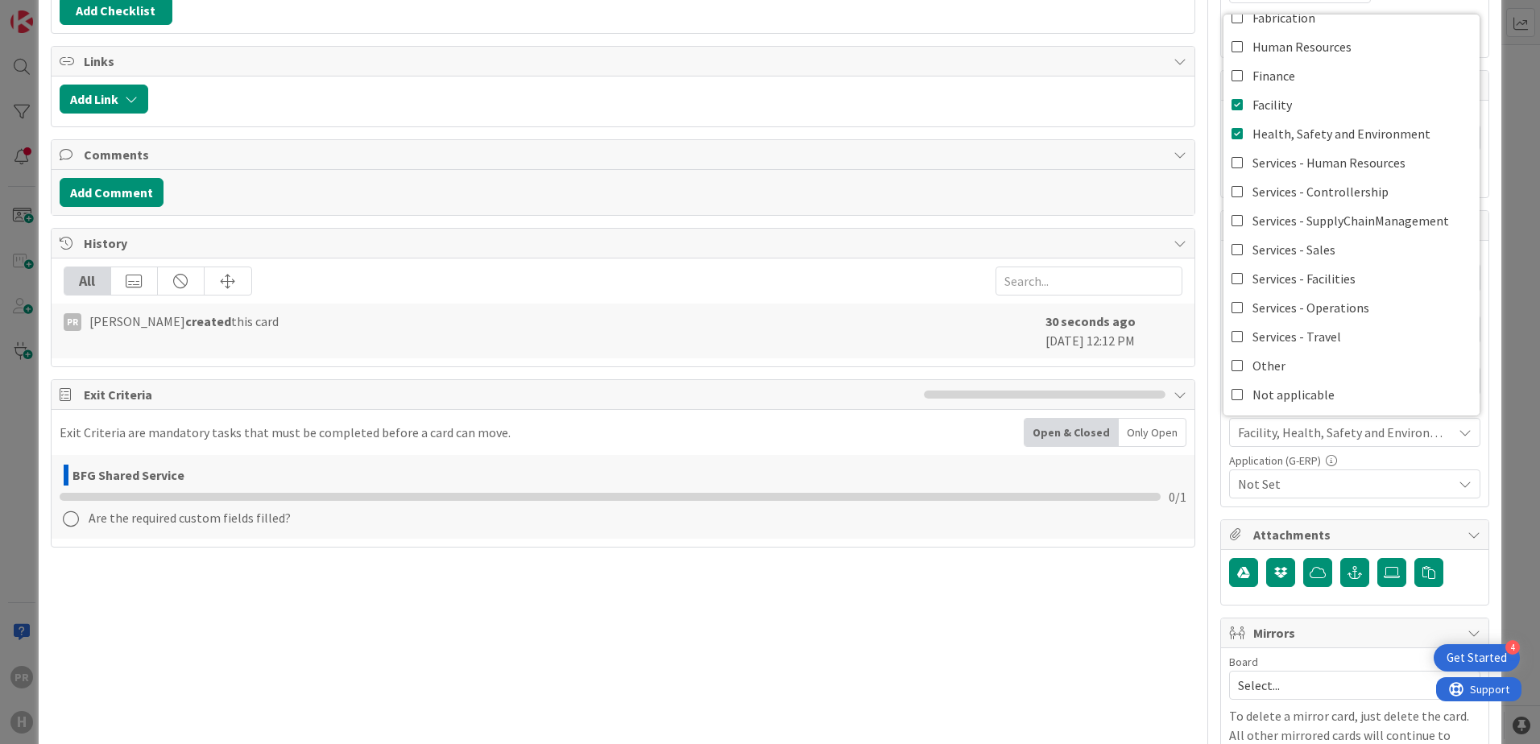
click at [1478, 399] on div "ID 1844 G-ERP - Backlog BFG Shared Service Title 91 / 128 [SS] HSE Portal - Che…" at bounding box center [770, 441] width 1462 height 1321
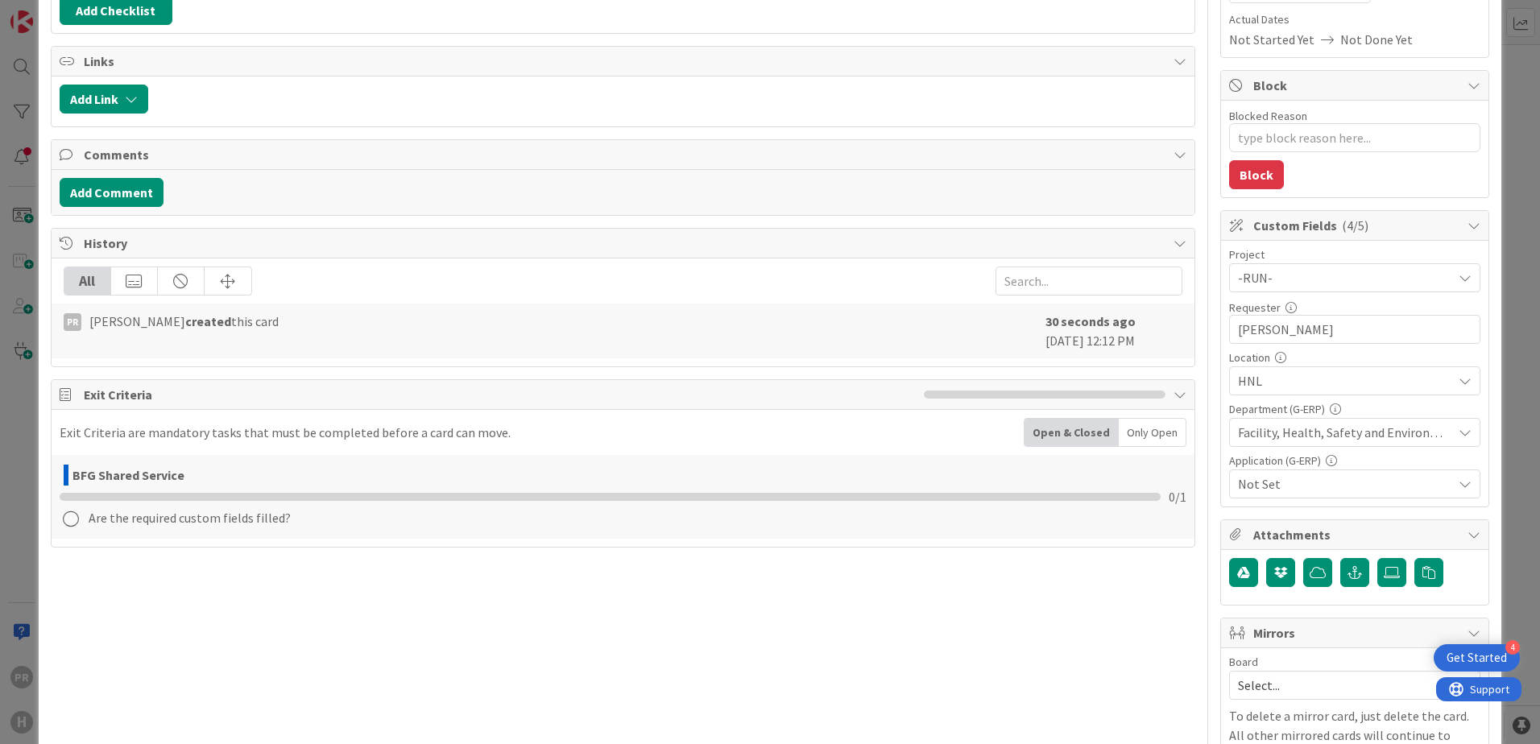
click at [1412, 436] on span "Facility, Health, Safety and Environment" at bounding box center [1345, 432] width 214 height 19
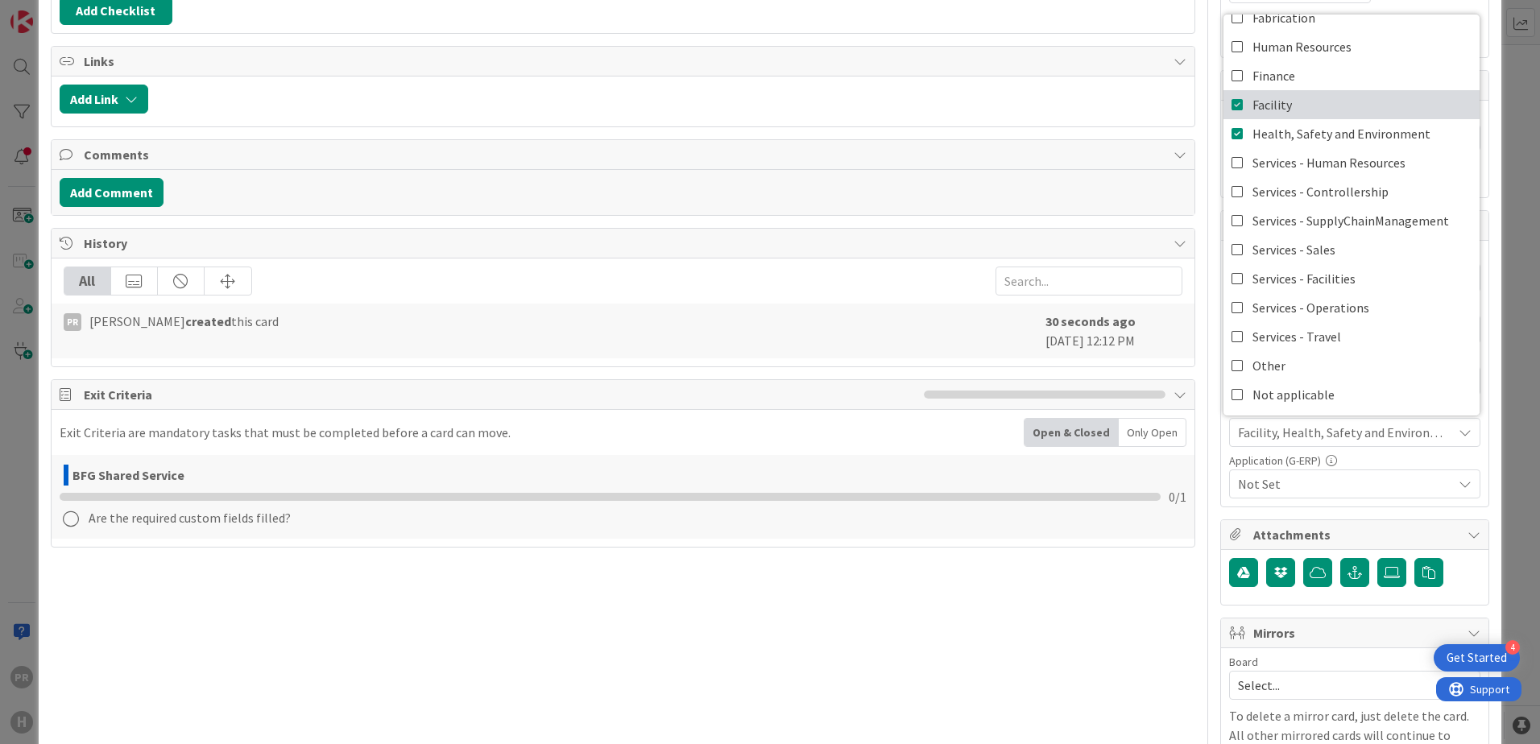
click at [1231, 107] on icon at bounding box center [1237, 105] width 13 height 24
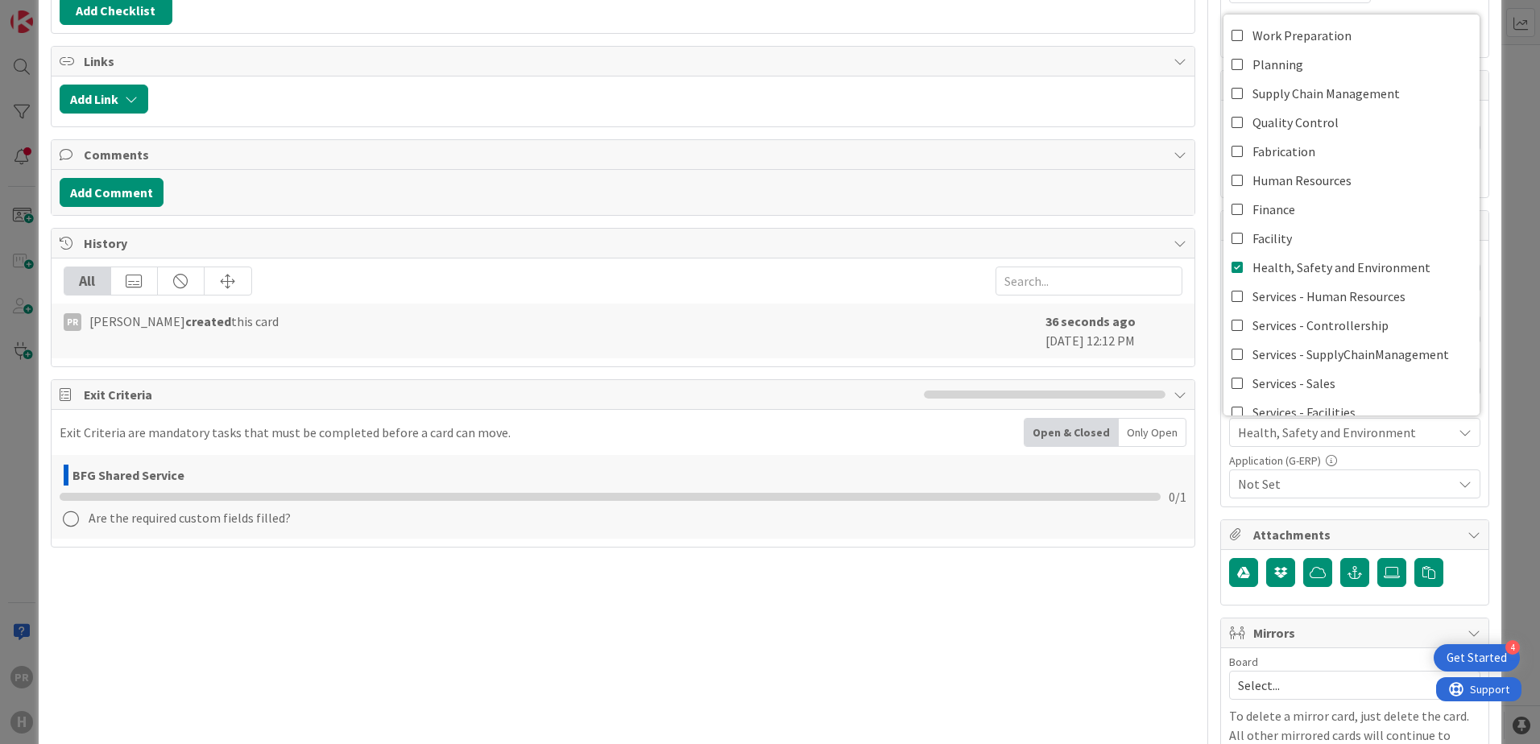
click at [1475, 440] on div "Project -RUN- Not Set -LOCAL- -RUN- ACD AFAS ANSYS LS Dyna ANSYS upgrade Applic…" at bounding box center [1354, 374] width 267 height 266
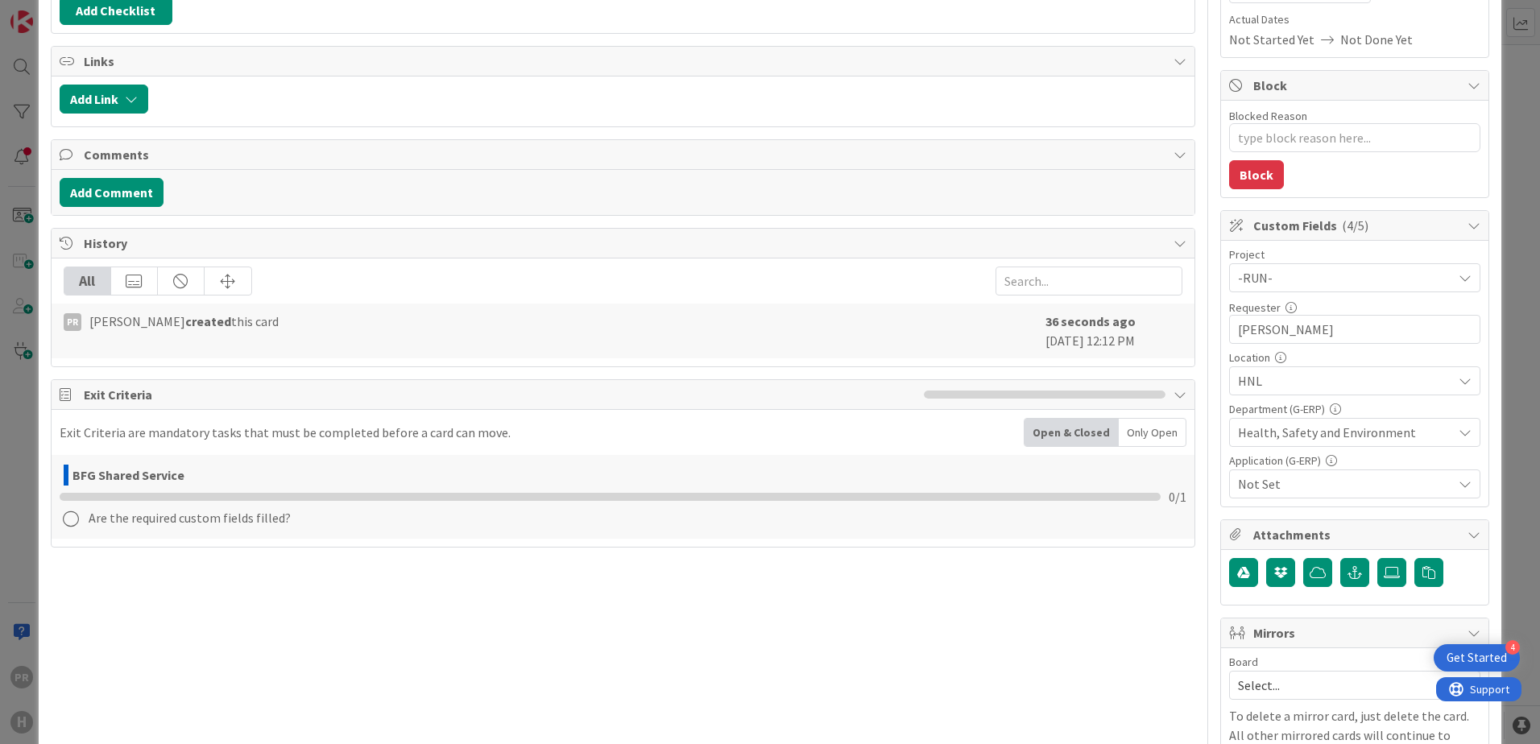
click at [1400, 493] on span "Not Set" at bounding box center [1345, 483] width 214 height 19
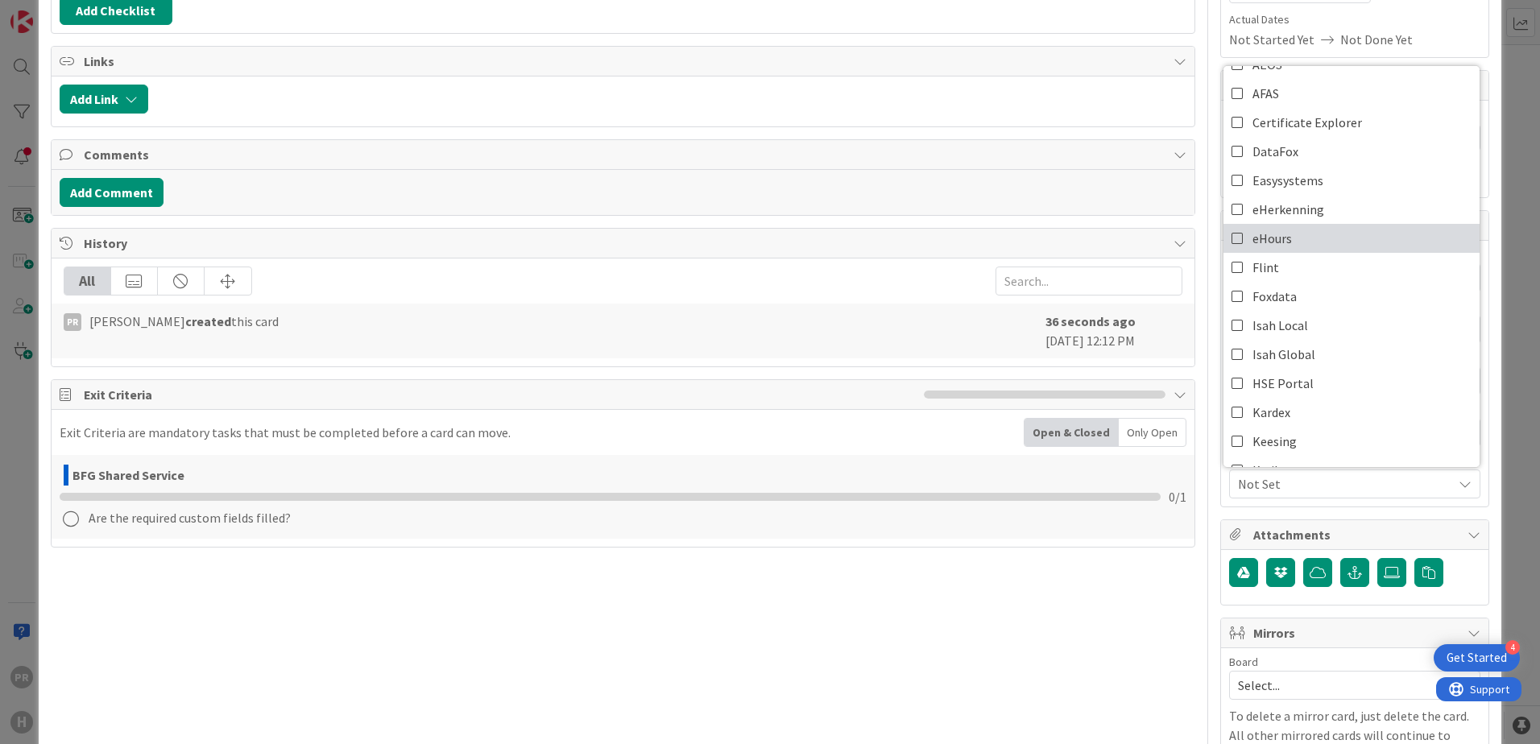
scroll to position [161, 0]
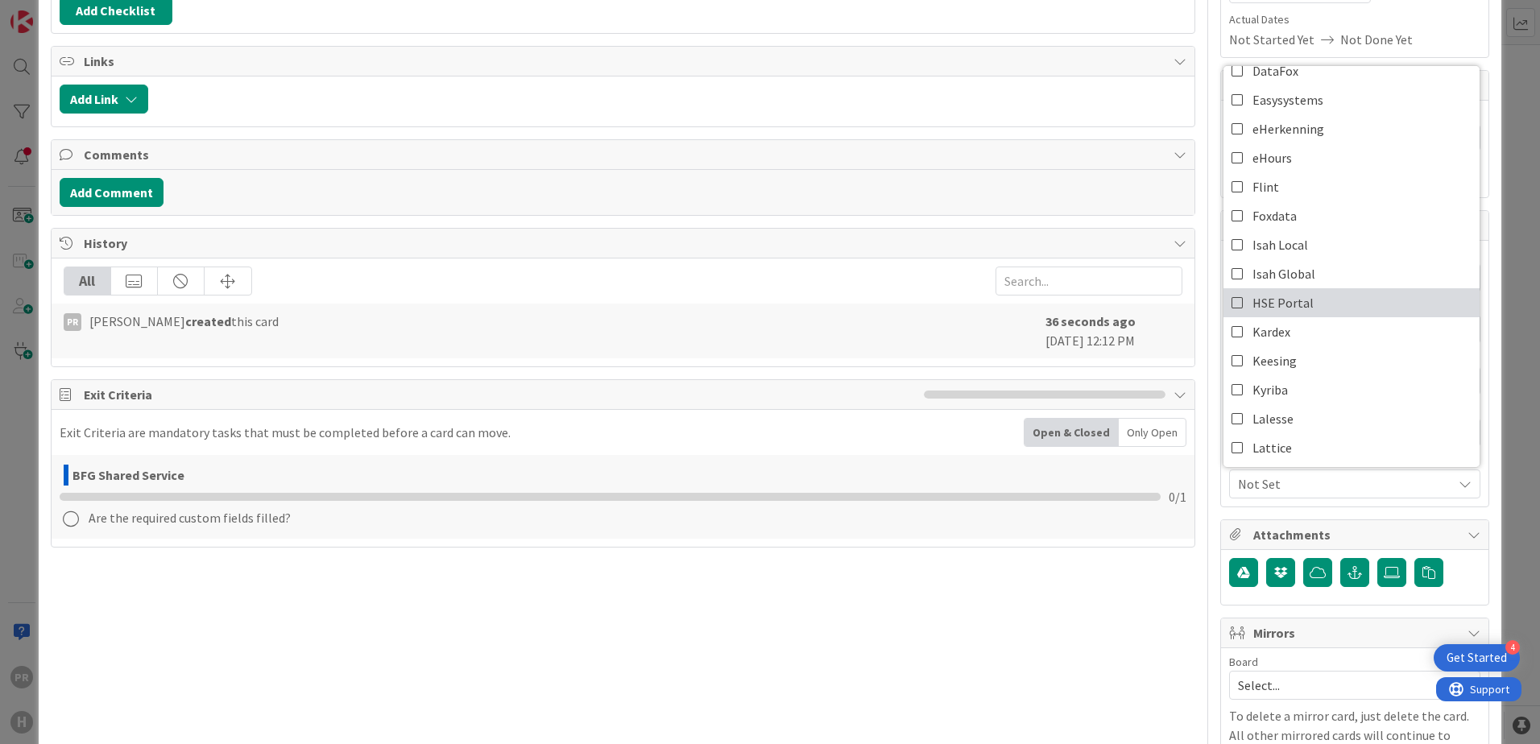
click at [1280, 310] on span "HSE Portal" at bounding box center [1282, 303] width 61 height 24
click at [1479, 491] on div "ID 1844 G-ERP - Backlog BFG Shared Service Title 91 / 128 [SS] HSE Portal - Che…" at bounding box center [770, 441] width 1462 height 1321
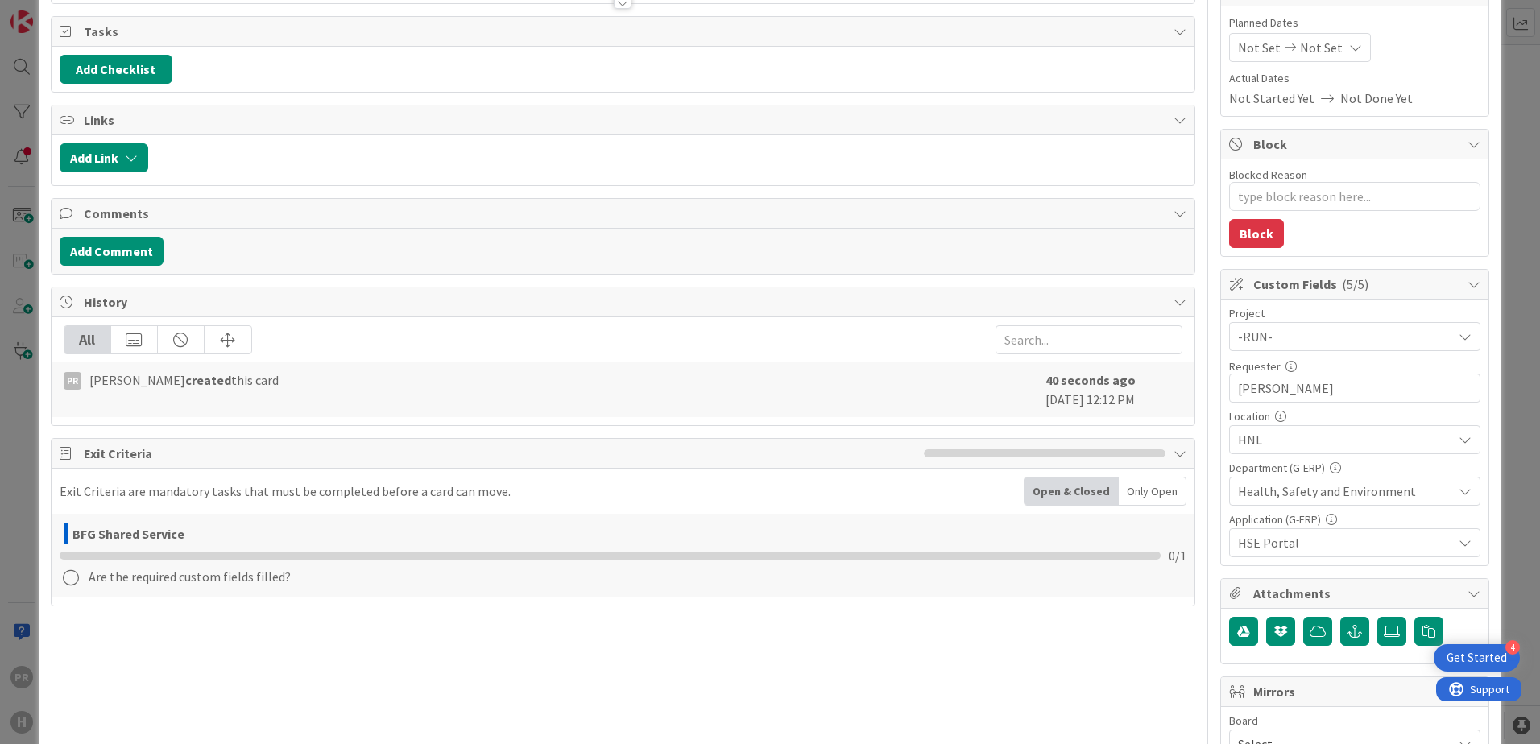
scroll to position [0, 0]
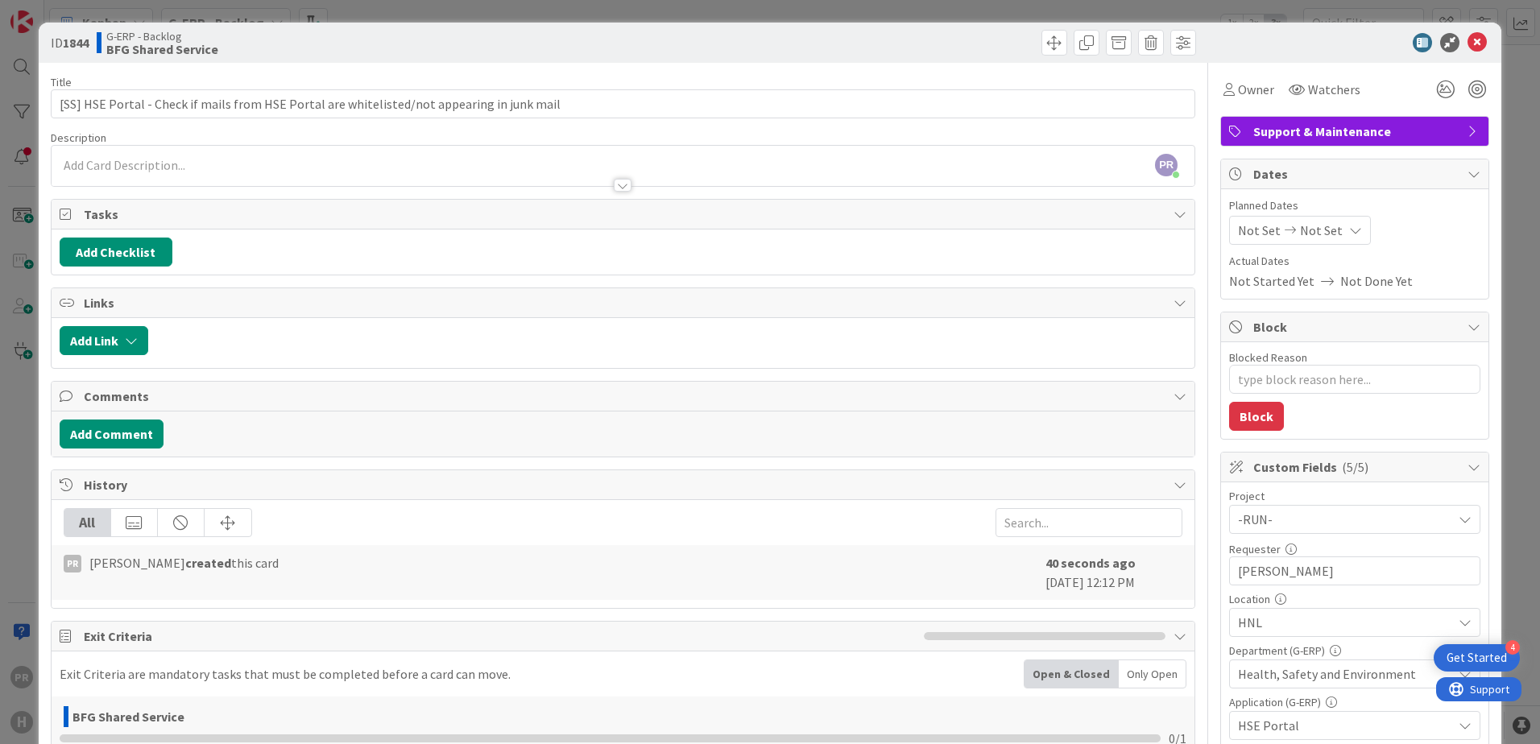
click at [311, 170] on div at bounding box center [623, 177] width 1143 height 17
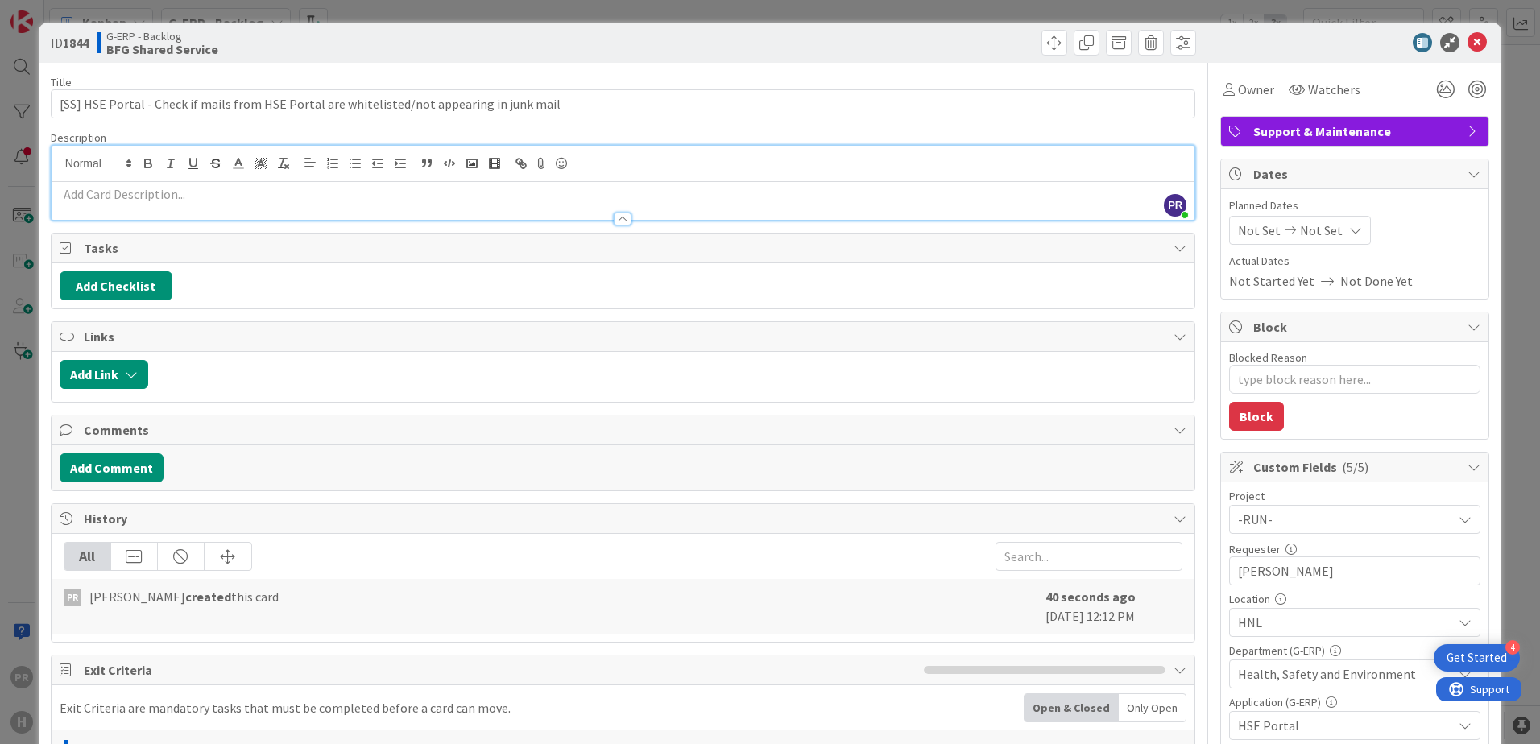
click at [432, 184] on div at bounding box center [623, 201] width 1143 height 38
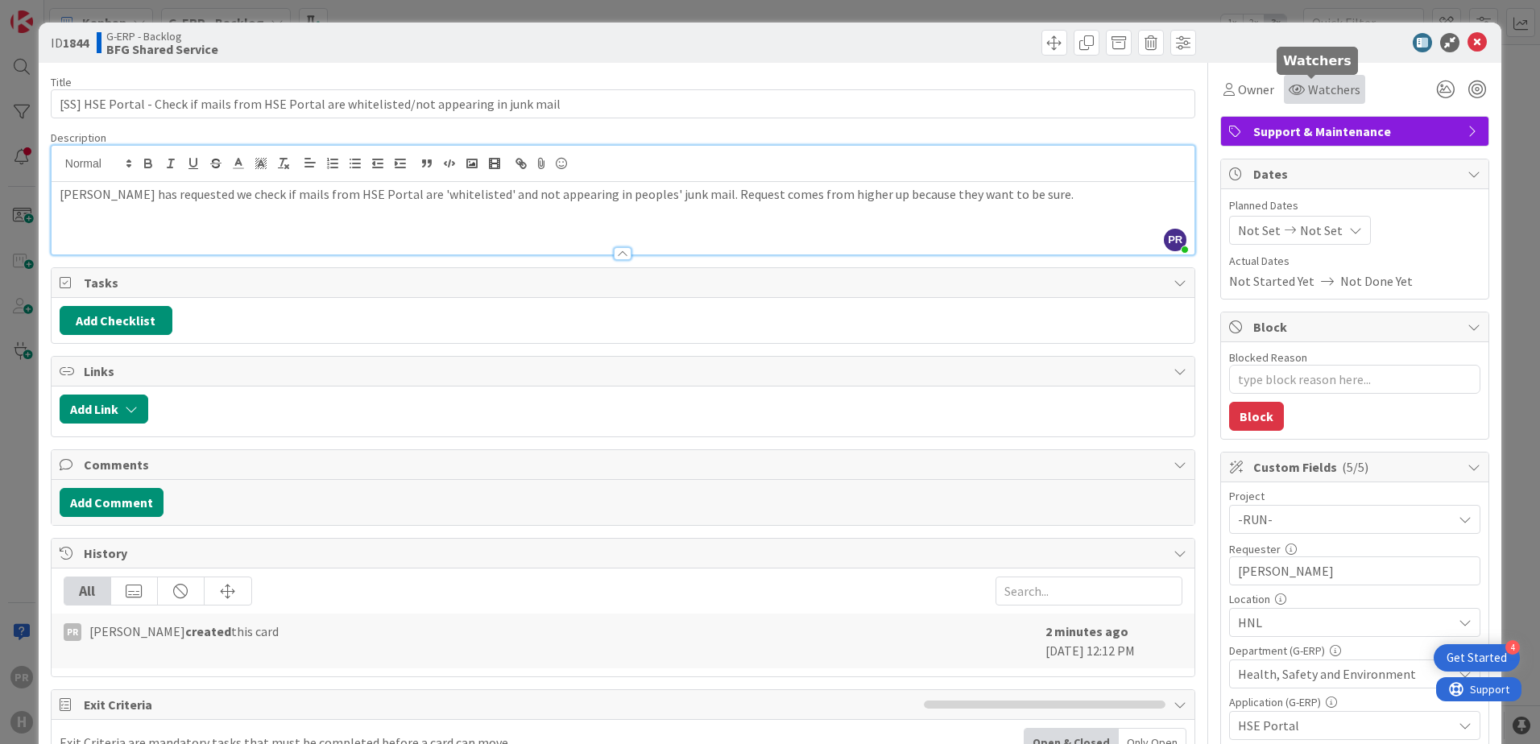
click at [1308, 87] on span "Watchers" at bounding box center [1334, 89] width 52 height 19
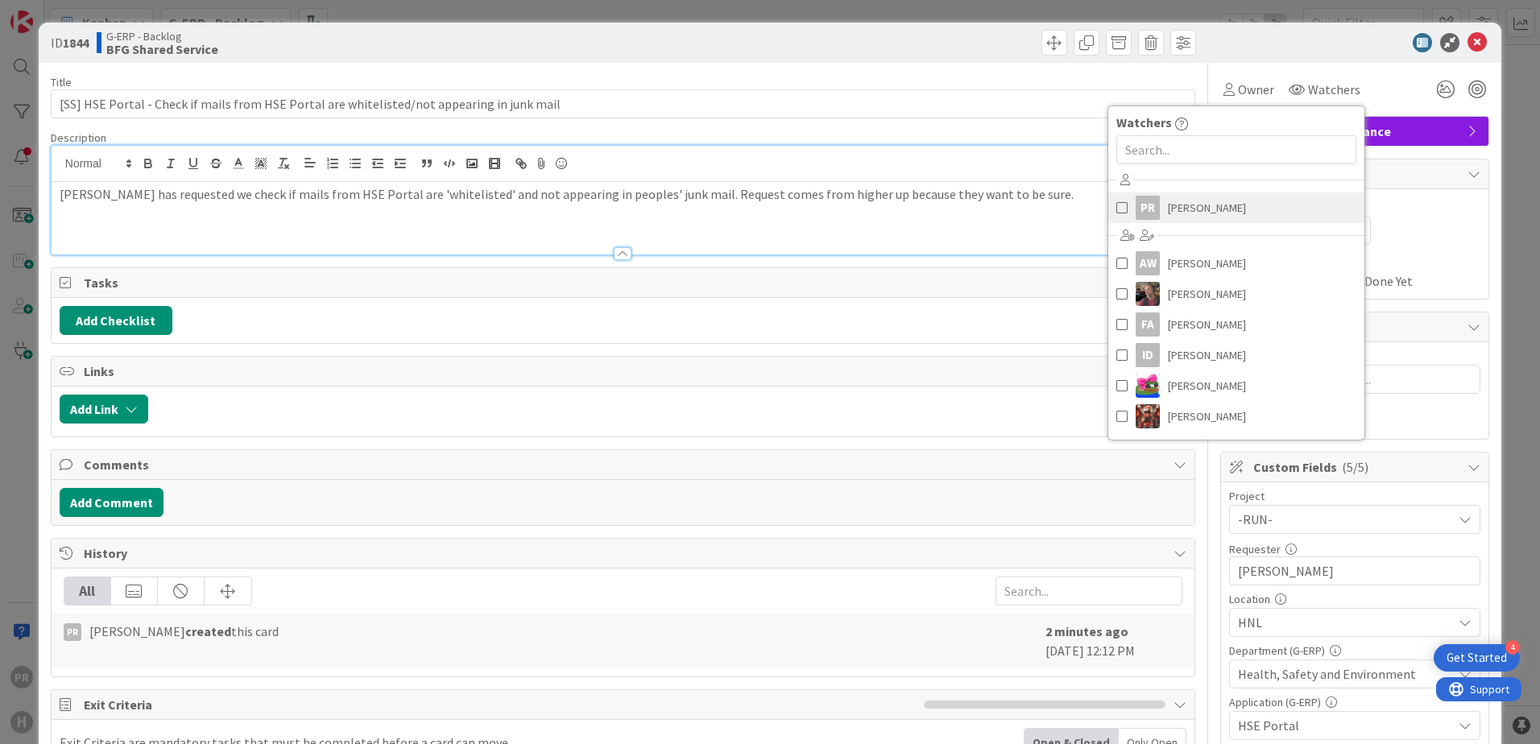
click at [1176, 211] on span "[PERSON_NAME]" at bounding box center [1207, 208] width 78 height 24
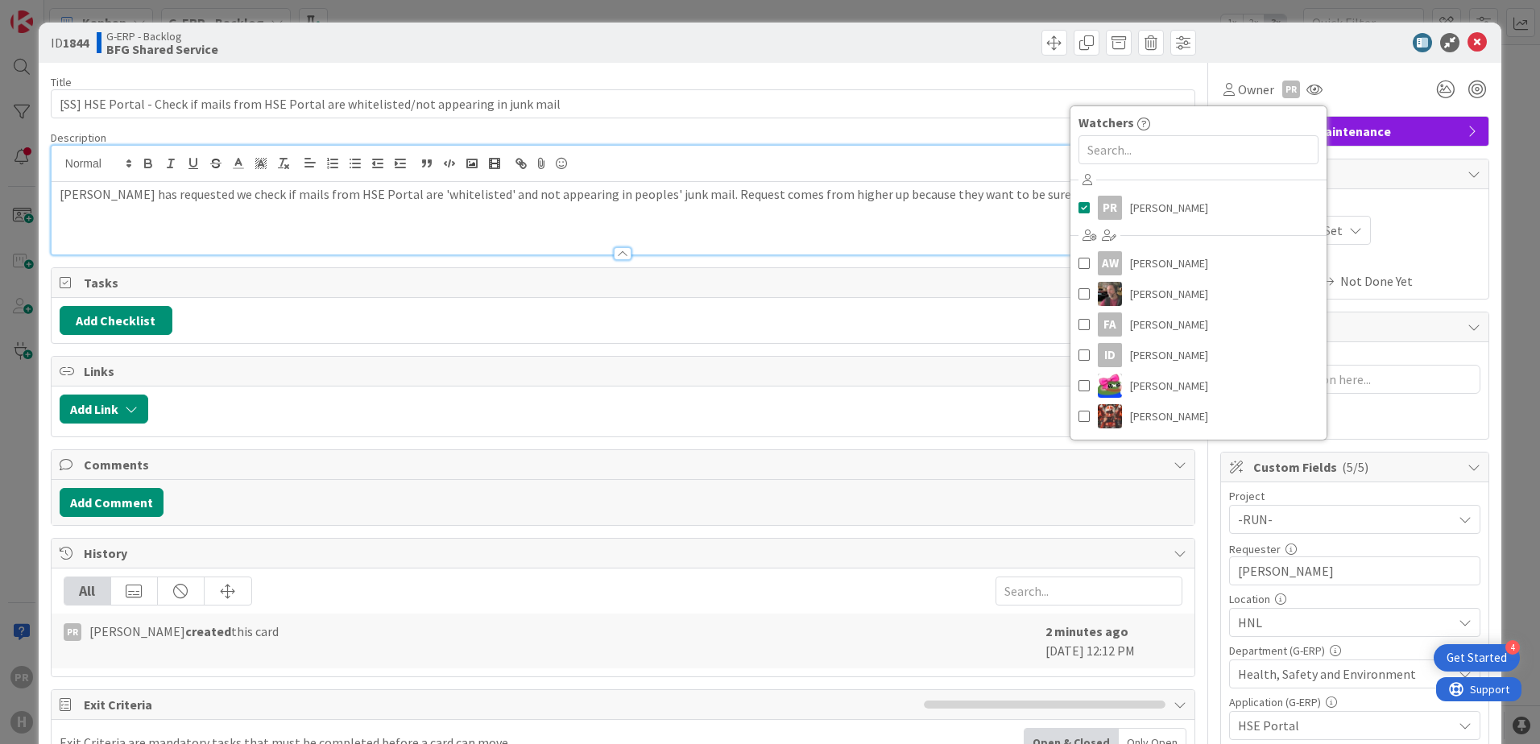
click at [1354, 50] on div at bounding box center [1346, 42] width 285 height 19
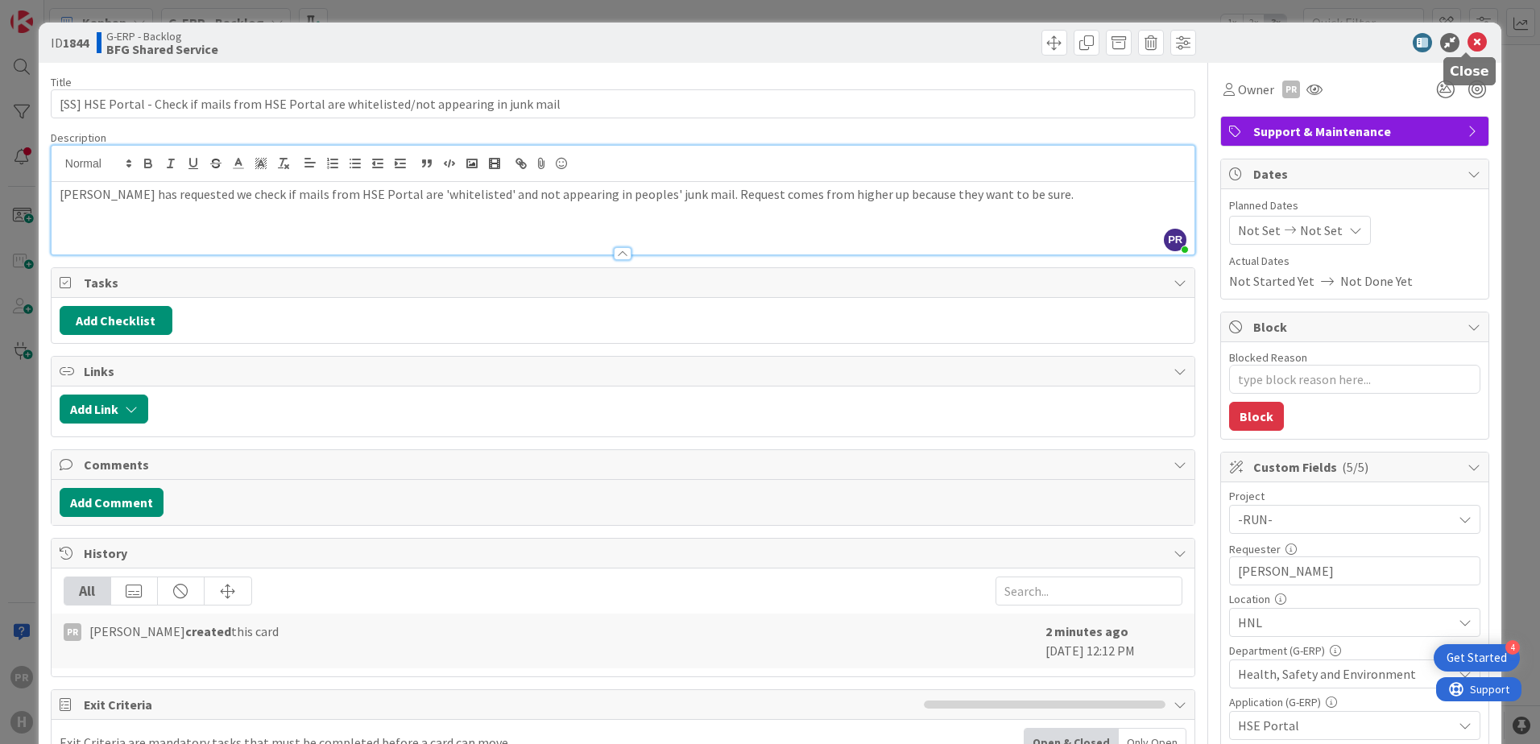
click at [1467, 46] on icon at bounding box center [1476, 42] width 19 height 19
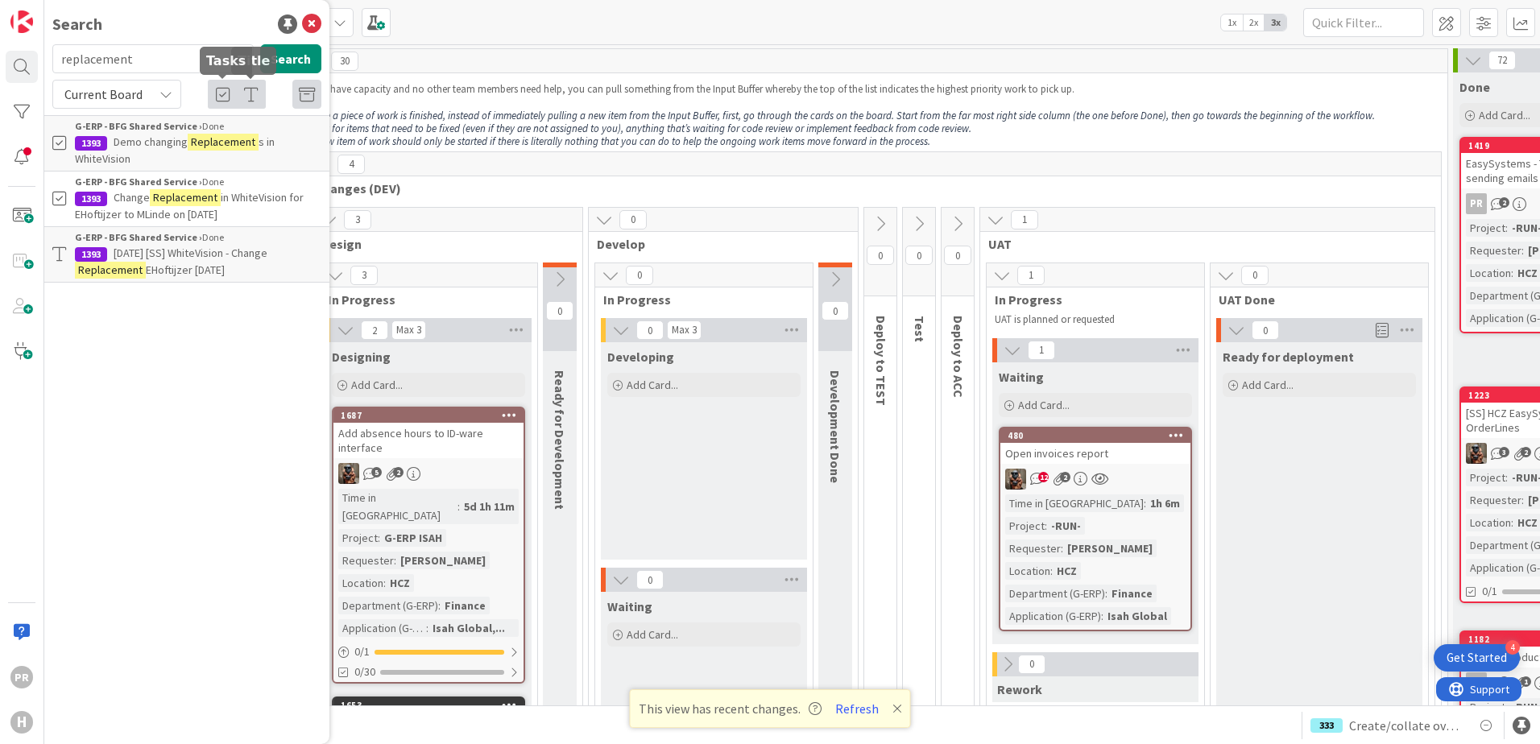
scroll to position [5476, 0]
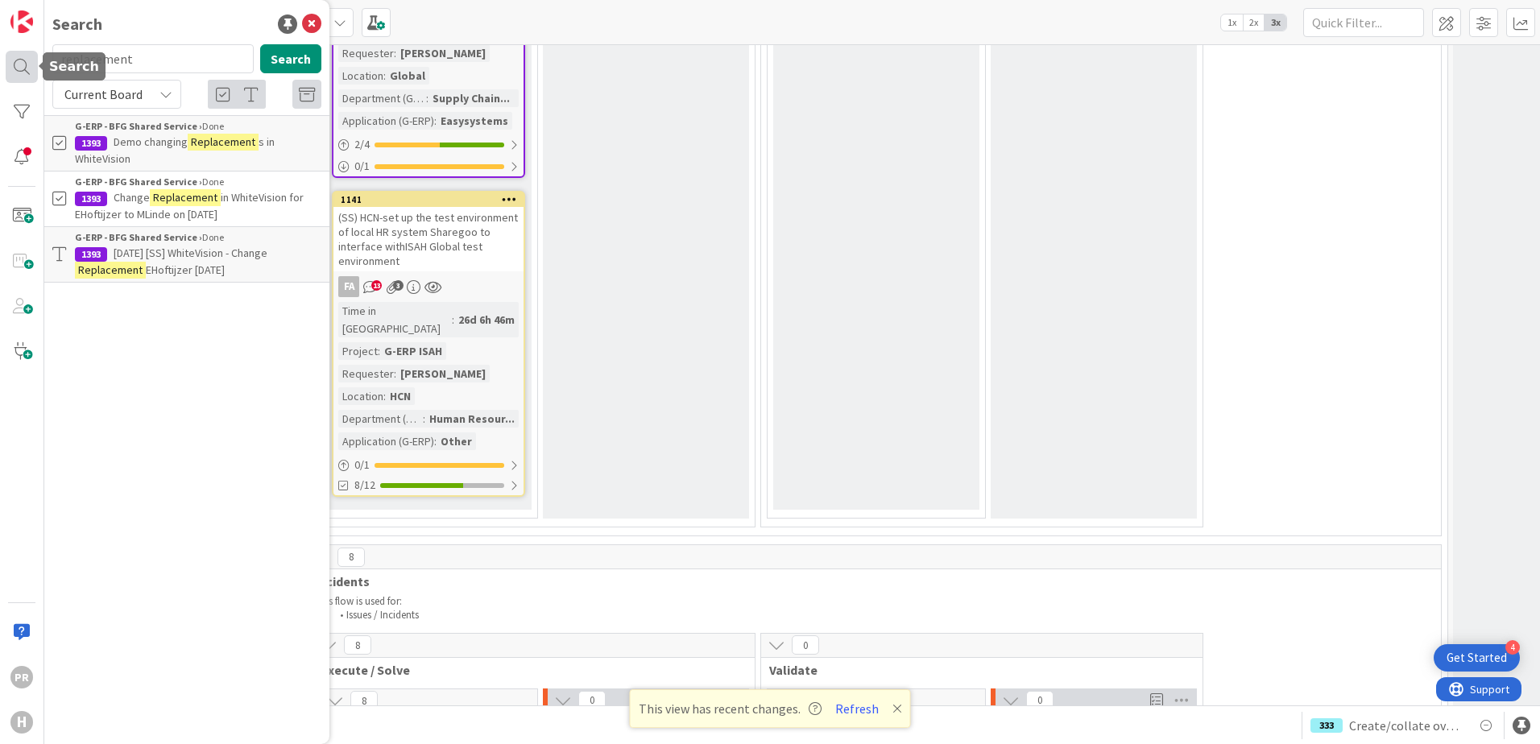
drag, startPoint x: 139, startPoint y: 60, endPoint x: 10, endPoint y: 60, distance: 129.6
click at [10, 60] on div "PR H Search replacement Search Current Board G-ERP - BFG Shared Service › Done …" at bounding box center [22, 372] width 44 height 744
type input "ts03"
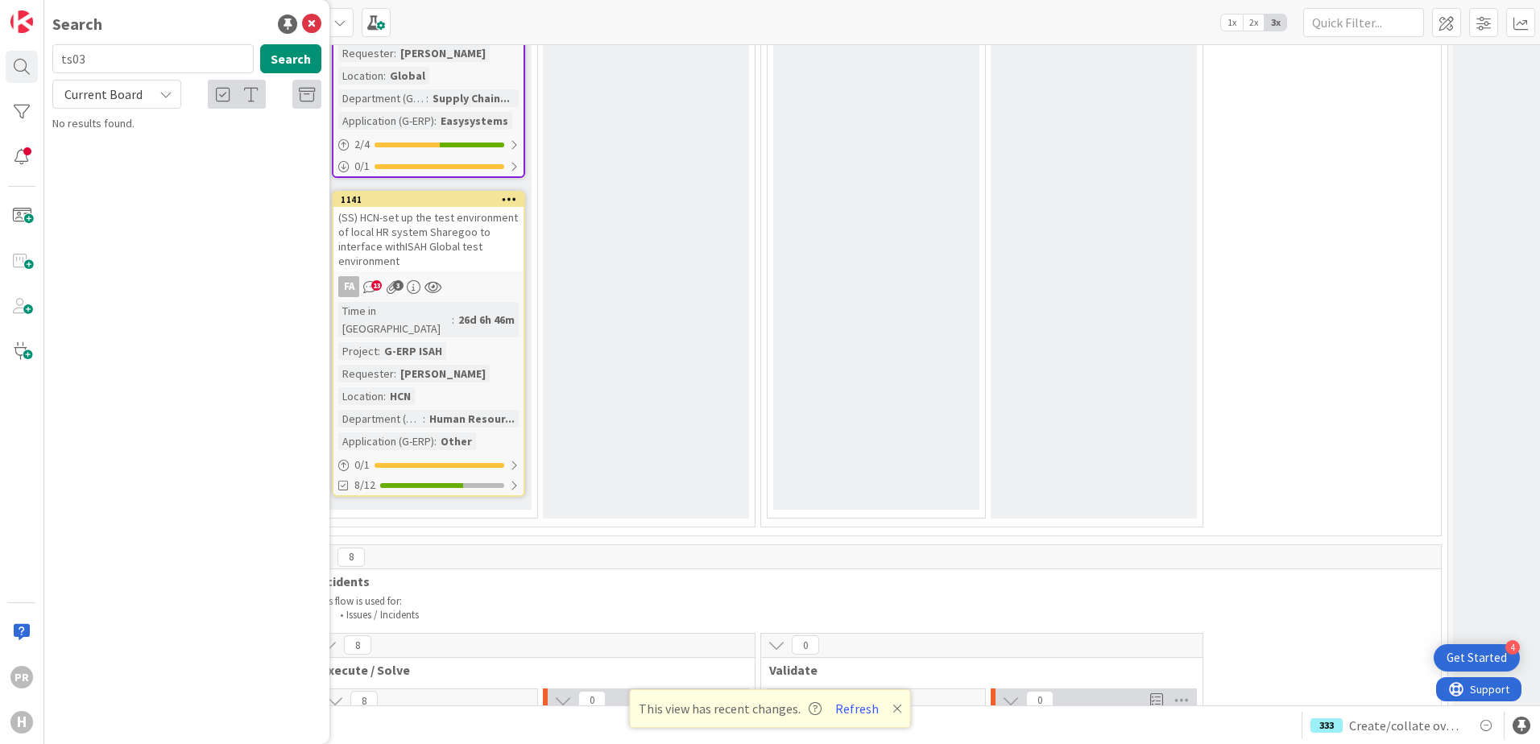
click at [110, 105] on span "Current Board" at bounding box center [103, 94] width 84 height 23
click at [113, 161] on span "All Boards" at bounding box center [144, 161] width 167 height 24
click at [293, 59] on button "Search" at bounding box center [290, 58] width 61 height 29
click at [137, 96] on span "All Boards" at bounding box center [103, 94] width 84 height 23
click at [130, 133] on span "Current Board" at bounding box center [144, 132] width 167 height 24
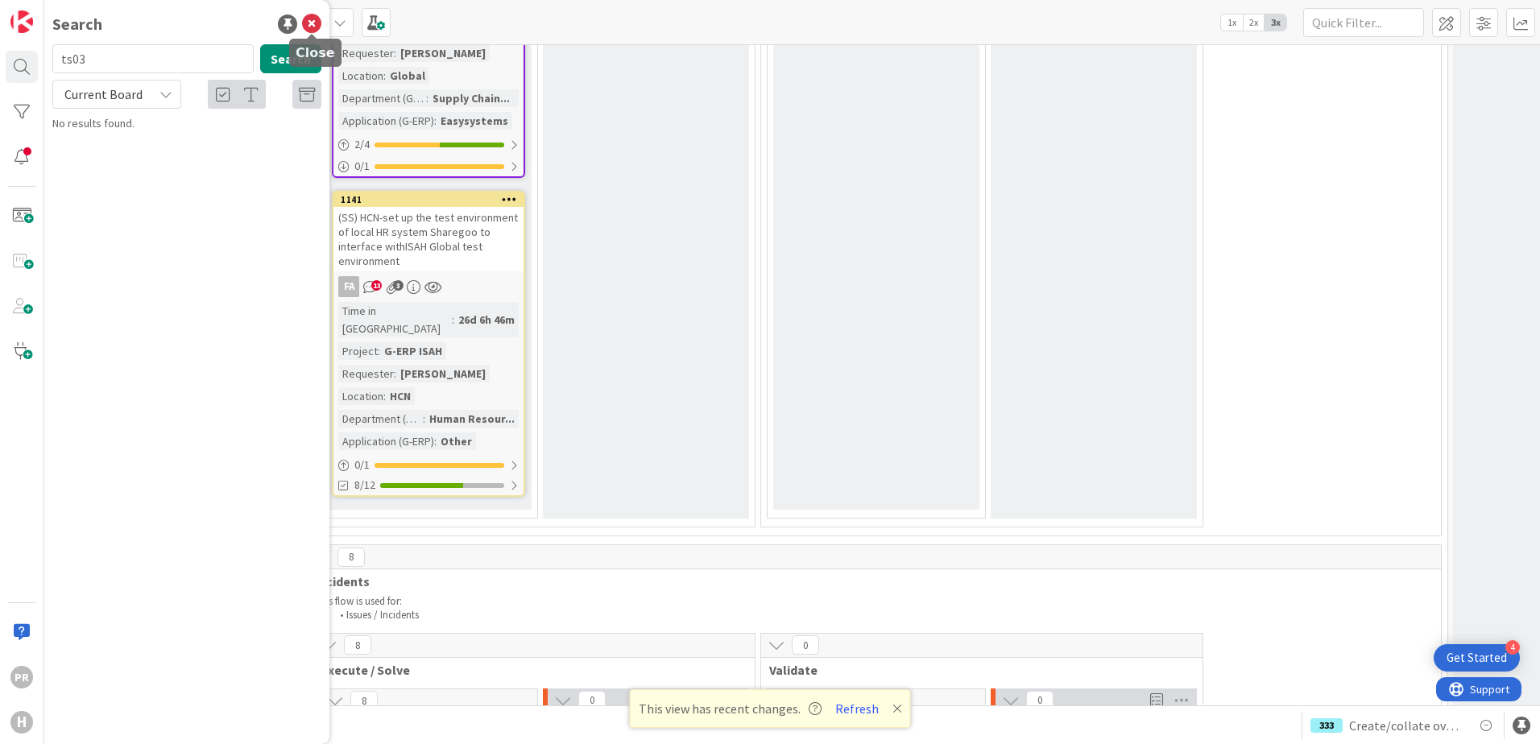
click at [305, 28] on icon at bounding box center [311, 23] width 19 height 19
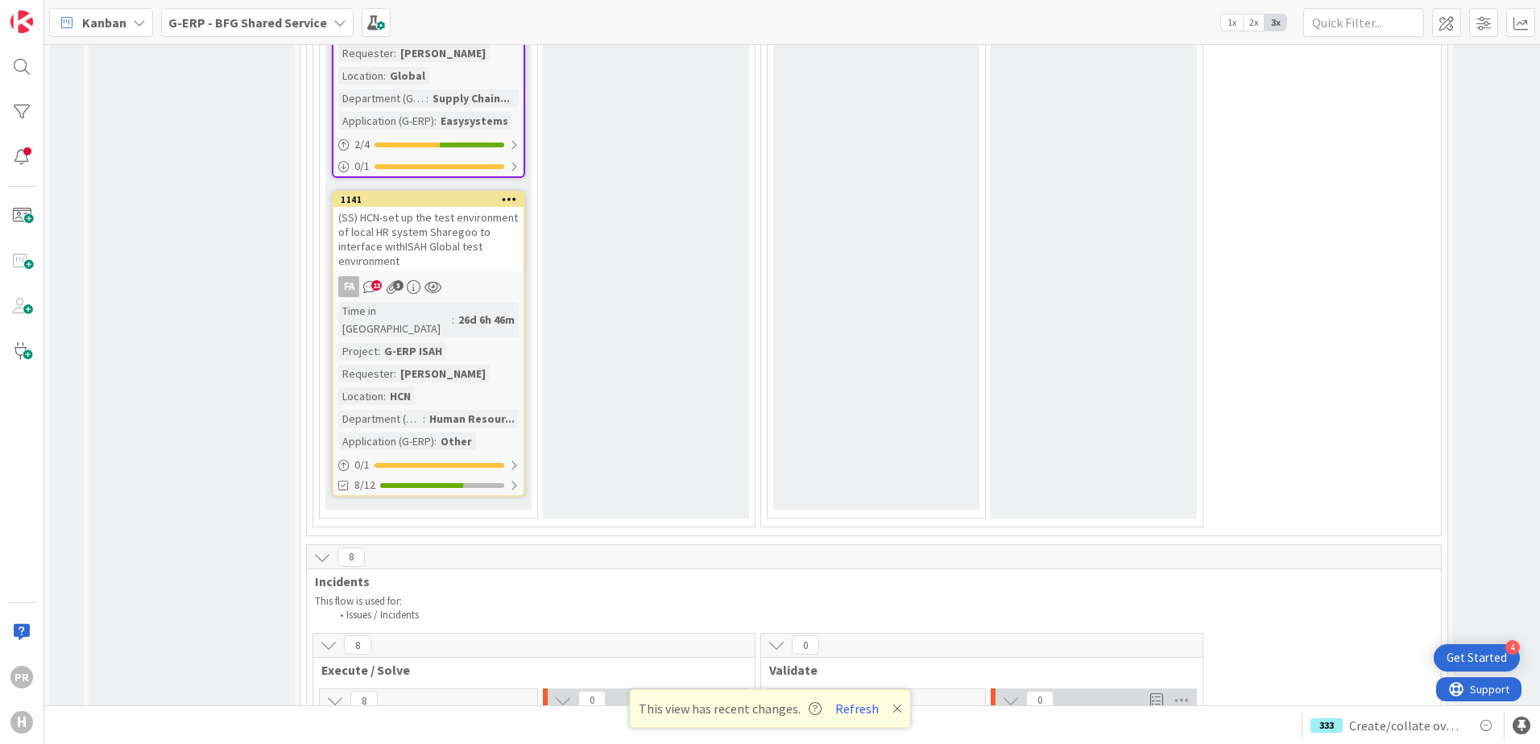
click at [202, 24] on b "G-ERP - BFG Shared Service" at bounding box center [247, 22] width 159 height 16
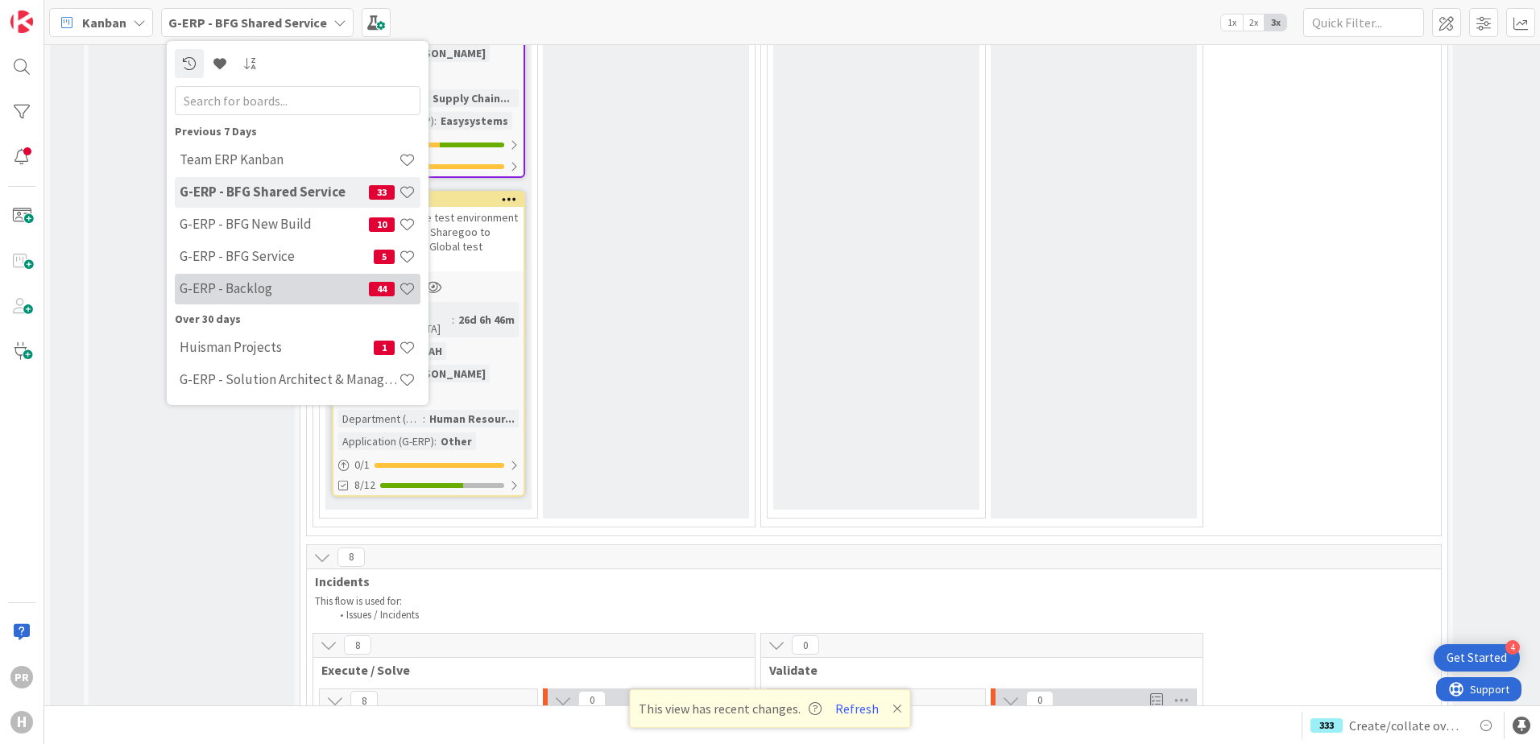
click at [245, 279] on div "G-ERP - Backlog 44" at bounding box center [298, 289] width 246 height 31
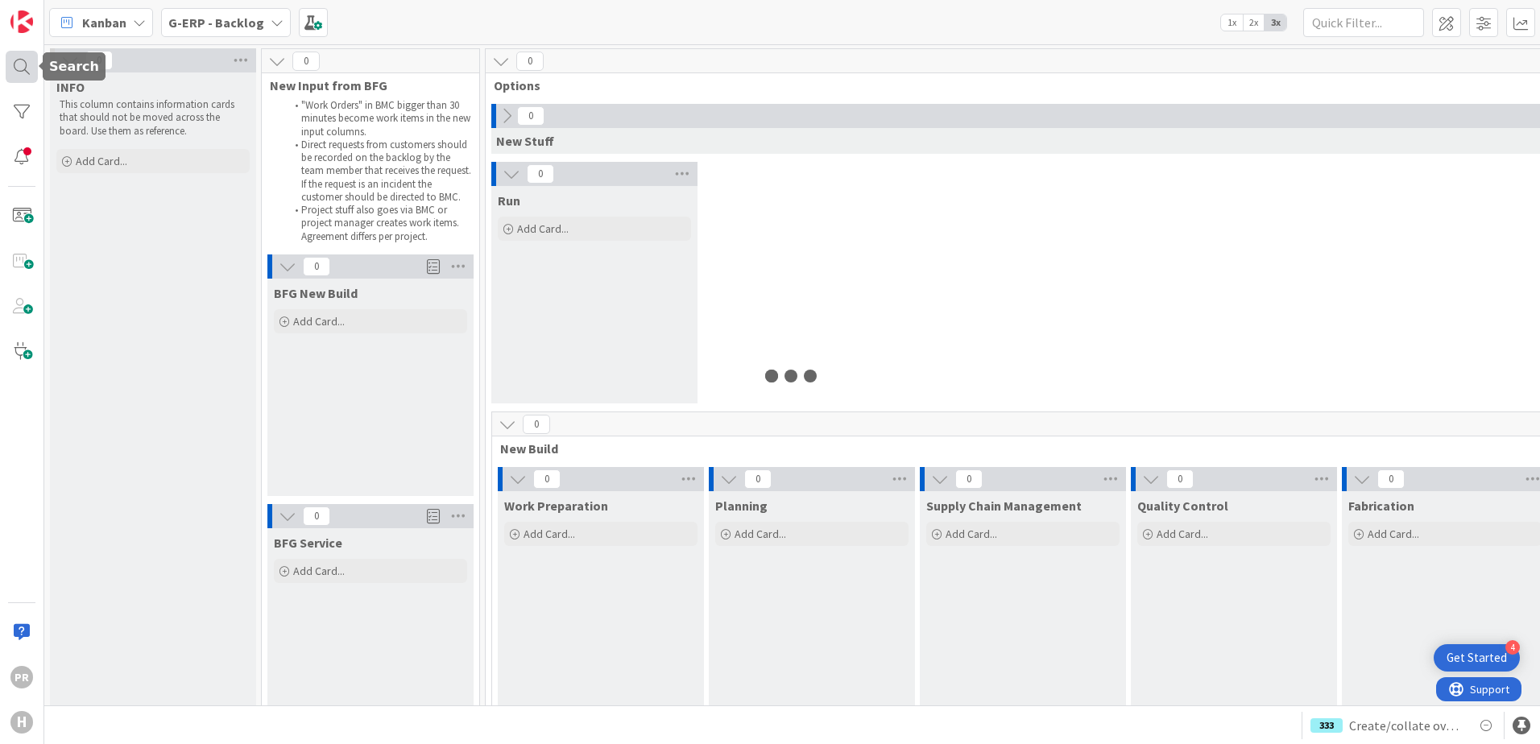
click at [27, 73] on div at bounding box center [22, 67] width 32 height 32
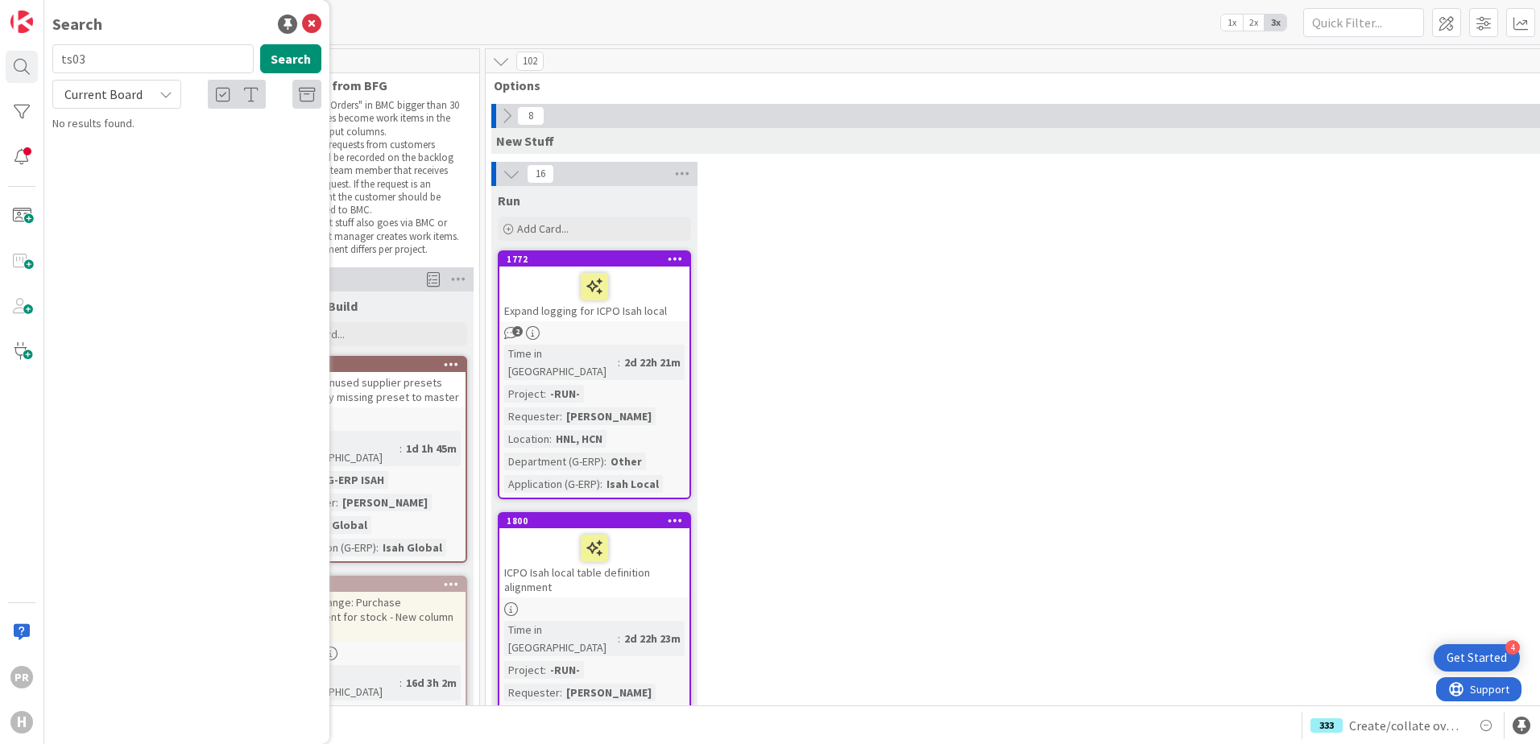
drag, startPoint x: 111, startPoint y: 62, endPoint x: 55, endPoint y: 61, distance: 56.4
click at [55, 61] on input "ts03" at bounding box center [152, 58] width 201 height 29
click at [126, 89] on span "Current Board" at bounding box center [103, 94] width 78 height 16
click at [126, 159] on span "All Boards" at bounding box center [144, 161] width 167 height 24
click at [284, 63] on button "Search" at bounding box center [290, 58] width 61 height 29
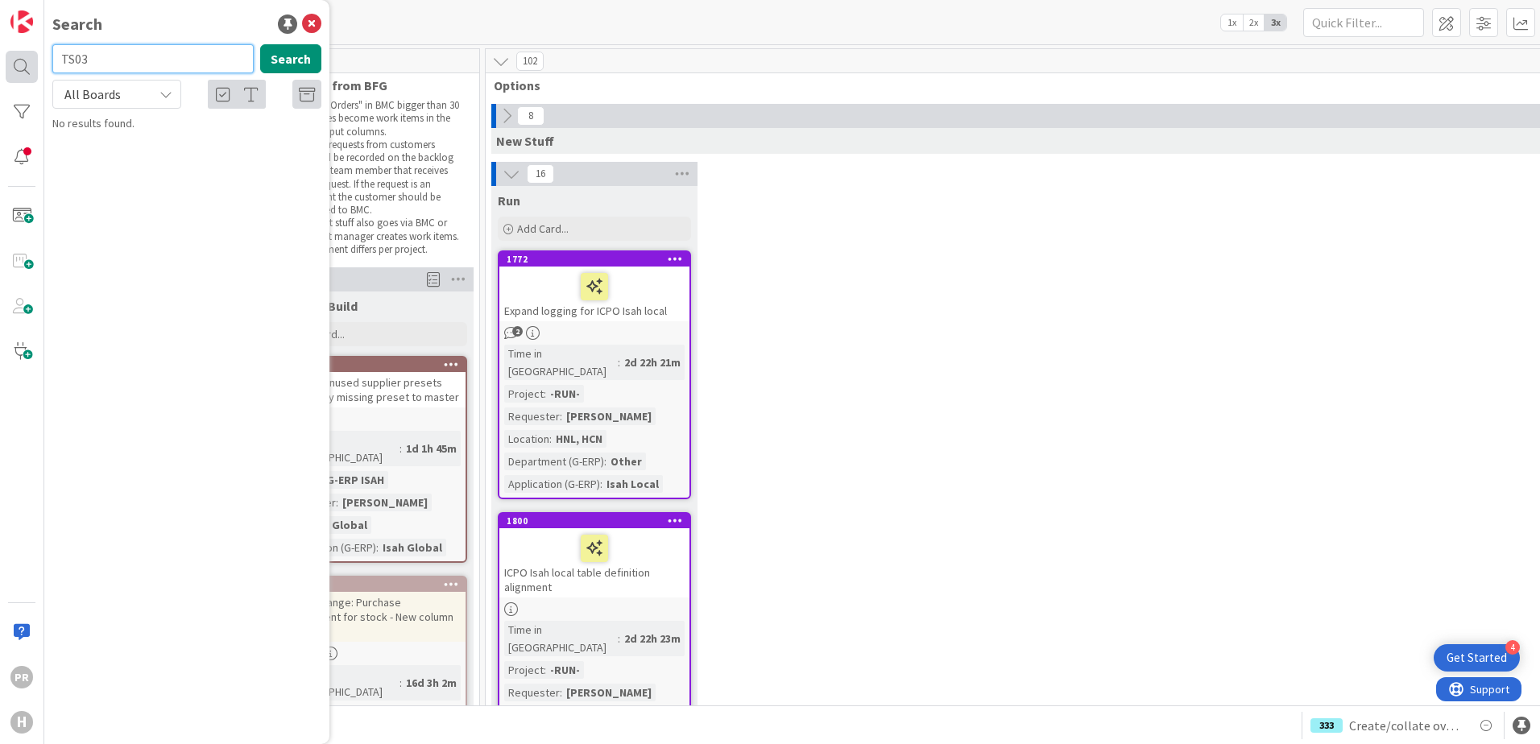
drag, startPoint x: 131, startPoint y: 62, endPoint x: 28, endPoint y: 51, distance: 103.7
click at [28, 51] on div "PR H Search TS03 Search All Boards Current Board All Boards No results found." at bounding box center [22, 372] width 44 height 744
type input "NL-SCH01-TS03"
click at [304, 60] on button "Search" at bounding box center [290, 58] width 61 height 29
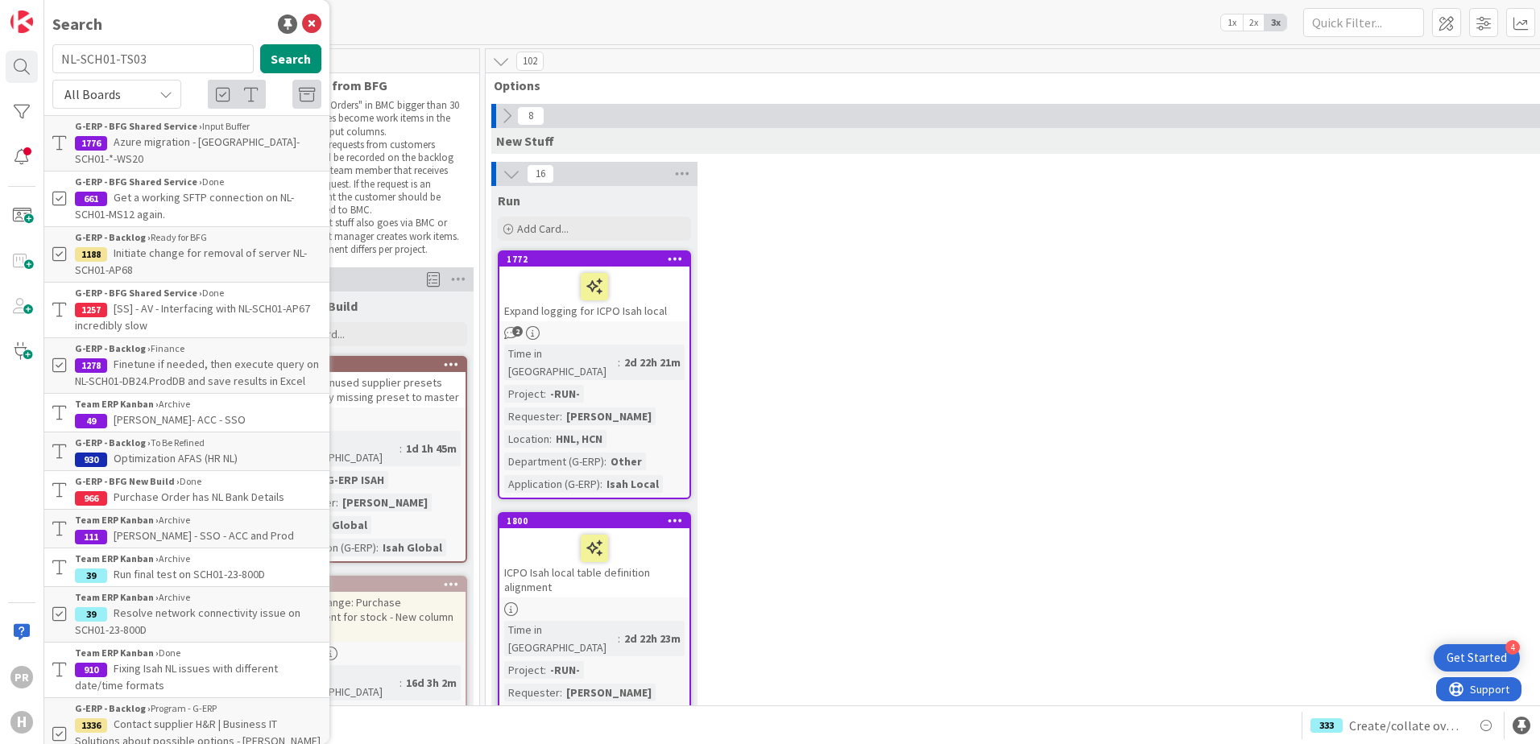
click at [615, 43] on div "Kanban G-ERP - Backlog 1x 2x 3x" at bounding box center [791, 22] width 1495 height 44
